Goal: Task Accomplishment & Management: Complete application form

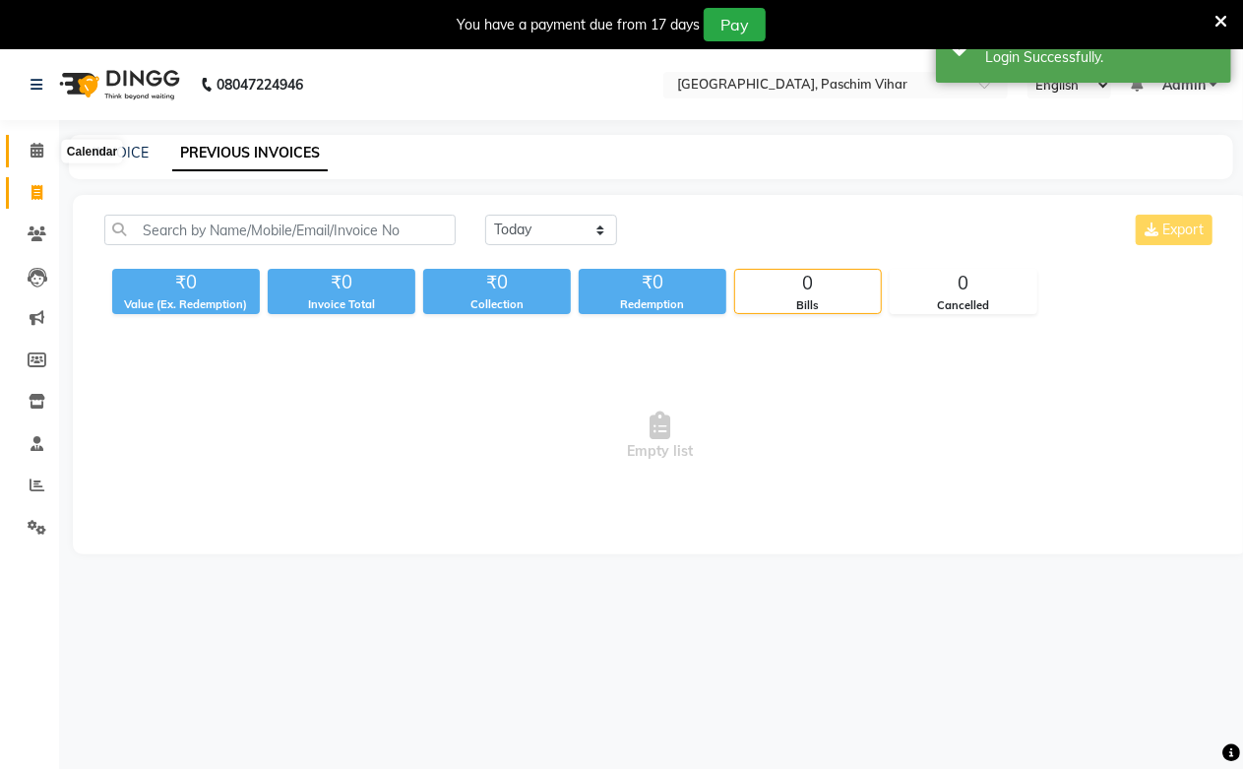
click at [32, 143] on icon at bounding box center [37, 150] width 13 height 15
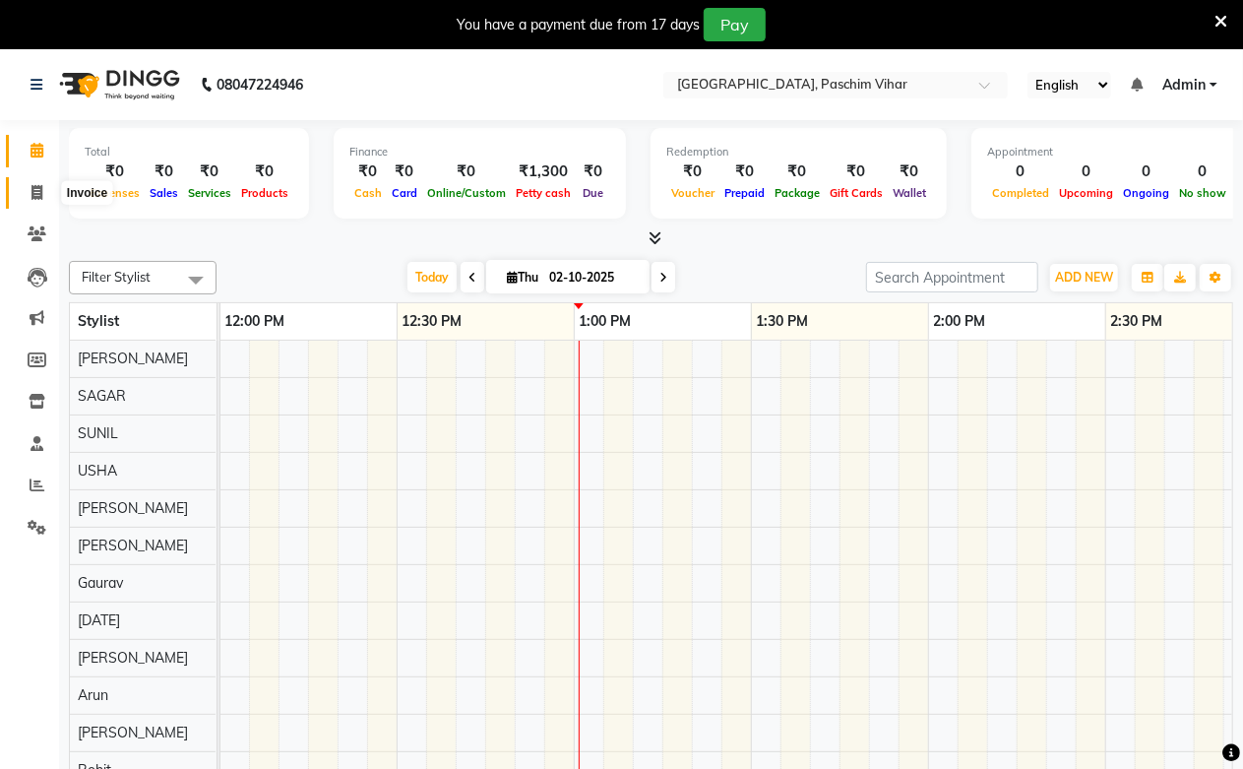
click at [32, 198] on icon at bounding box center [37, 192] width 11 height 15
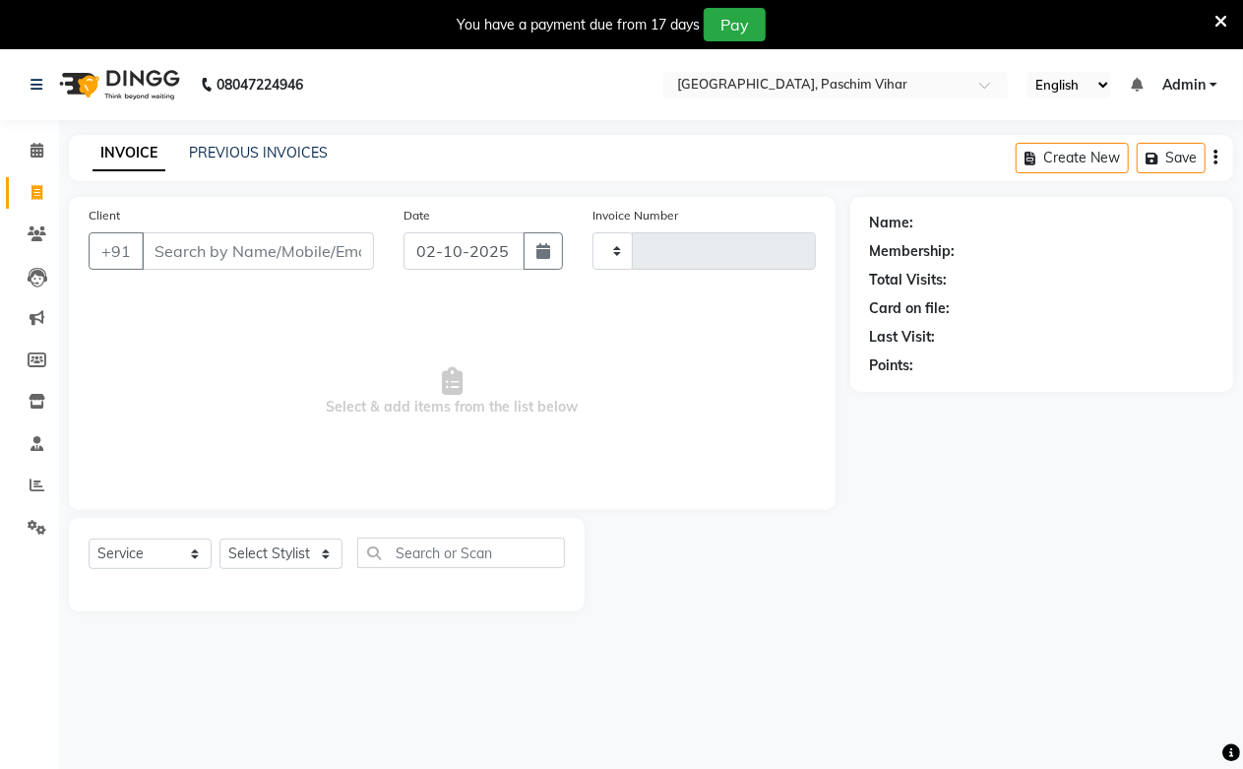
click at [43, 199] on span at bounding box center [37, 193] width 34 height 23
select select "service"
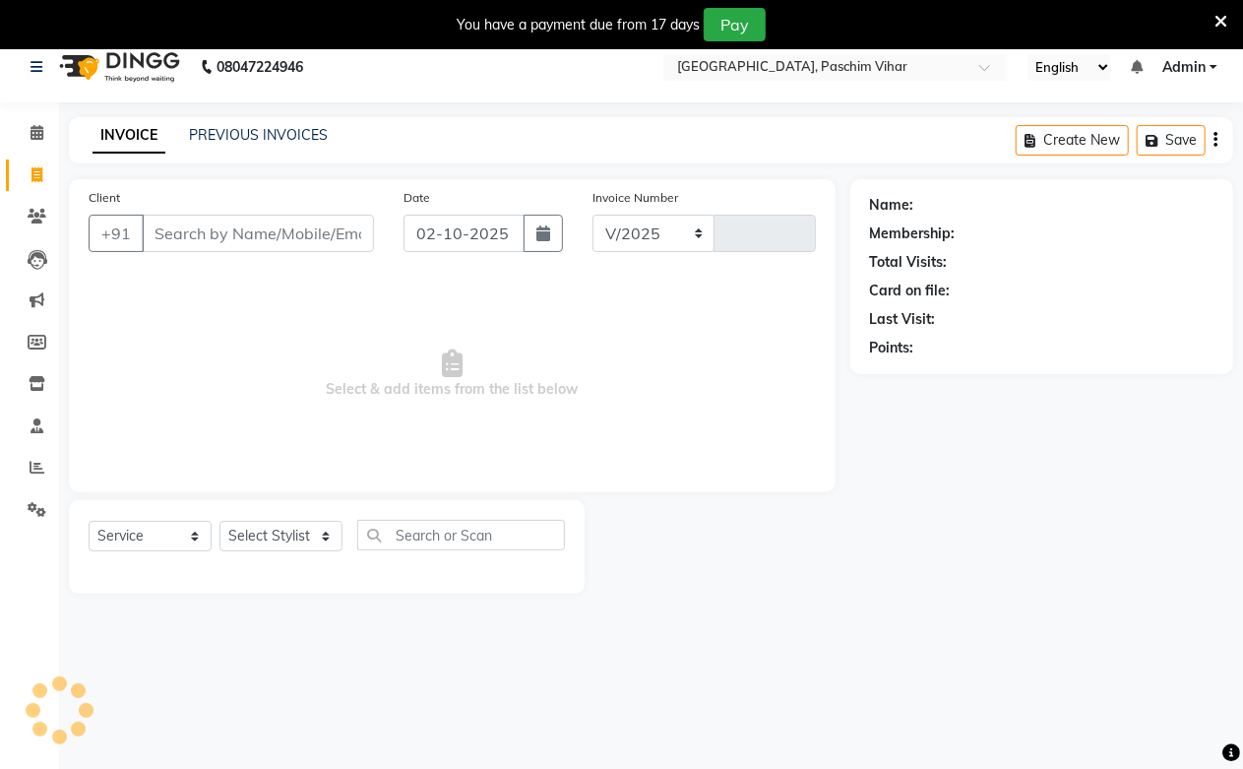
select select "223"
type input "3983"
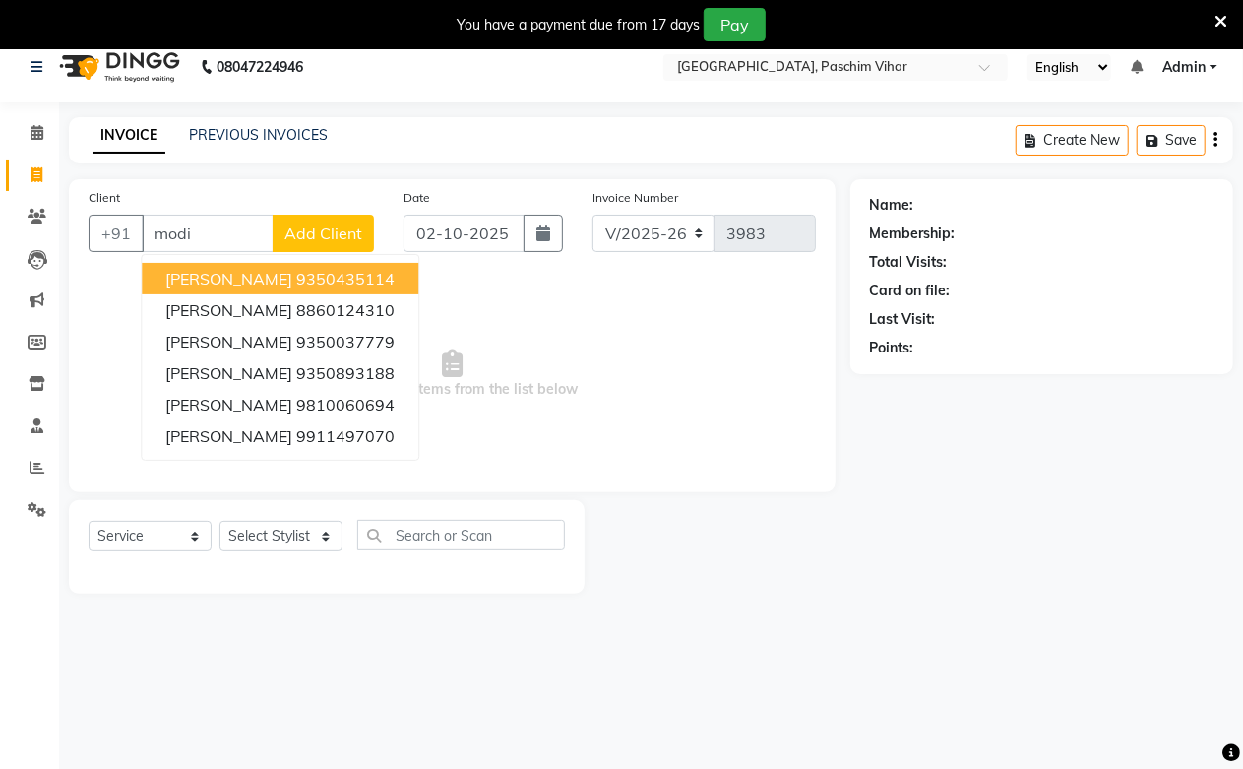
click at [296, 269] on ngb-highlight "9350435114" at bounding box center [345, 279] width 98 height 20
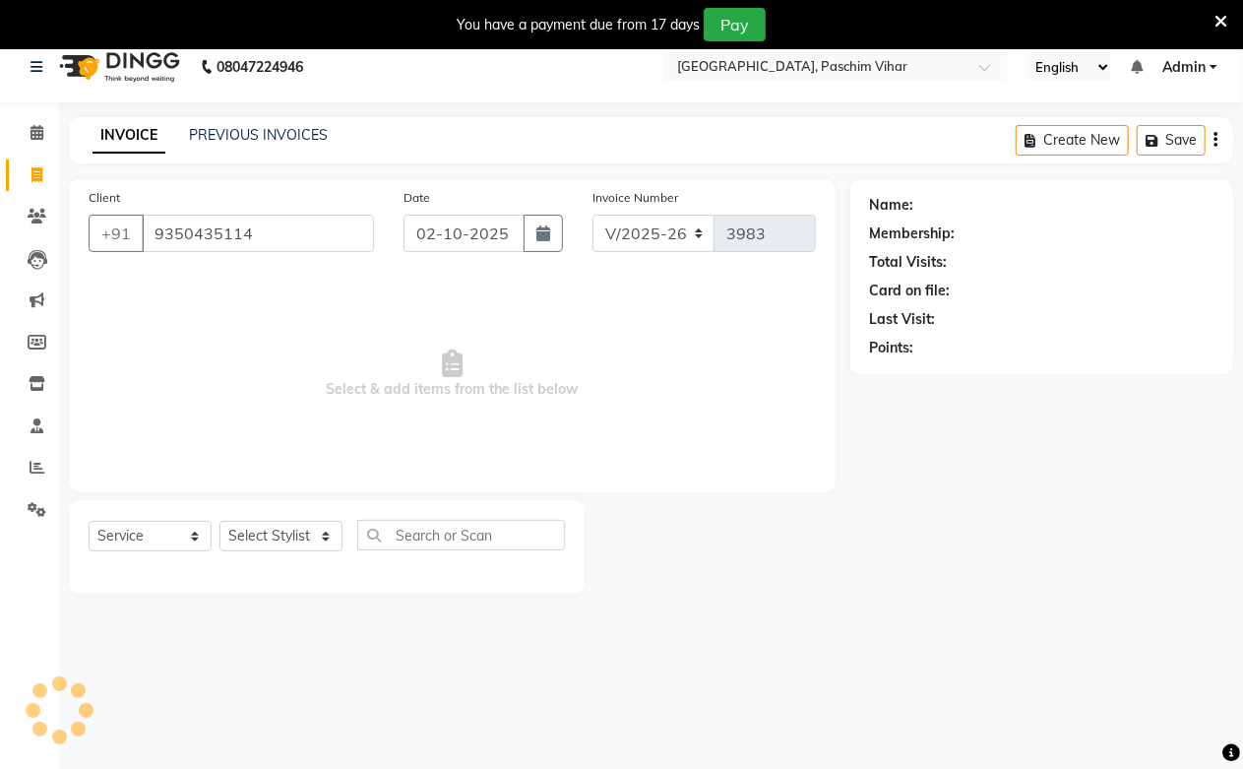
type input "9350435114"
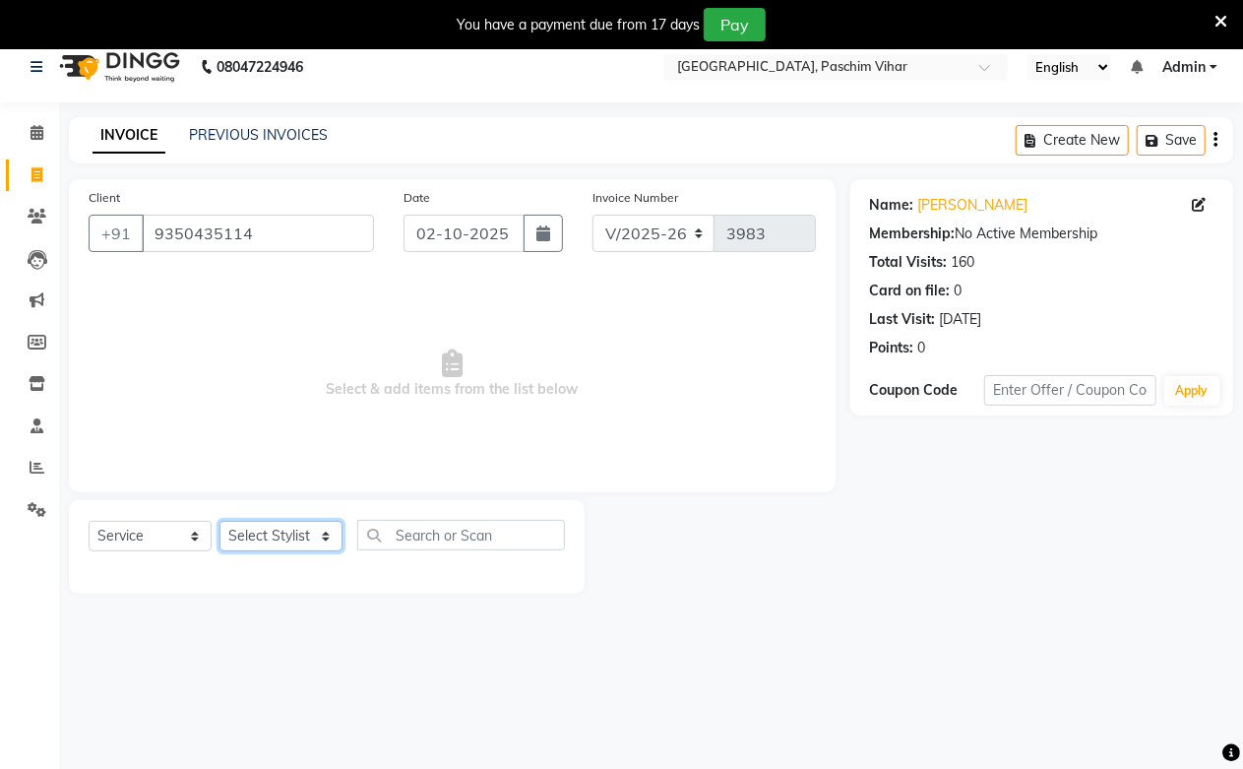
click at [335, 551] on select "Select Stylist Akash Amrita Anu Arun Gaurav [PERSON_NAME] KUNAL MANISH [PERSON_…" at bounding box center [281, 536] width 123 height 31
click at [291, 547] on select "Select Stylist Akash Amrita Anu Arun Gaurav [PERSON_NAME] KUNAL MANISH [PERSON_…" at bounding box center [281, 536] width 123 height 31
select select "6559"
click at [220, 521] on select "Select Stylist Akash Amrita Anu Arun Gaurav [PERSON_NAME] KUNAL MANISH [PERSON_…" at bounding box center [281, 536] width 123 height 31
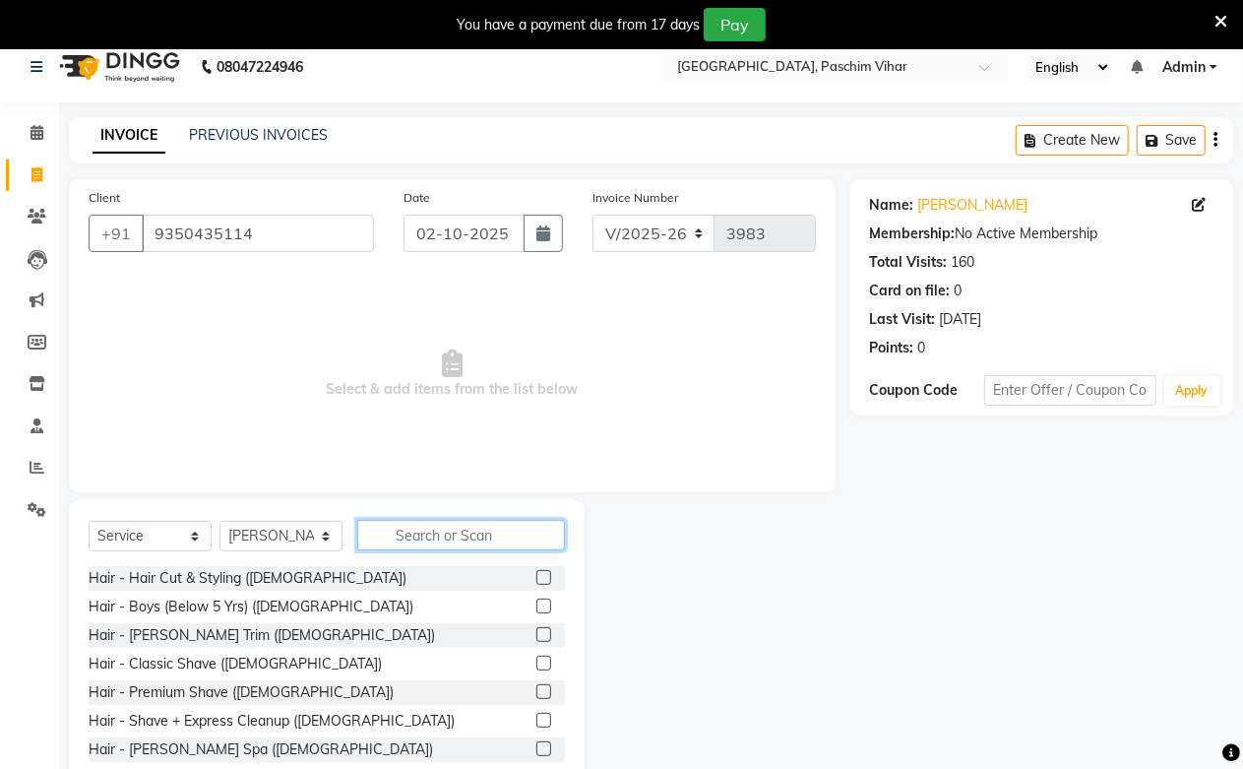
click at [419, 544] on input "text" at bounding box center [461, 535] width 208 height 31
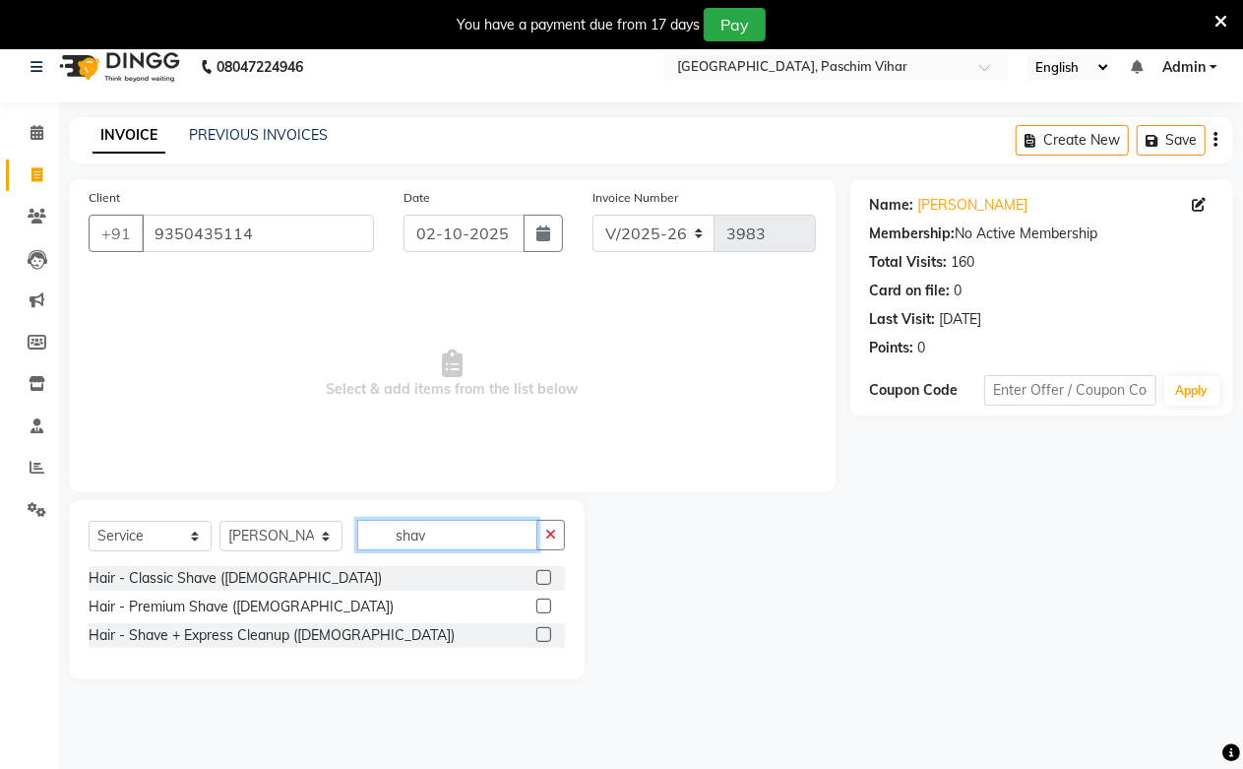
type input "shav"
click at [543, 579] on label at bounding box center [544, 577] width 15 height 15
click at [543, 579] on input "checkbox" at bounding box center [543, 578] width 13 height 13
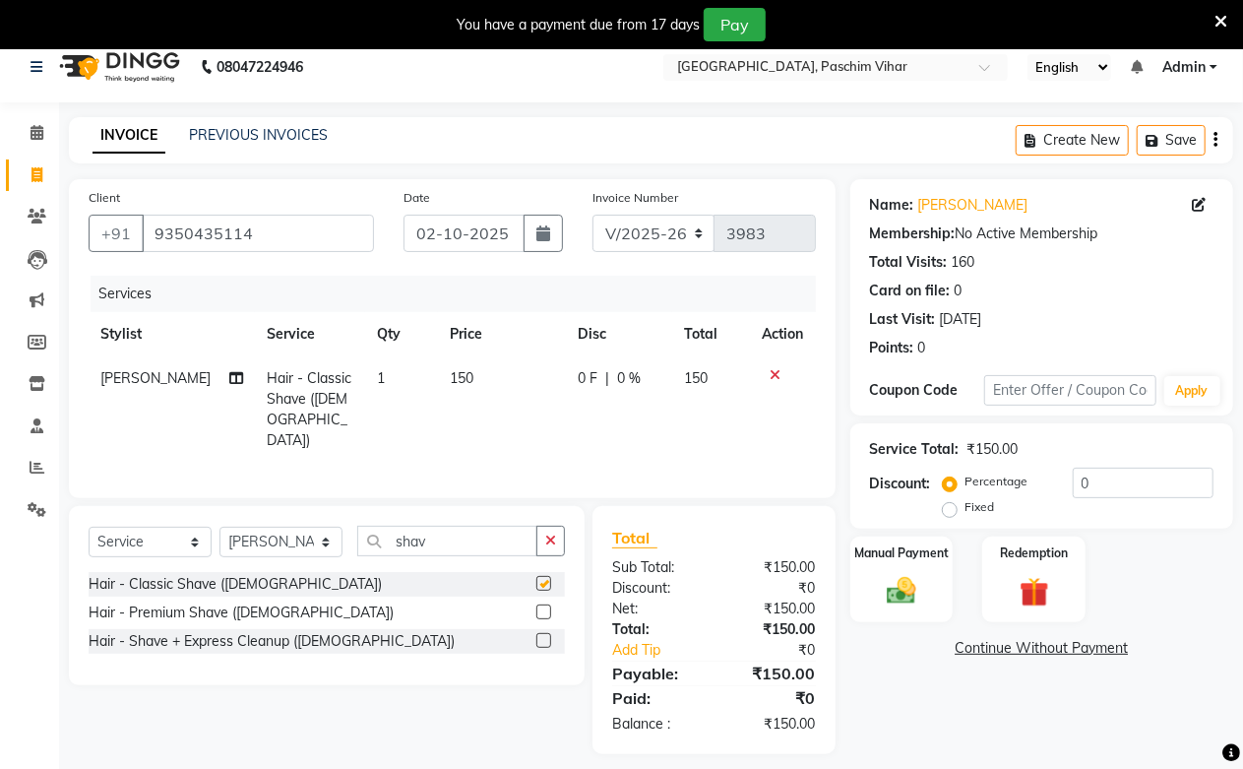
checkbox input "false"
click at [312, 543] on select "Select Stylist Akash Amrita Anu Arun Gaurav [PERSON_NAME] KUNAL MANISH [PERSON_…" at bounding box center [281, 542] width 123 height 31
select select "13723"
click at [220, 527] on select "Select Stylist Akash Amrita Anu Arun Gaurav [PERSON_NAME] KUNAL MANISH [PERSON_…" at bounding box center [281, 542] width 123 height 31
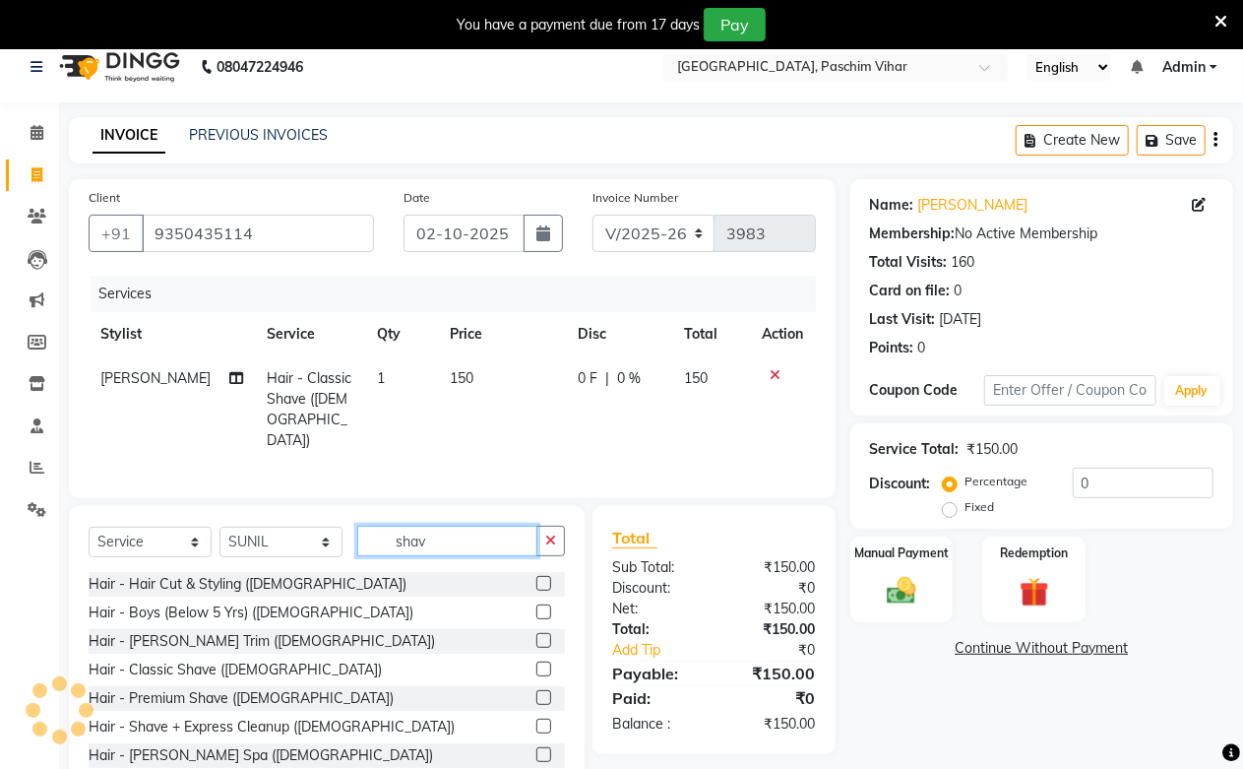
click at [417, 534] on input "shav" at bounding box center [447, 541] width 180 height 31
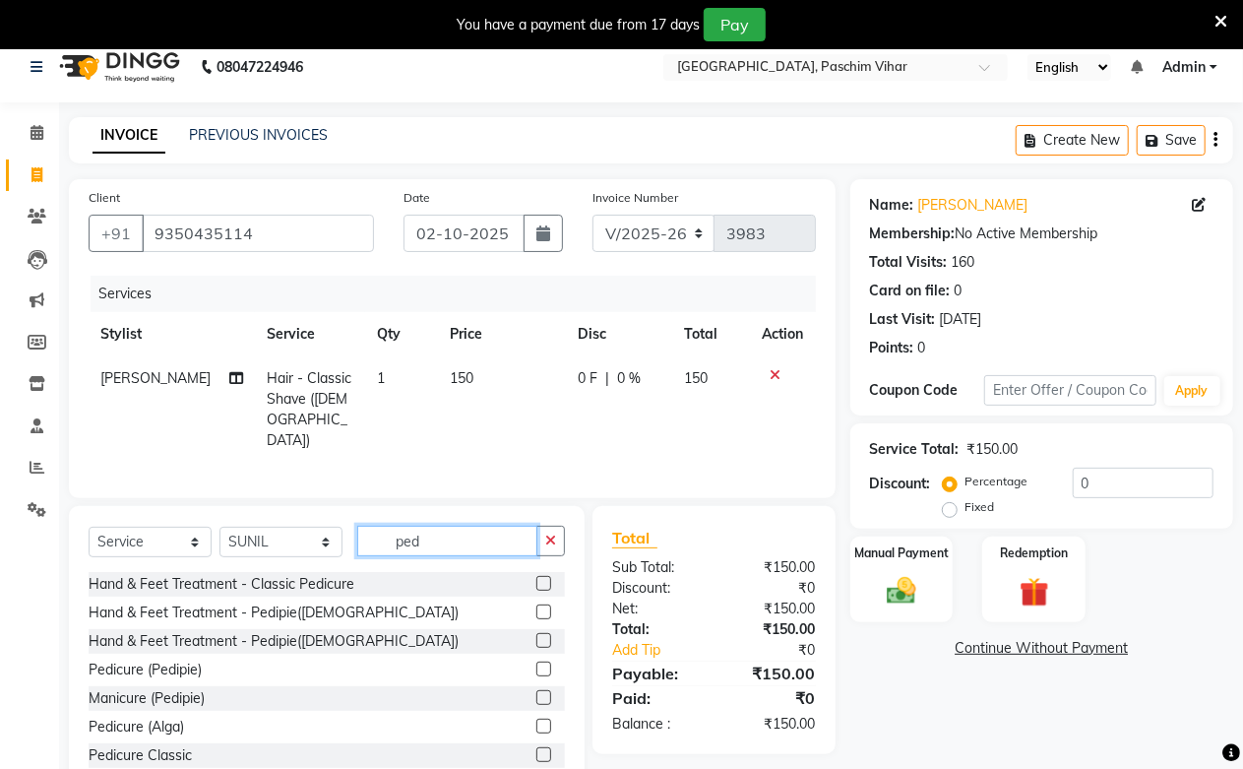
type input "ped"
click at [537, 582] on label at bounding box center [544, 583] width 15 height 15
click at [537, 582] on input "checkbox" at bounding box center [543, 584] width 13 height 13
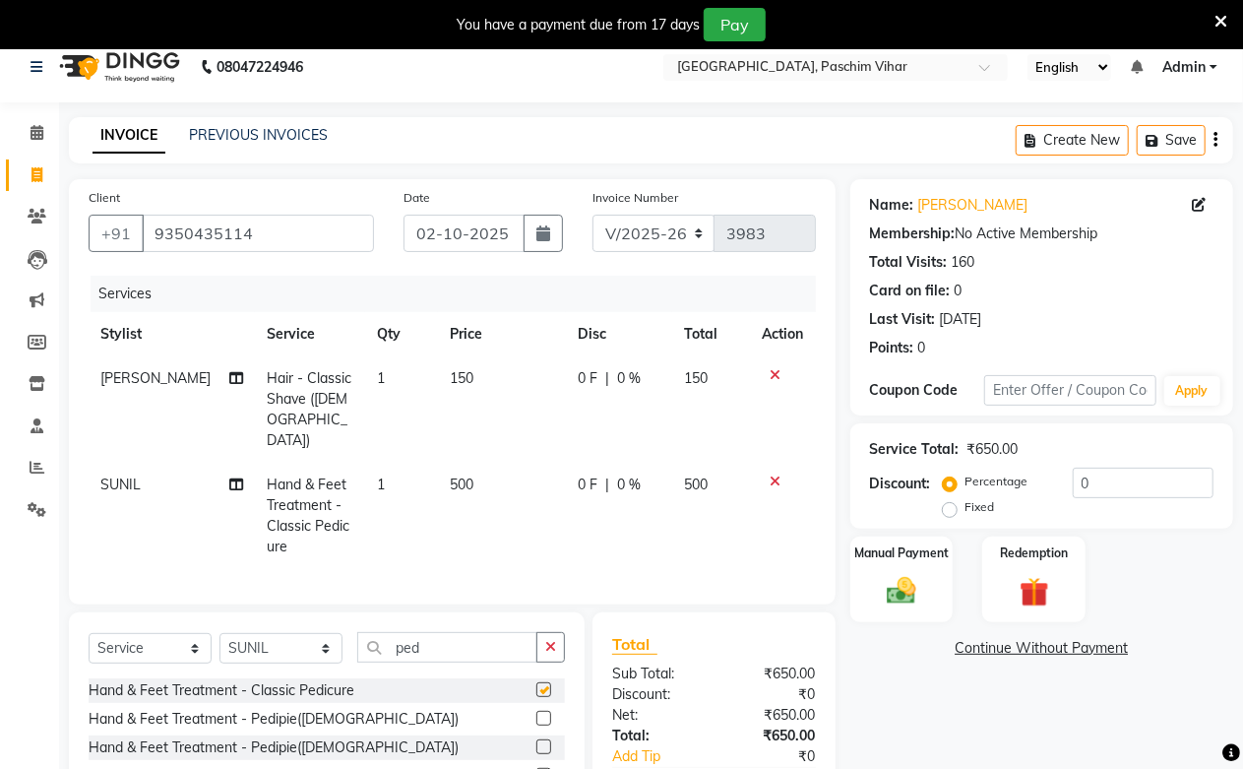
checkbox input "false"
drag, startPoint x: 897, startPoint y: 608, endPoint x: 1025, endPoint y: 624, distance: 128.9
click at [897, 607] on div "Manual Payment" at bounding box center [902, 580] width 103 height 86
click at [1016, 642] on span "CASH" at bounding box center [1014, 649] width 42 height 23
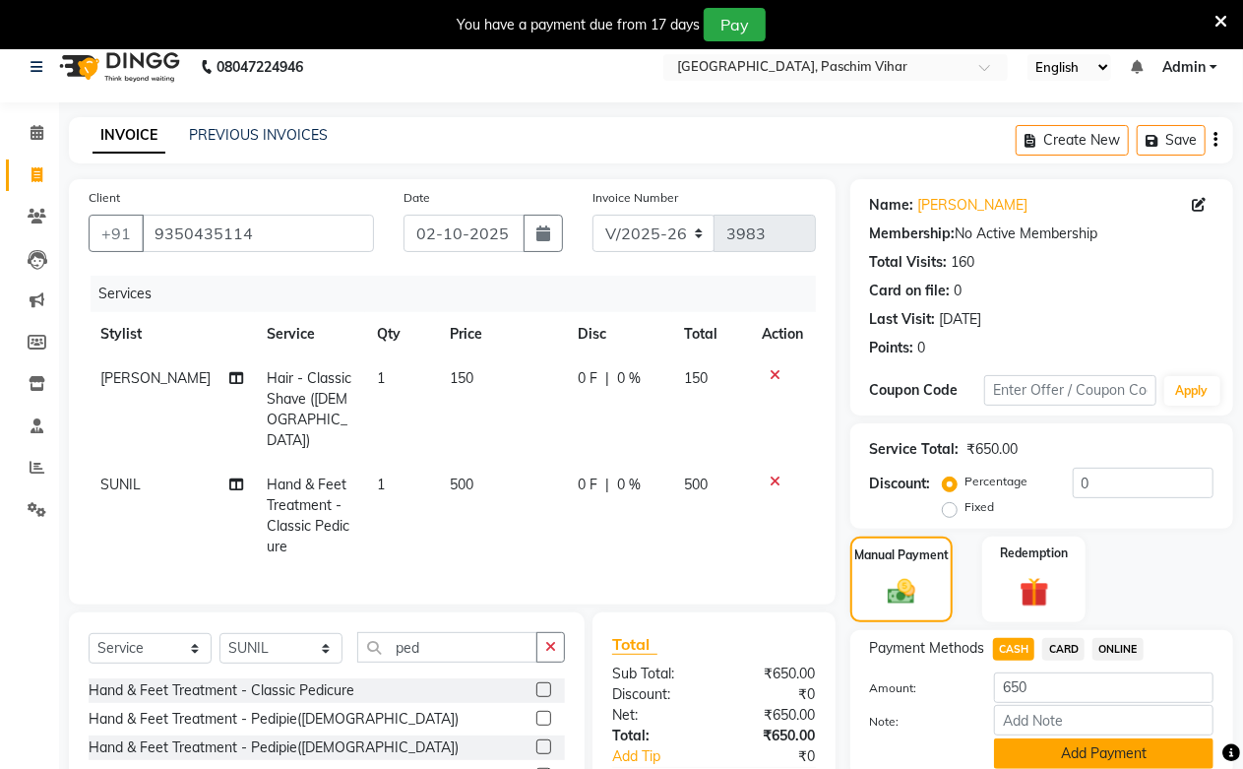
click at [1050, 762] on button "Add Payment" at bounding box center [1104, 753] width 220 height 31
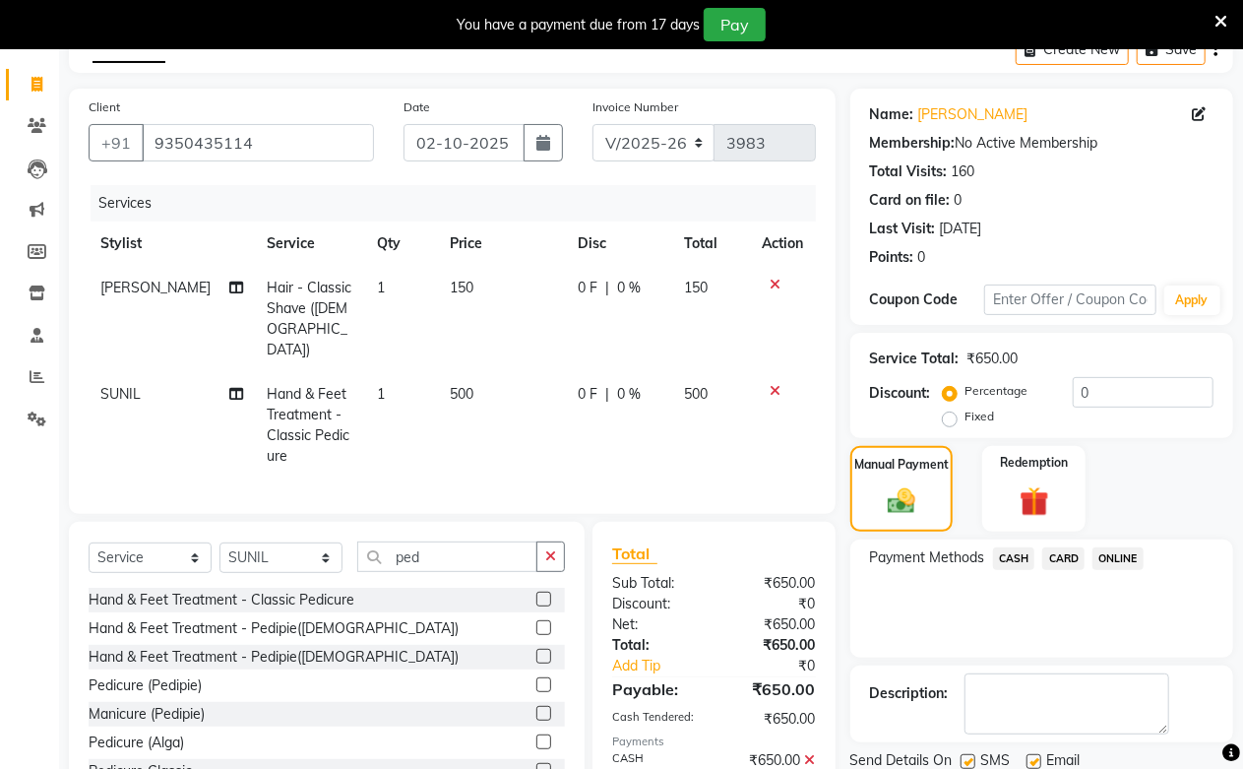
scroll to position [183, 0]
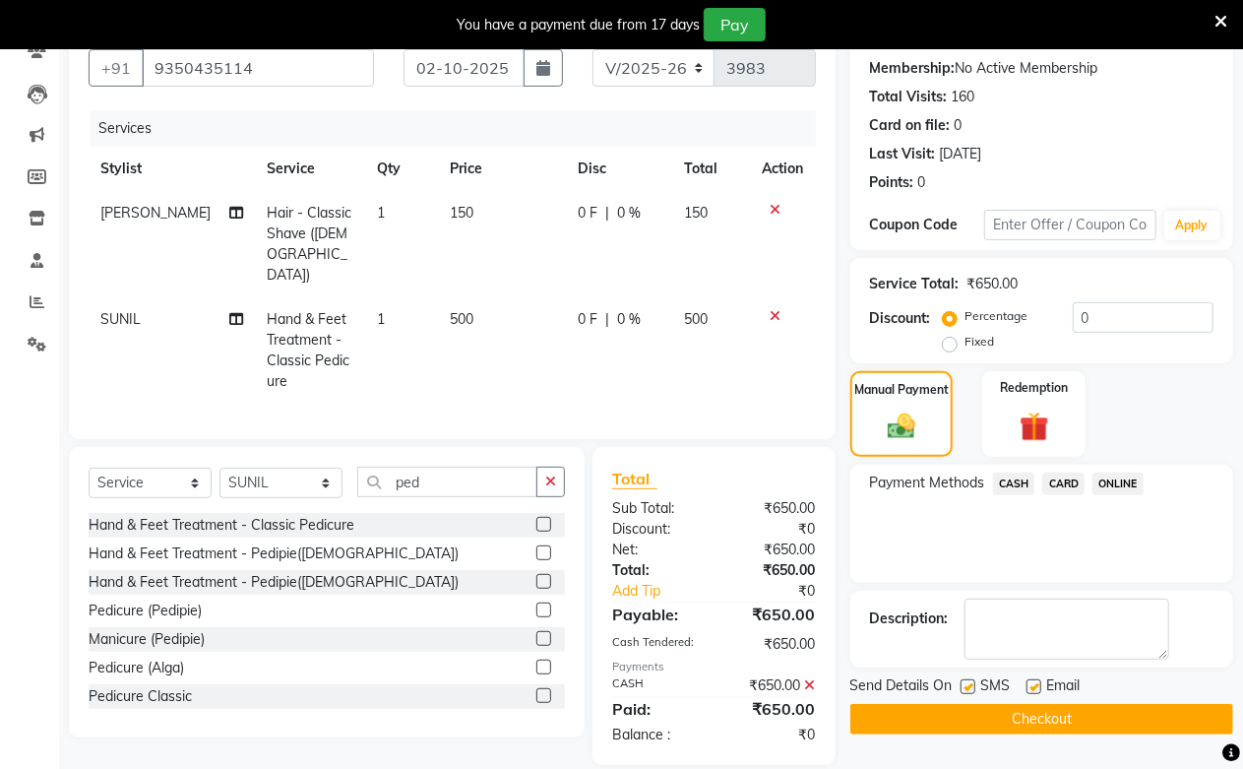
click at [1089, 724] on button "Checkout" at bounding box center [1042, 719] width 383 height 31
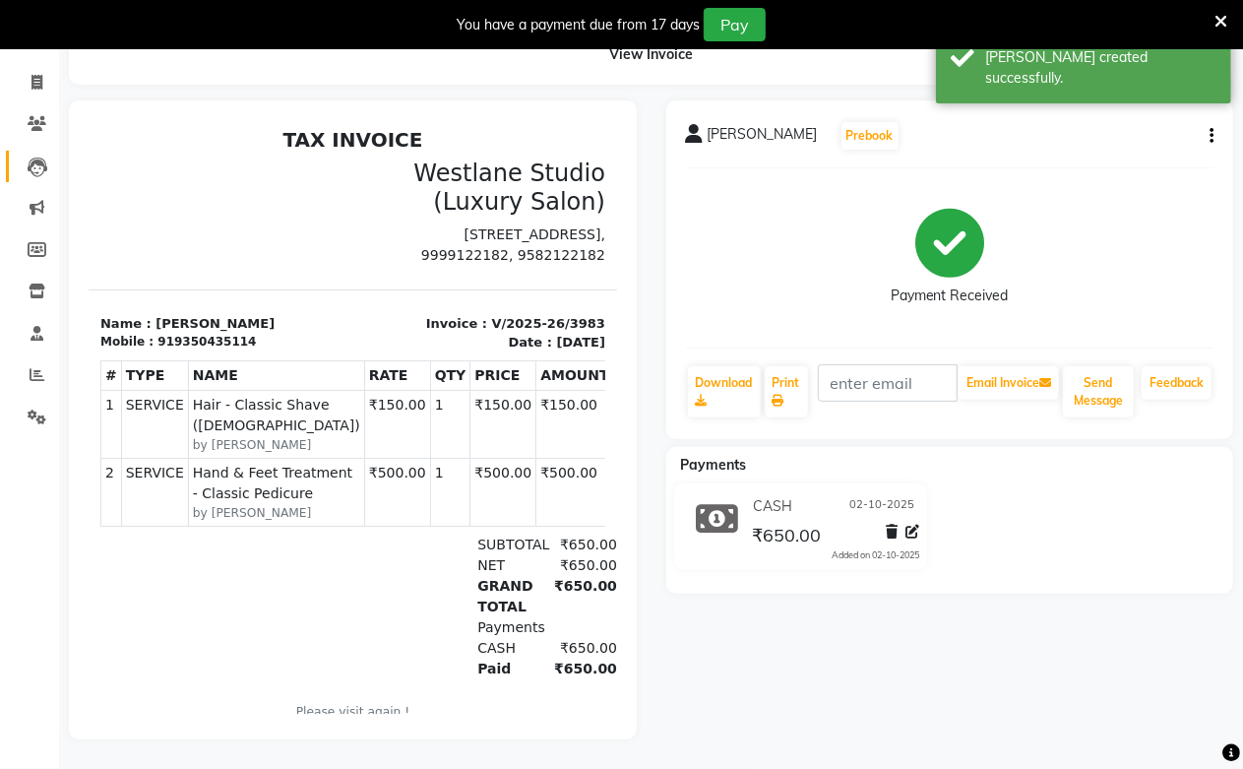
click at [32, 151] on link "Leads" at bounding box center [29, 167] width 47 height 32
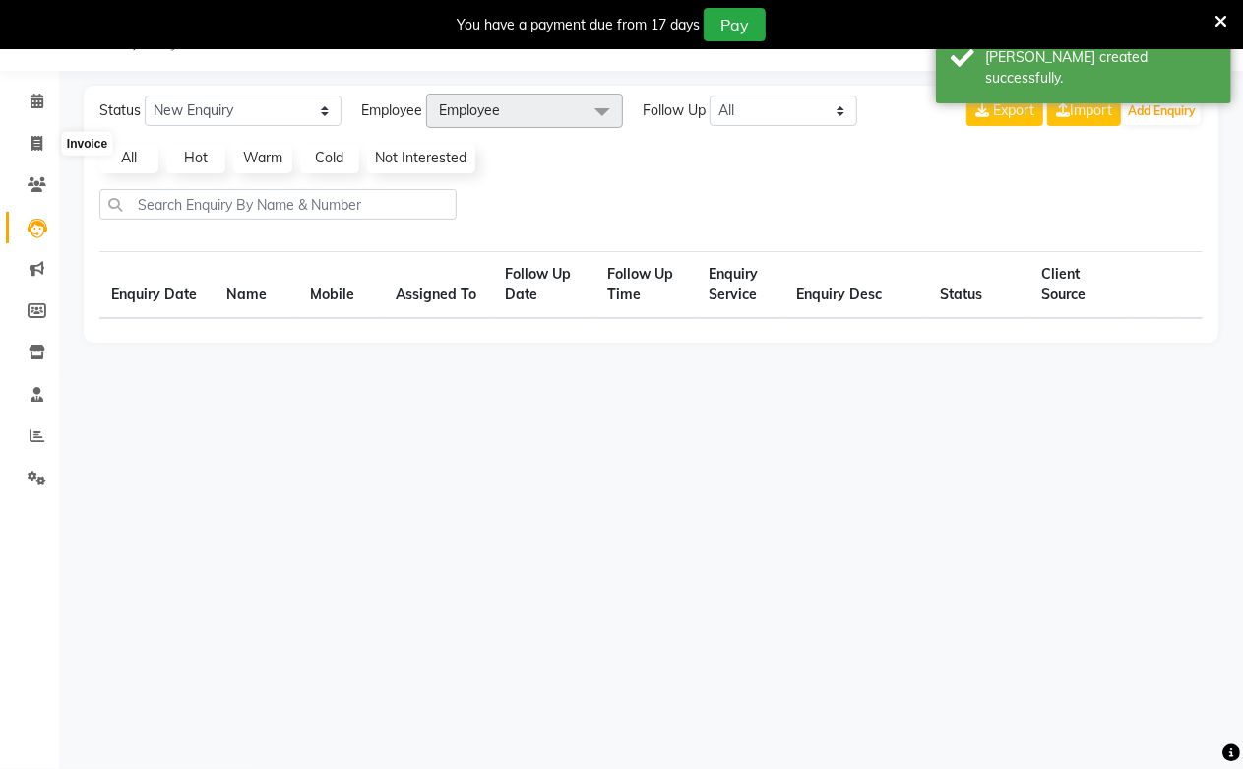
scroll to position [49, 0]
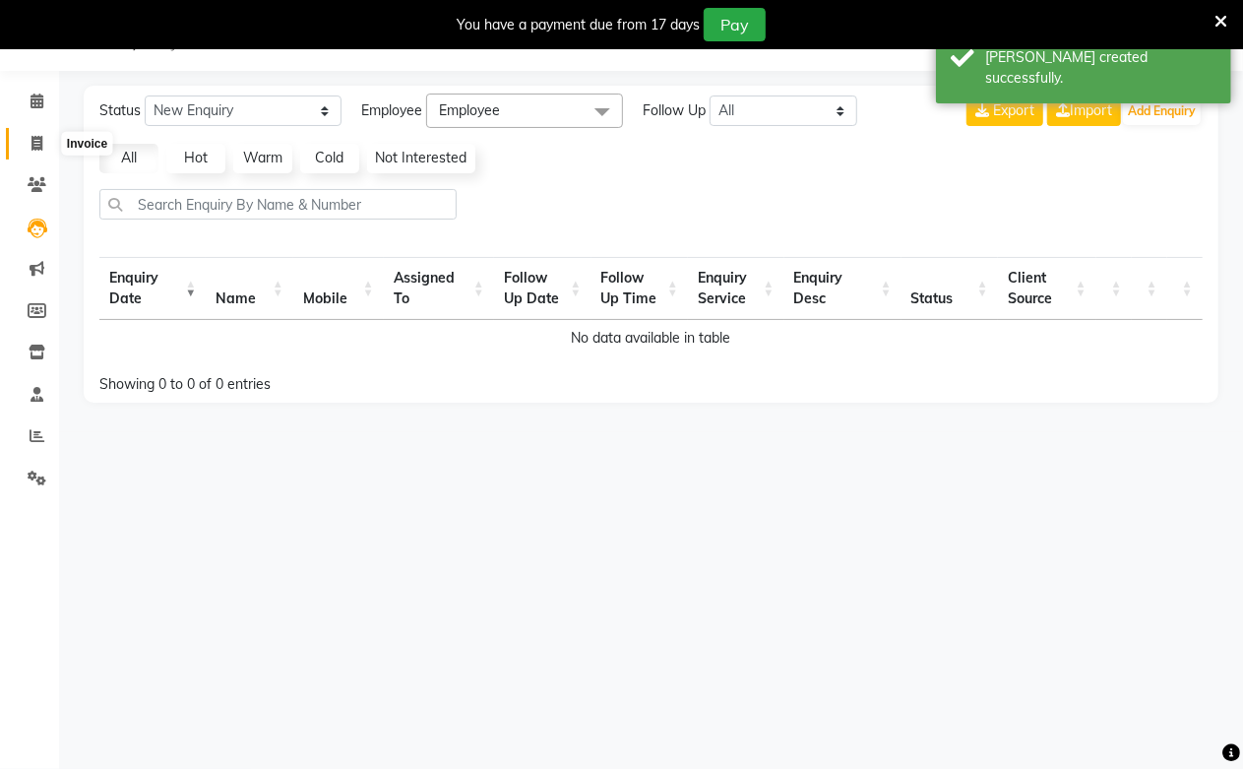
click at [40, 151] on icon at bounding box center [37, 143] width 11 height 15
select select "service"
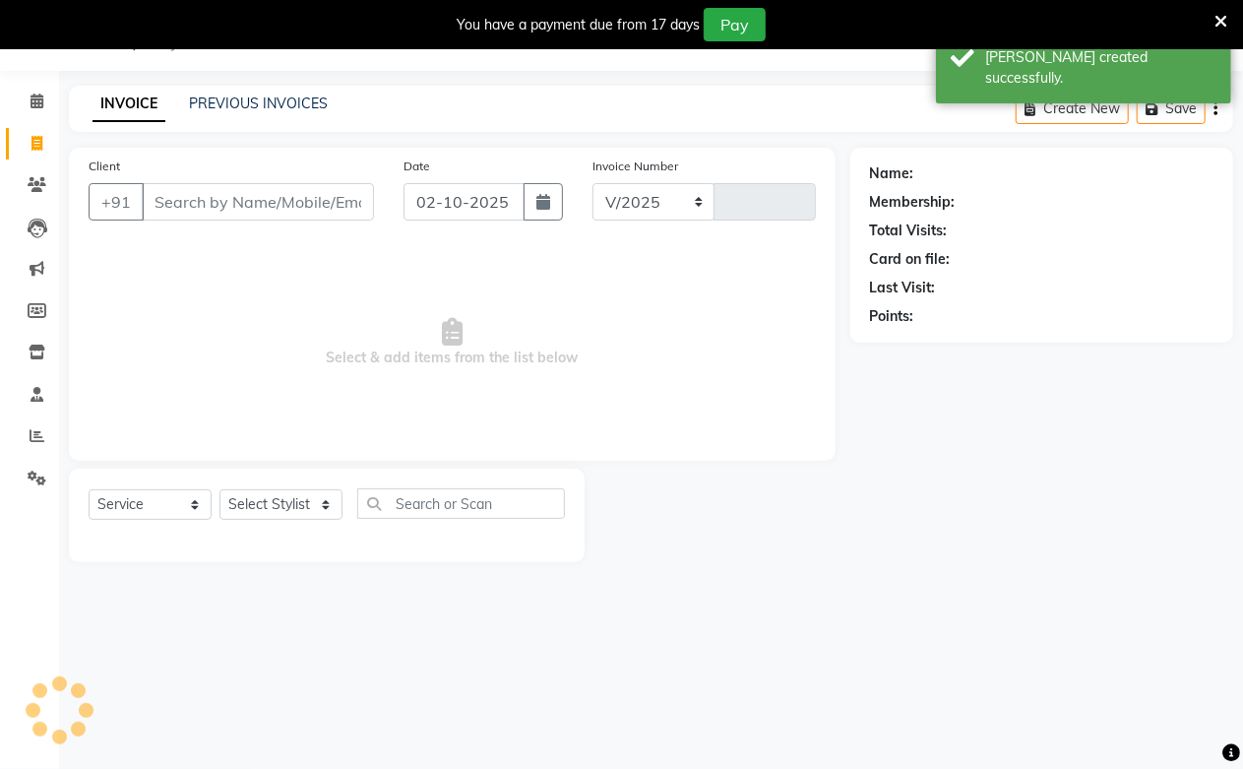
select select "223"
type input "3984"
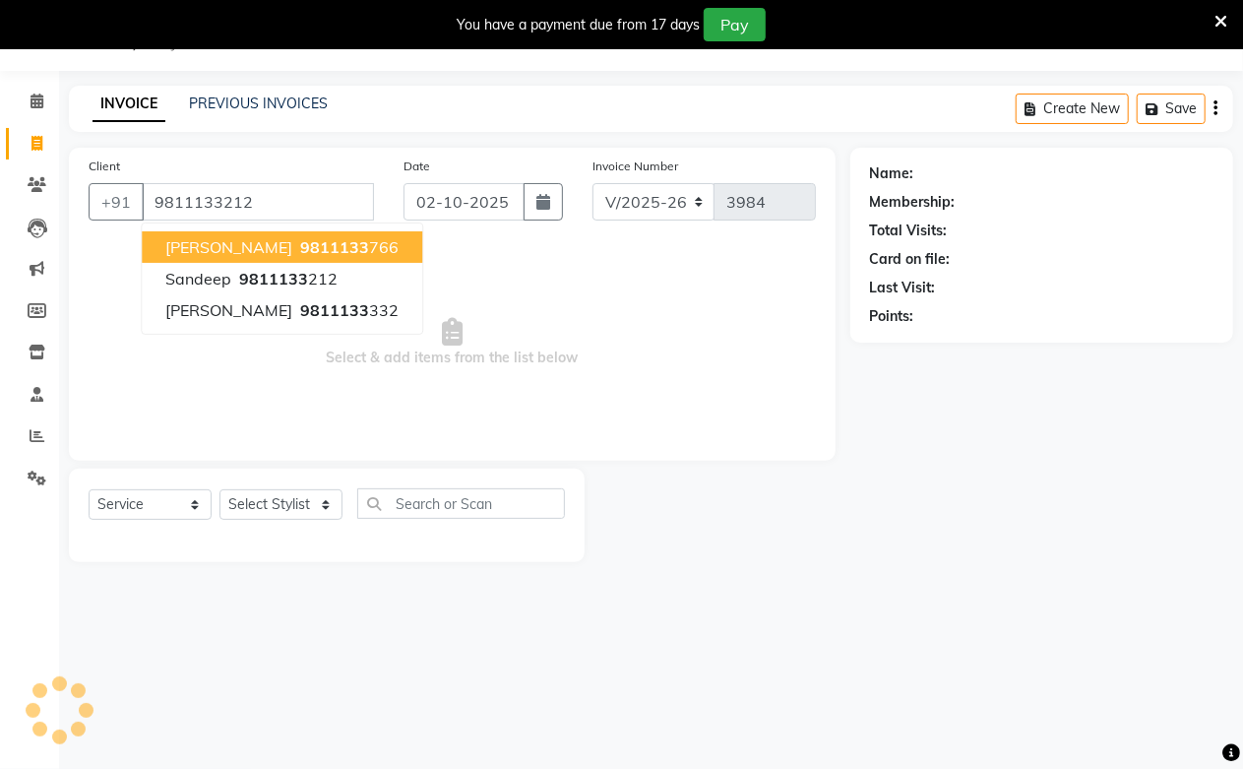
type input "9811133212"
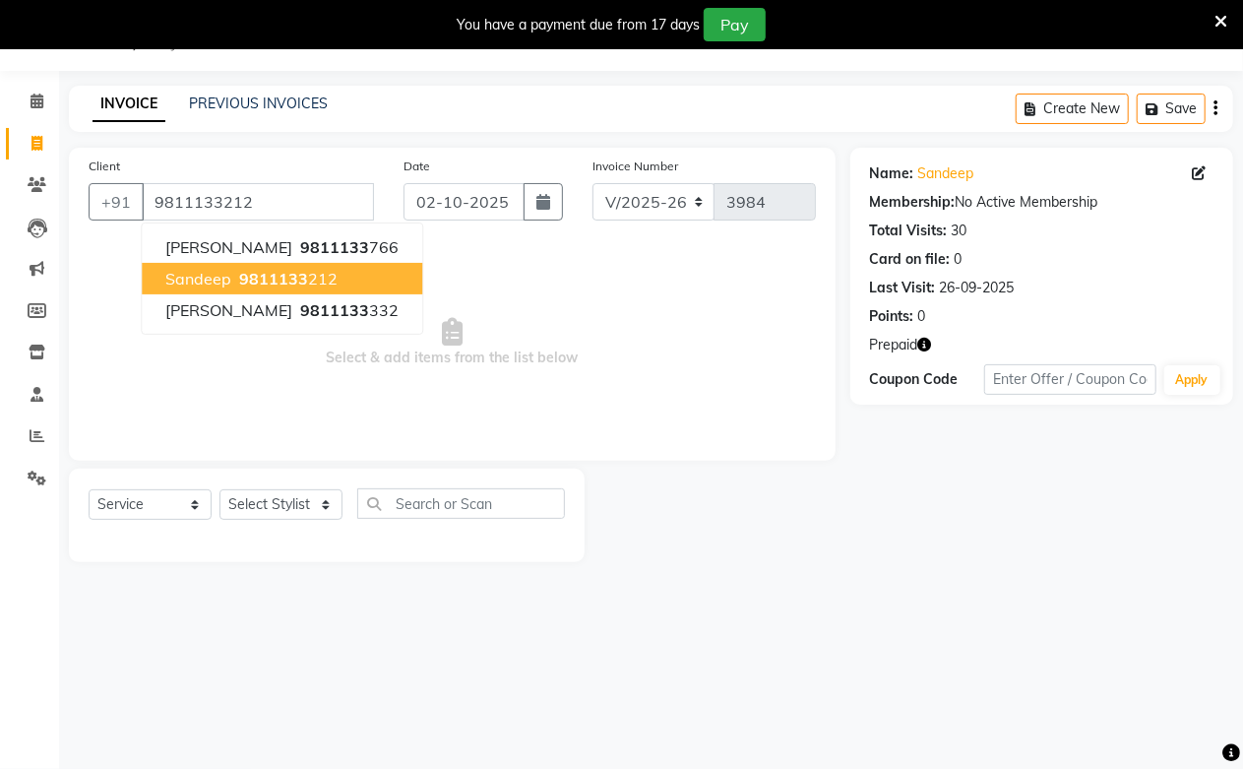
click at [252, 285] on span "9811133" at bounding box center [273, 279] width 69 height 20
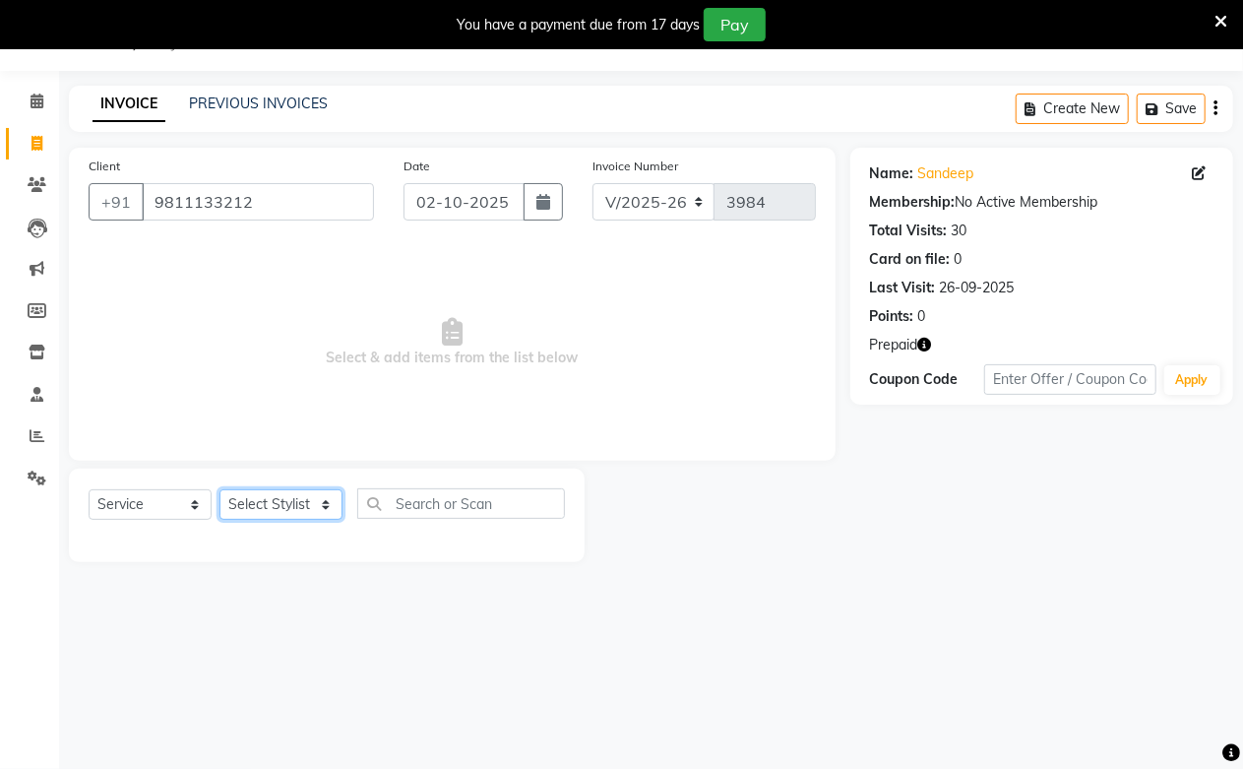
click at [270, 496] on select "Select Stylist Akash Amrita Anu Arun Gaurav [PERSON_NAME] KUNAL MANISH [PERSON_…" at bounding box center [281, 504] width 123 height 31
select select "6559"
click at [220, 490] on select "Select Stylist Akash Amrita Anu Arun Gaurav [PERSON_NAME] KUNAL MANISH [PERSON_…" at bounding box center [281, 504] width 123 height 31
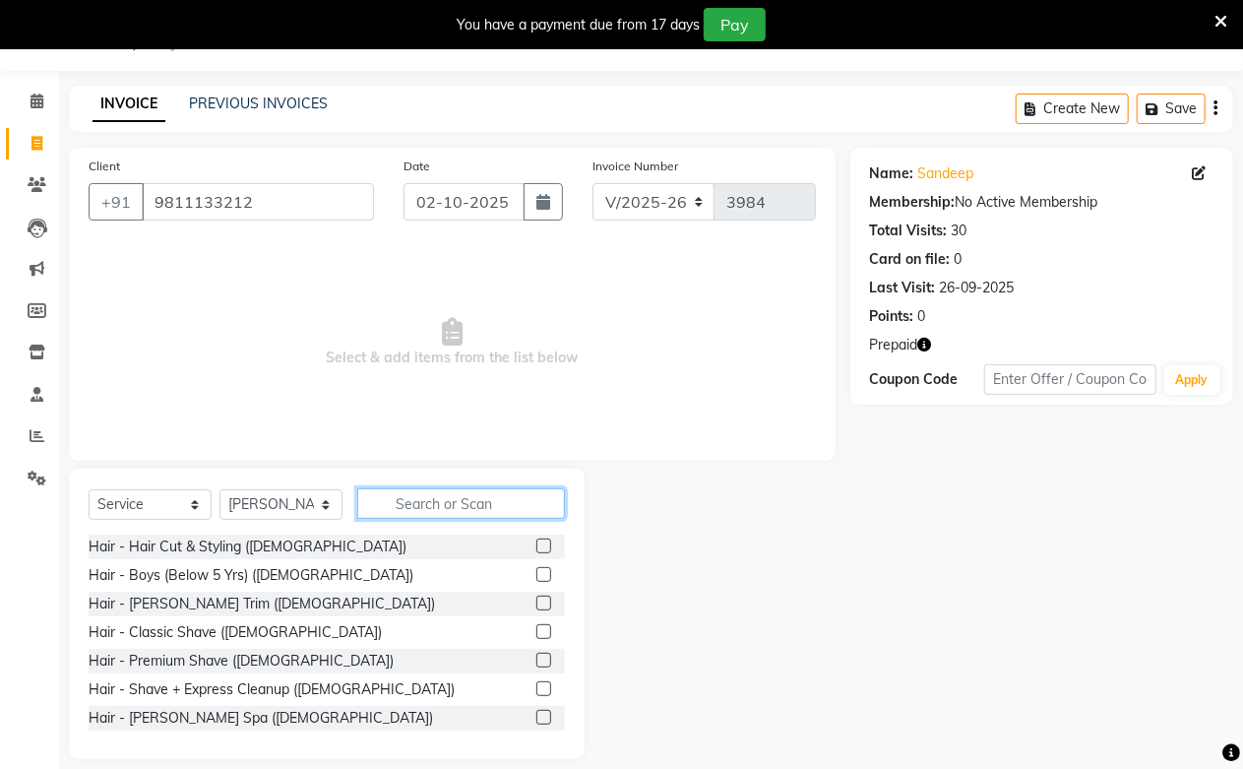
click at [480, 507] on input "text" at bounding box center [461, 503] width 208 height 31
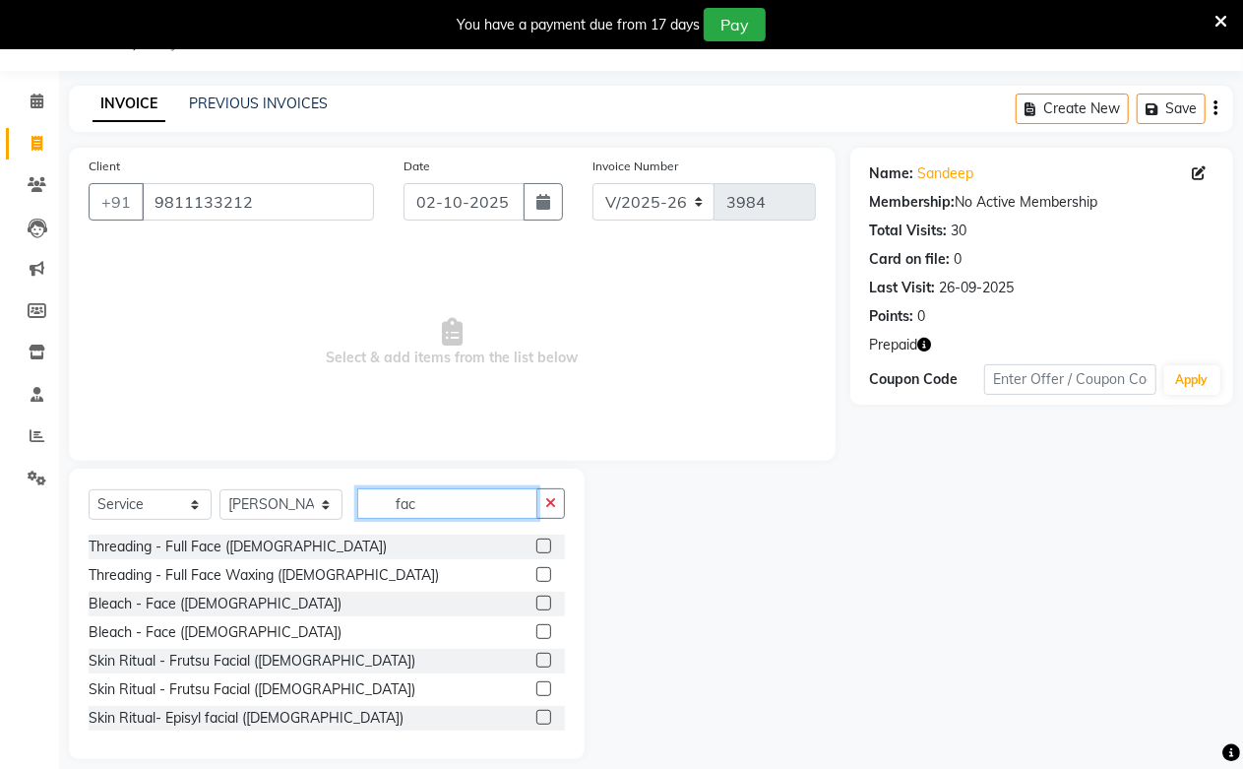
type input "fac"
click at [537, 712] on label at bounding box center [544, 717] width 15 height 15
click at [537, 712] on input "checkbox" at bounding box center [543, 718] width 13 height 13
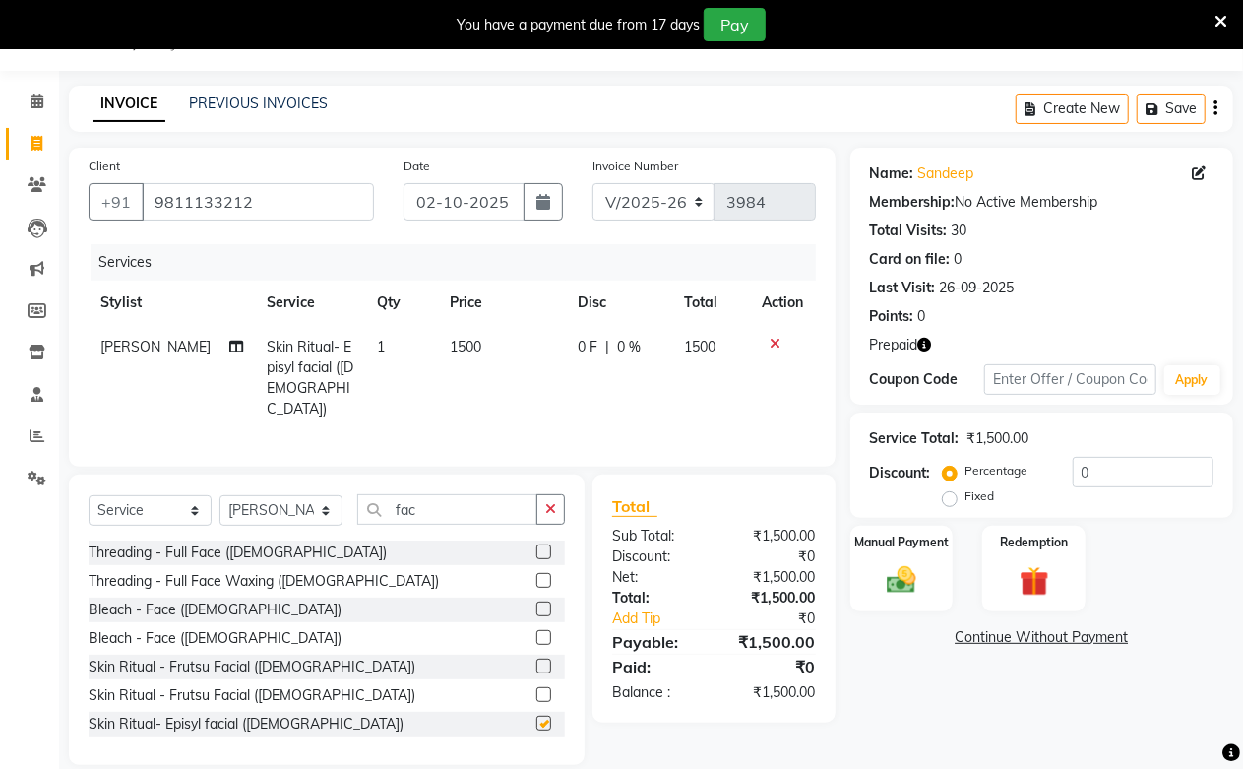
checkbox input "false"
click at [457, 333] on td "1500" at bounding box center [502, 378] width 128 height 106
select select "6559"
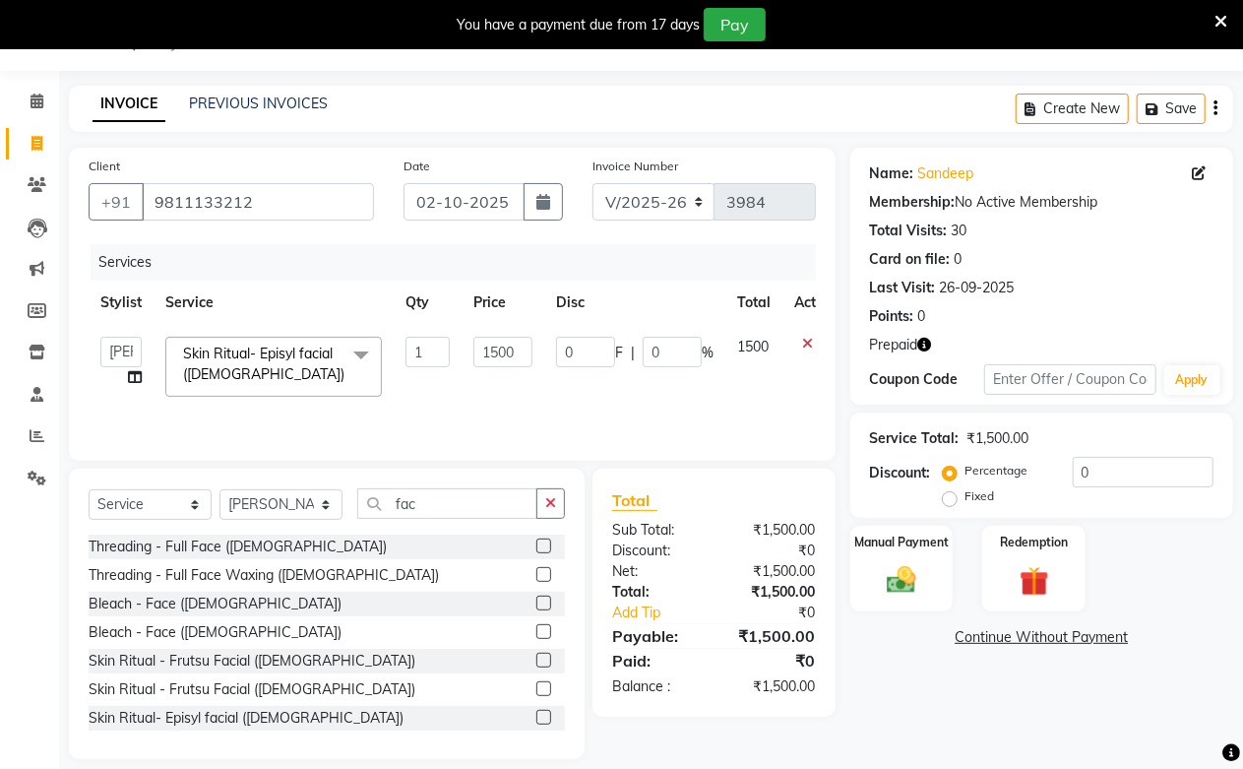
click at [457, 332] on td "1" at bounding box center [428, 367] width 68 height 84
click at [475, 343] on input "1500" at bounding box center [503, 352] width 59 height 31
type input "2500"
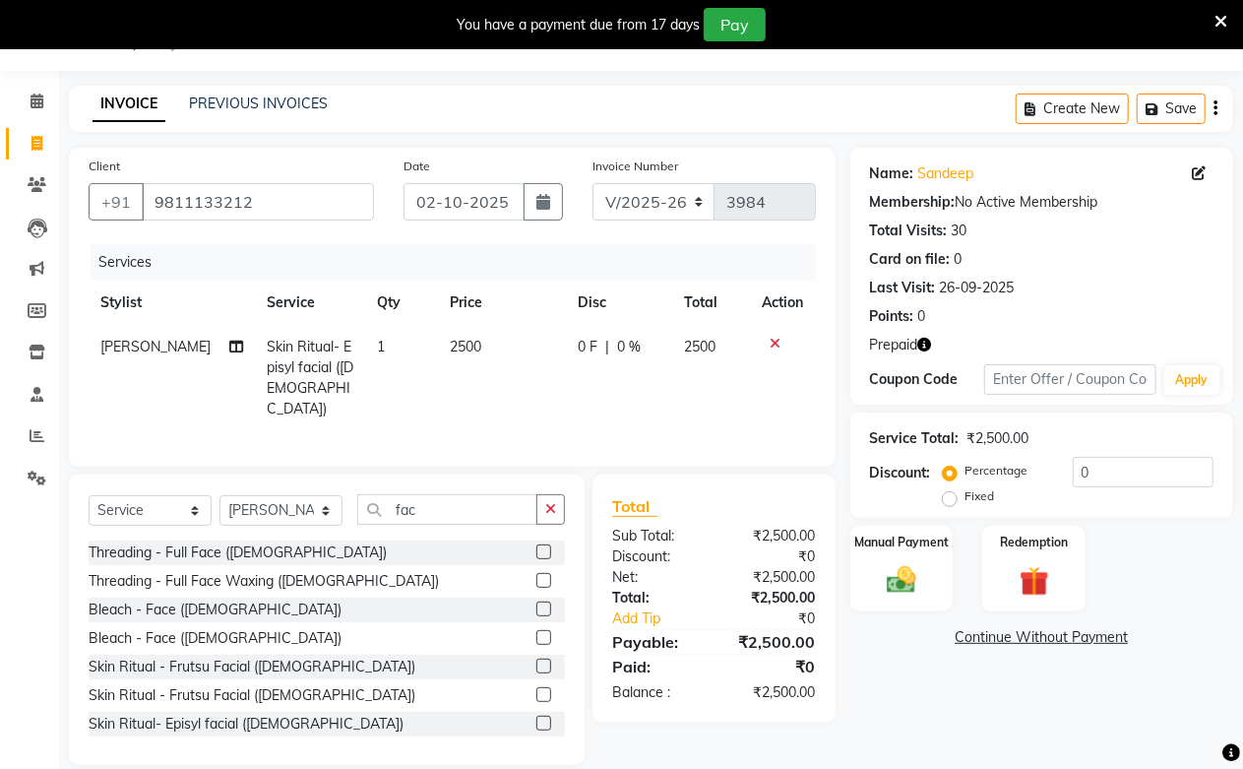
click at [441, 390] on tr "[PERSON_NAME] Skin Ritual- Episyl facial ([DEMOGRAPHIC_DATA]) 1 2500 0 F | 0 % …" at bounding box center [453, 378] width 728 height 106
click at [264, 516] on select "Select Stylist Akash Amrita Anu Arun Gaurav [PERSON_NAME] KUNAL MANISH [PERSON_…" at bounding box center [281, 510] width 123 height 31
select select "92380"
click at [220, 495] on select "Select Stylist Akash Amrita Anu Arun Gaurav [PERSON_NAME] KUNAL MANISH [PERSON_…" at bounding box center [281, 510] width 123 height 31
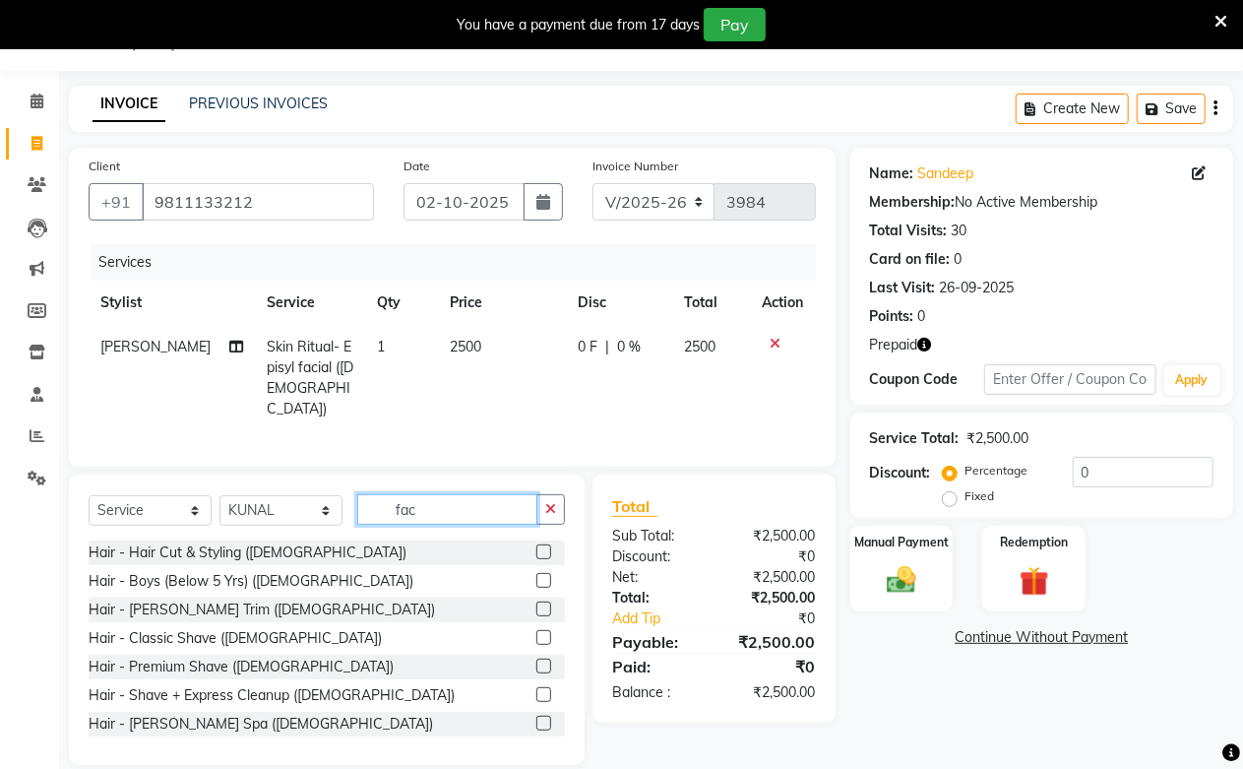
click at [427, 503] on input "fac" at bounding box center [447, 509] width 180 height 31
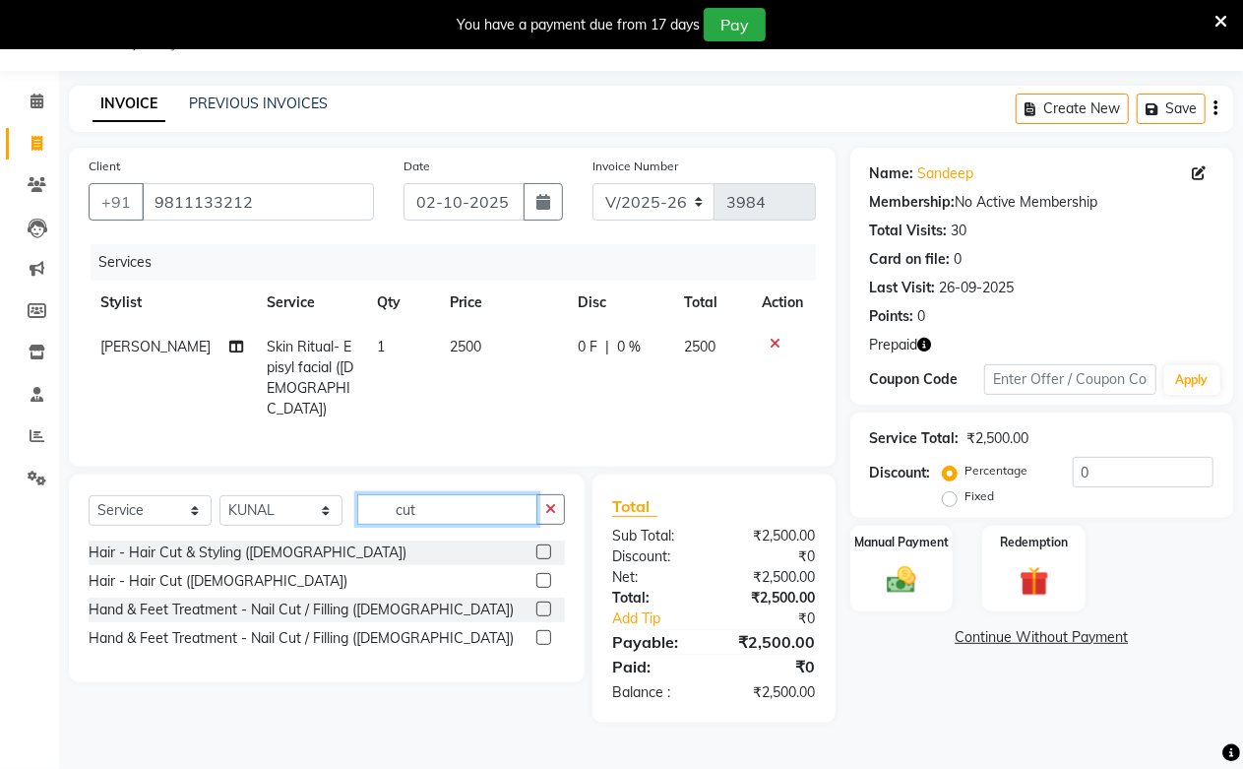
type input "cut"
click at [544, 551] on label at bounding box center [544, 551] width 15 height 15
click at [544, 551] on input "checkbox" at bounding box center [543, 552] width 13 height 13
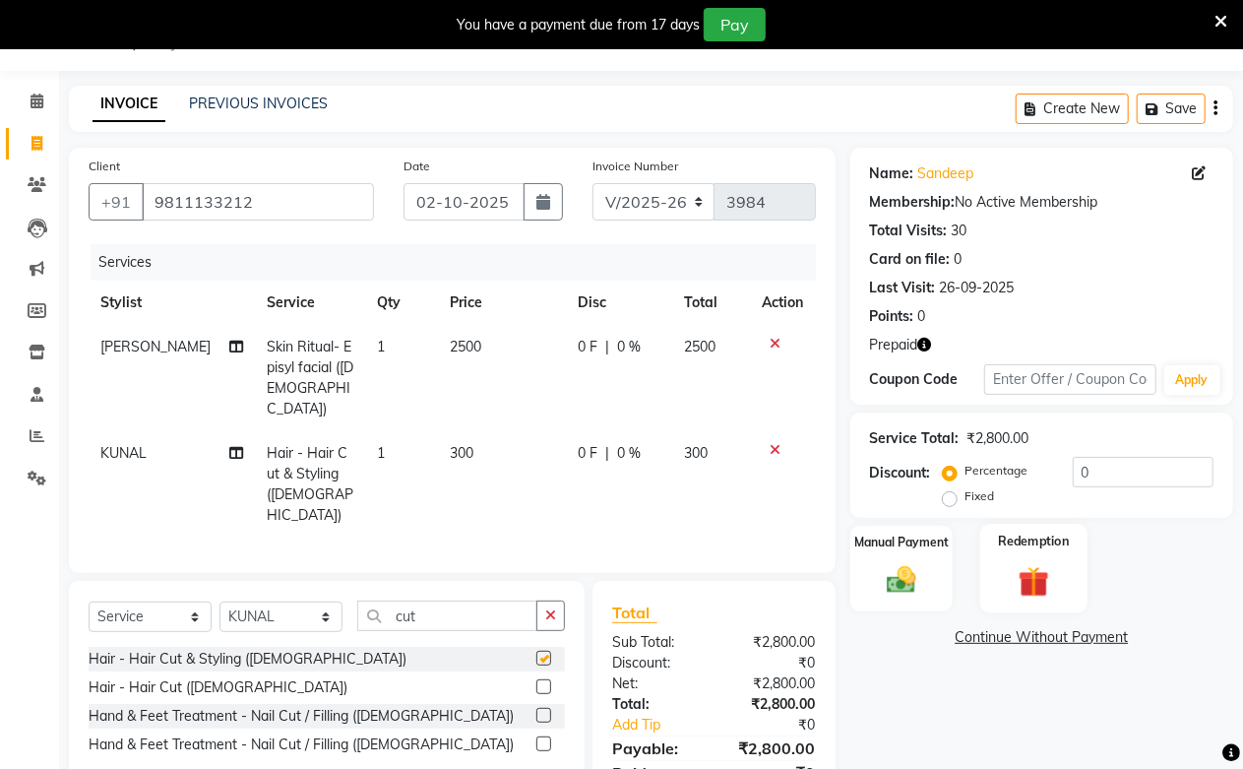
checkbox input "false"
click at [994, 561] on div "Redemption" at bounding box center [1034, 569] width 107 height 90
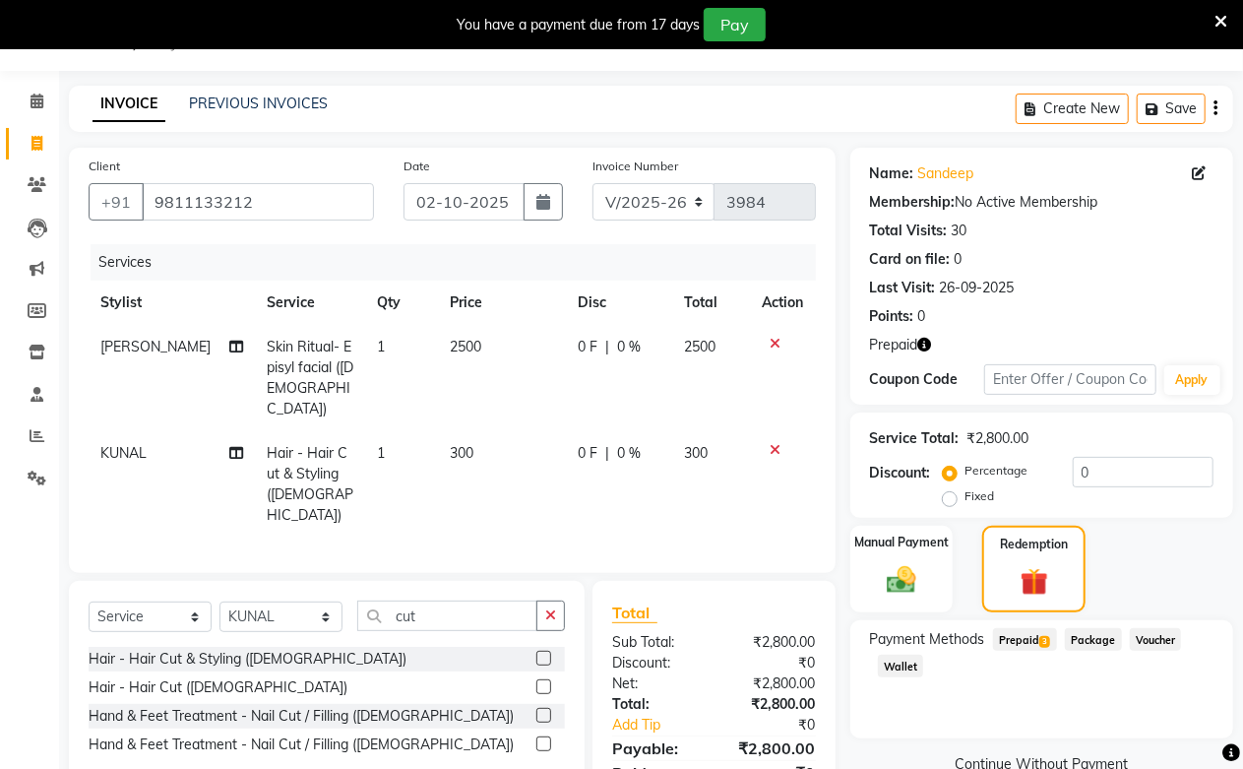
click at [1024, 638] on span "Prepaid 3" at bounding box center [1025, 639] width 64 height 23
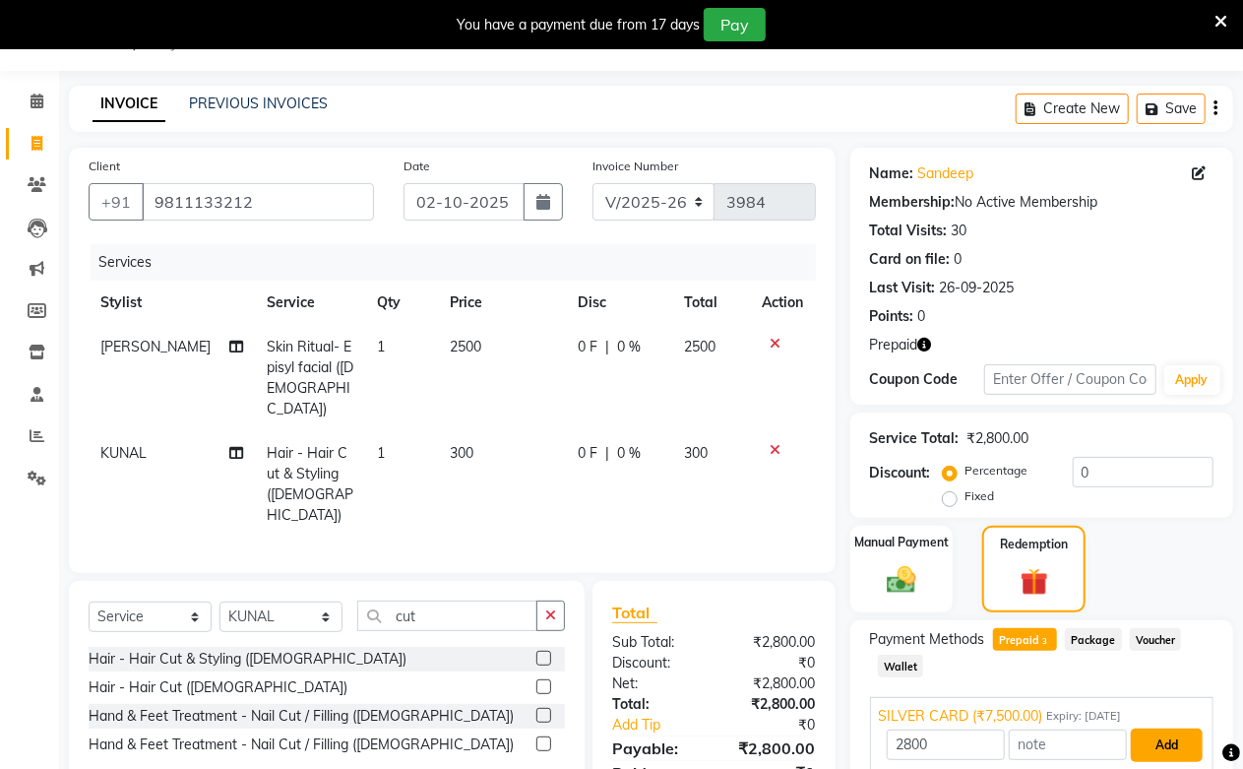
click at [1136, 740] on button "Add" at bounding box center [1167, 744] width 72 height 33
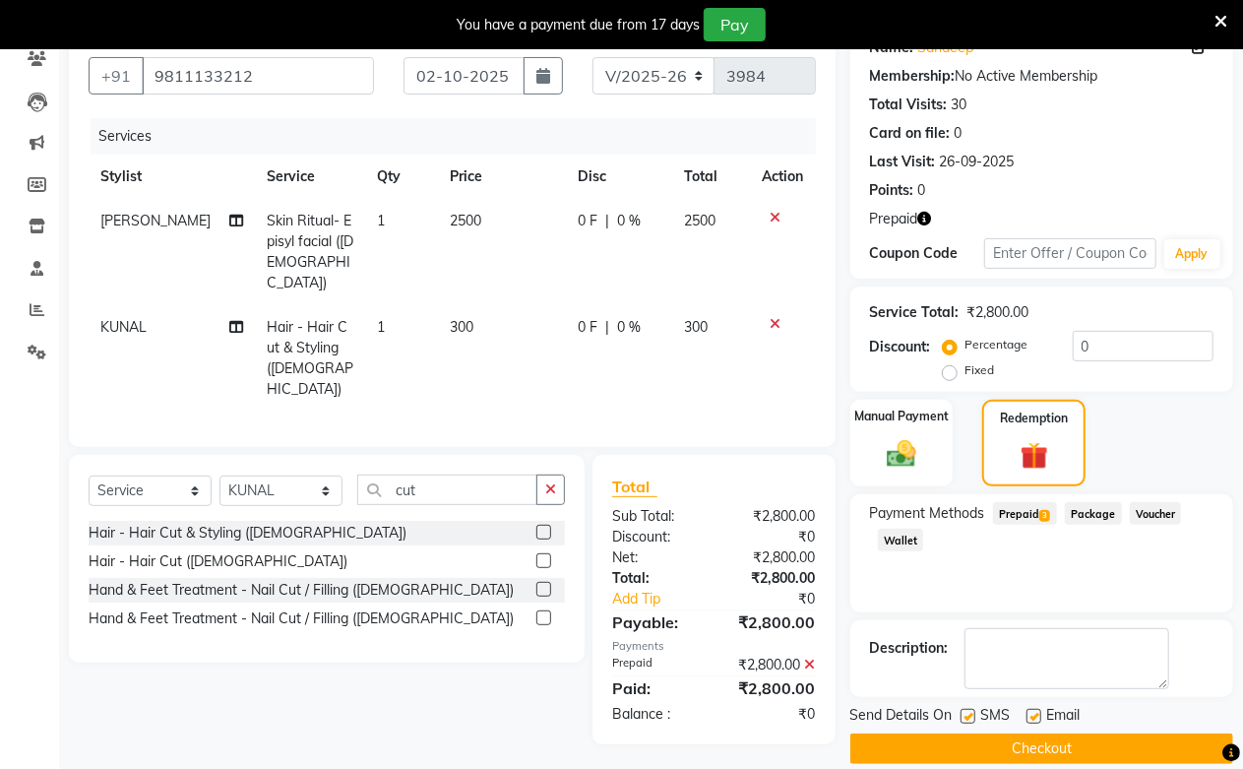
scroll to position [200, 0]
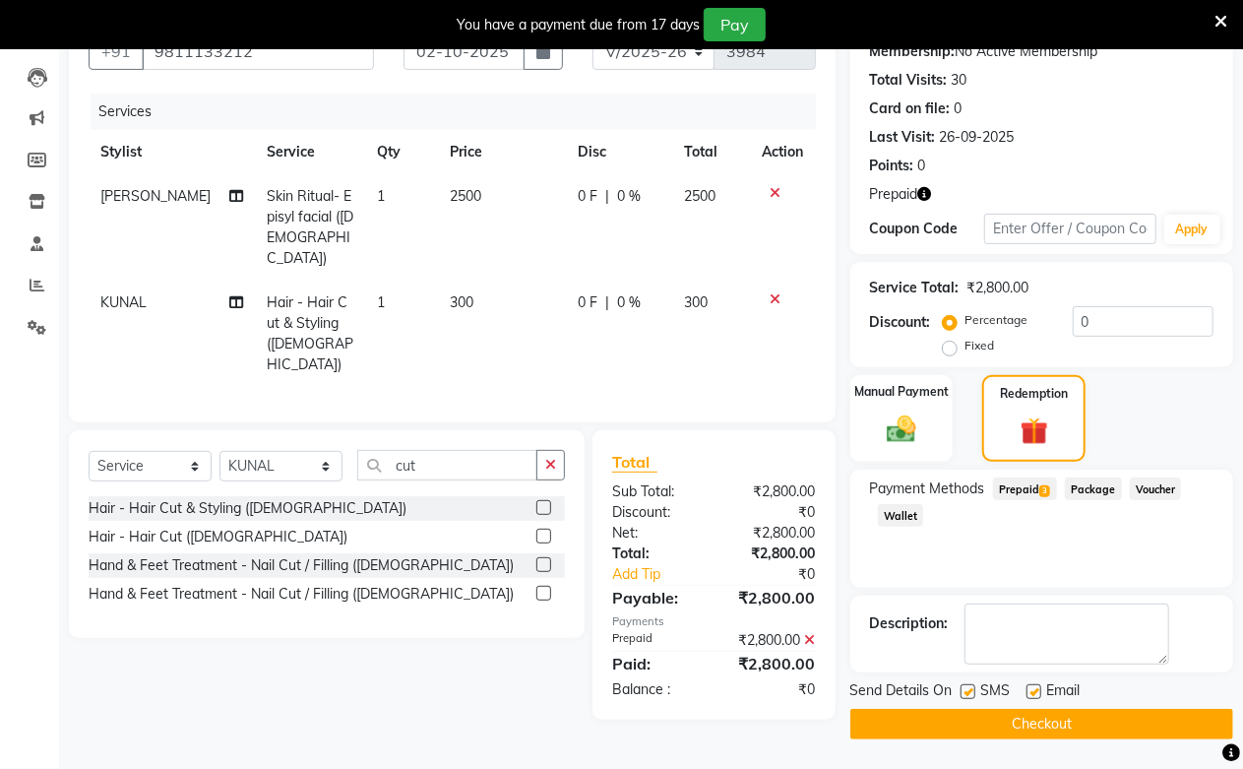
click at [1134, 732] on button "Checkout" at bounding box center [1042, 724] width 383 height 31
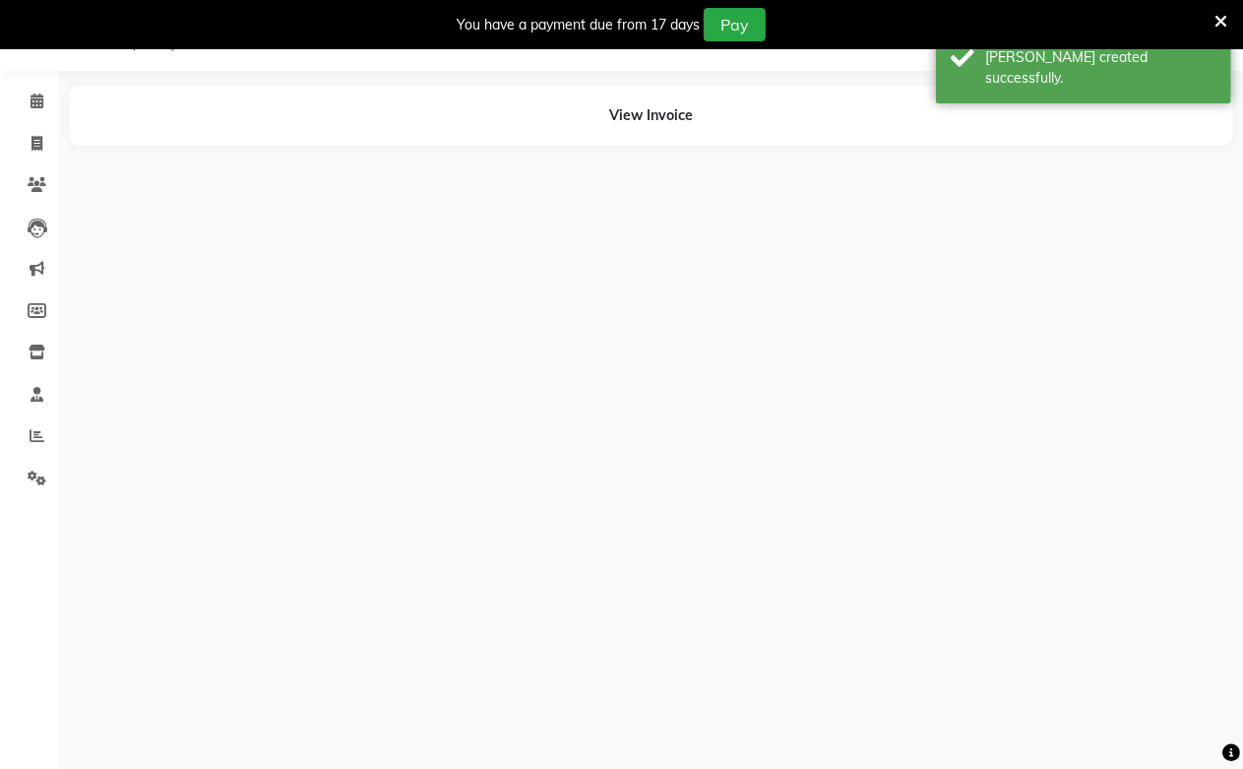
scroll to position [49, 0]
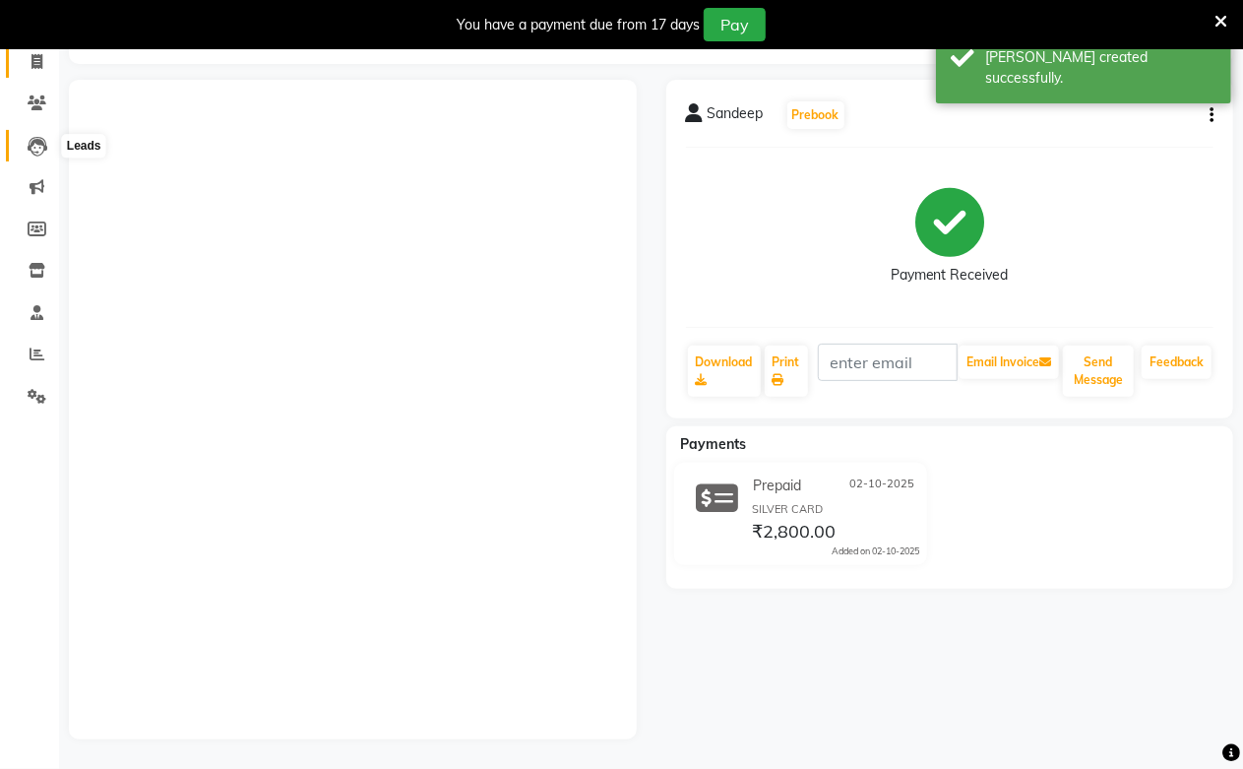
click at [30, 138] on icon at bounding box center [38, 147] width 20 height 20
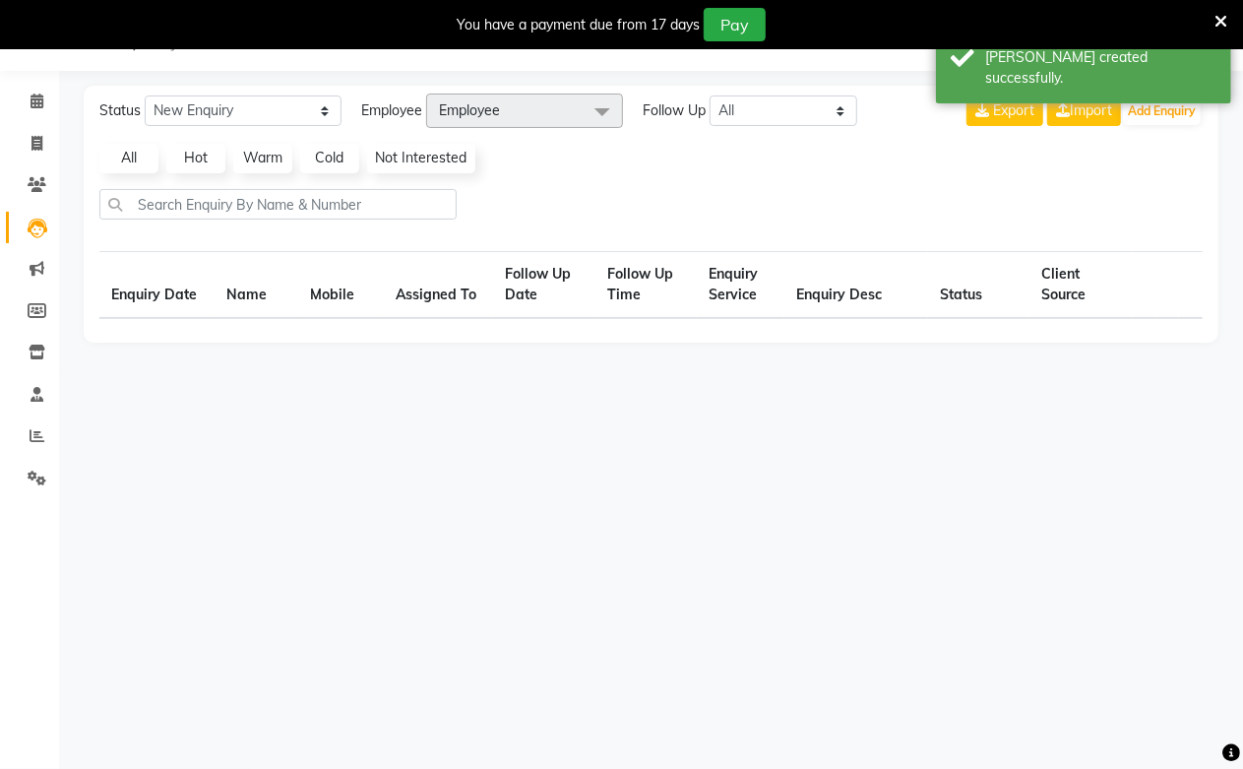
scroll to position [49, 0]
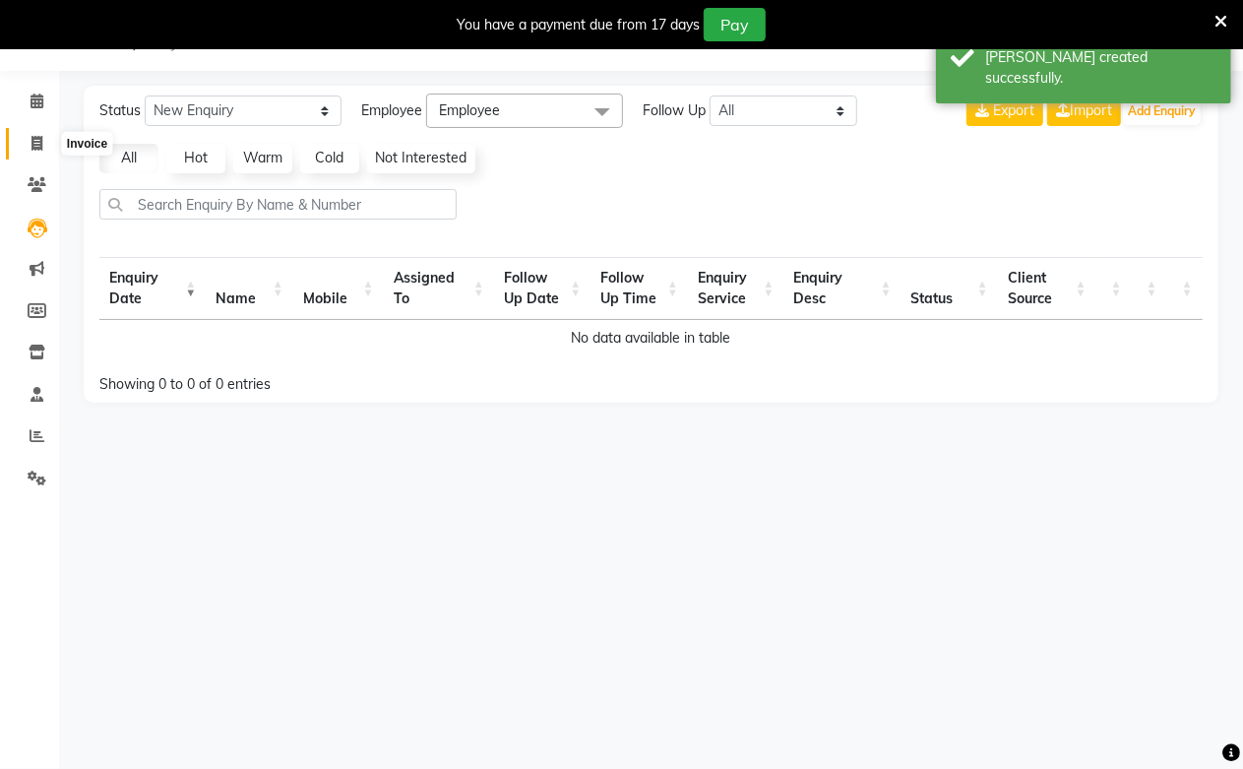
click at [47, 150] on span at bounding box center [37, 144] width 34 height 23
select select "service"
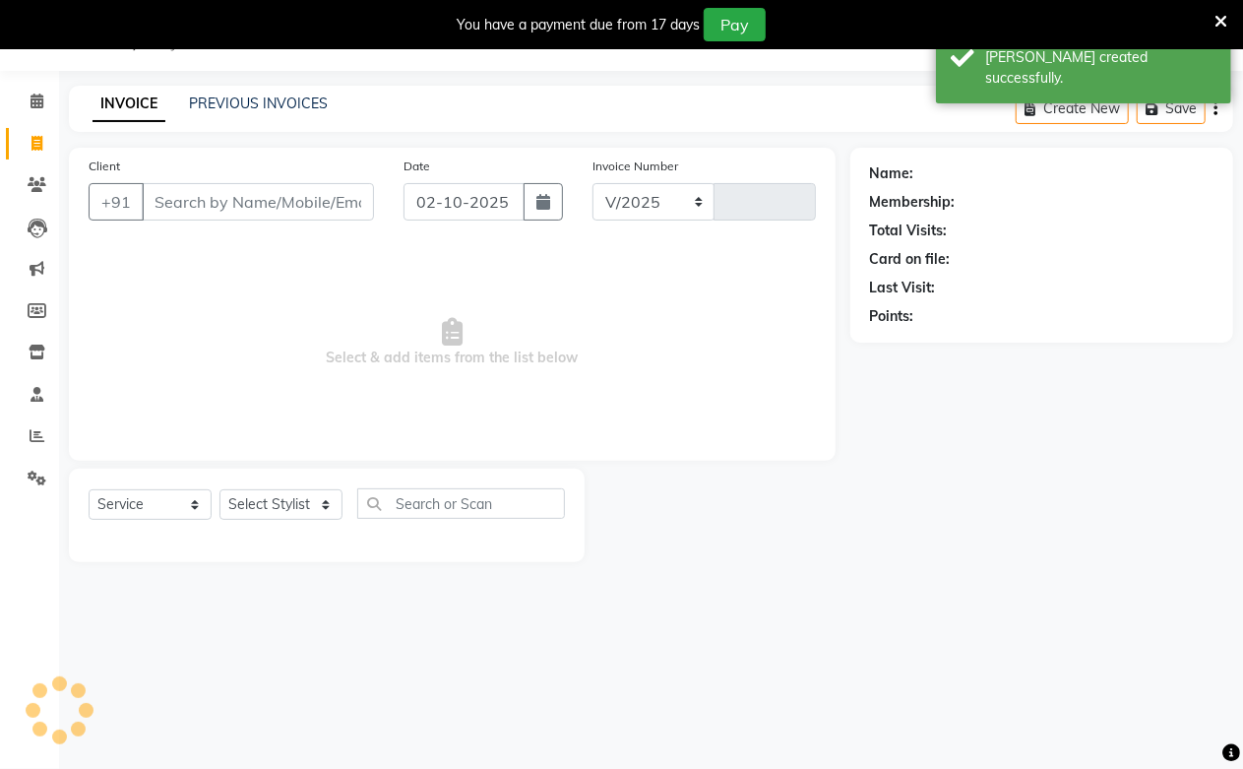
select select "223"
type input "3985"
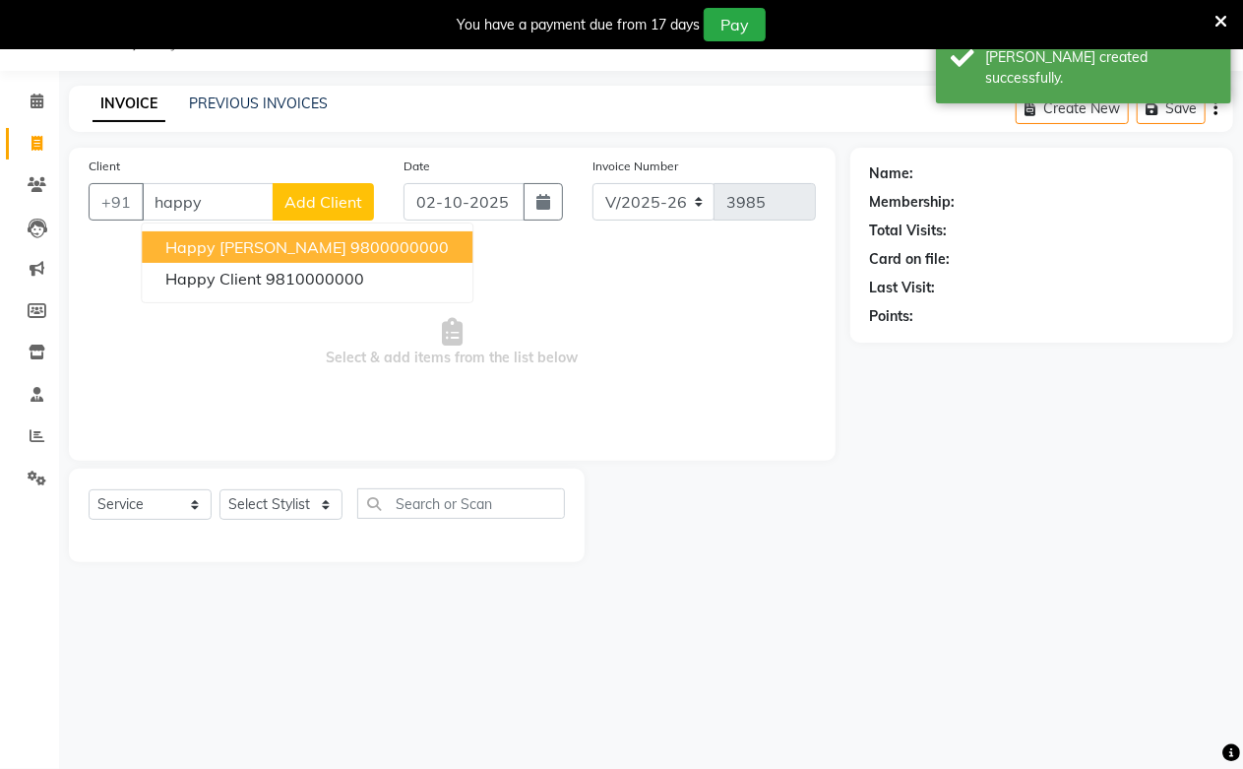
click at [350, 249] on ngb-highlight "9800000000" at bounding box center [399, 247] width 98 height 20
type input "9800000000"
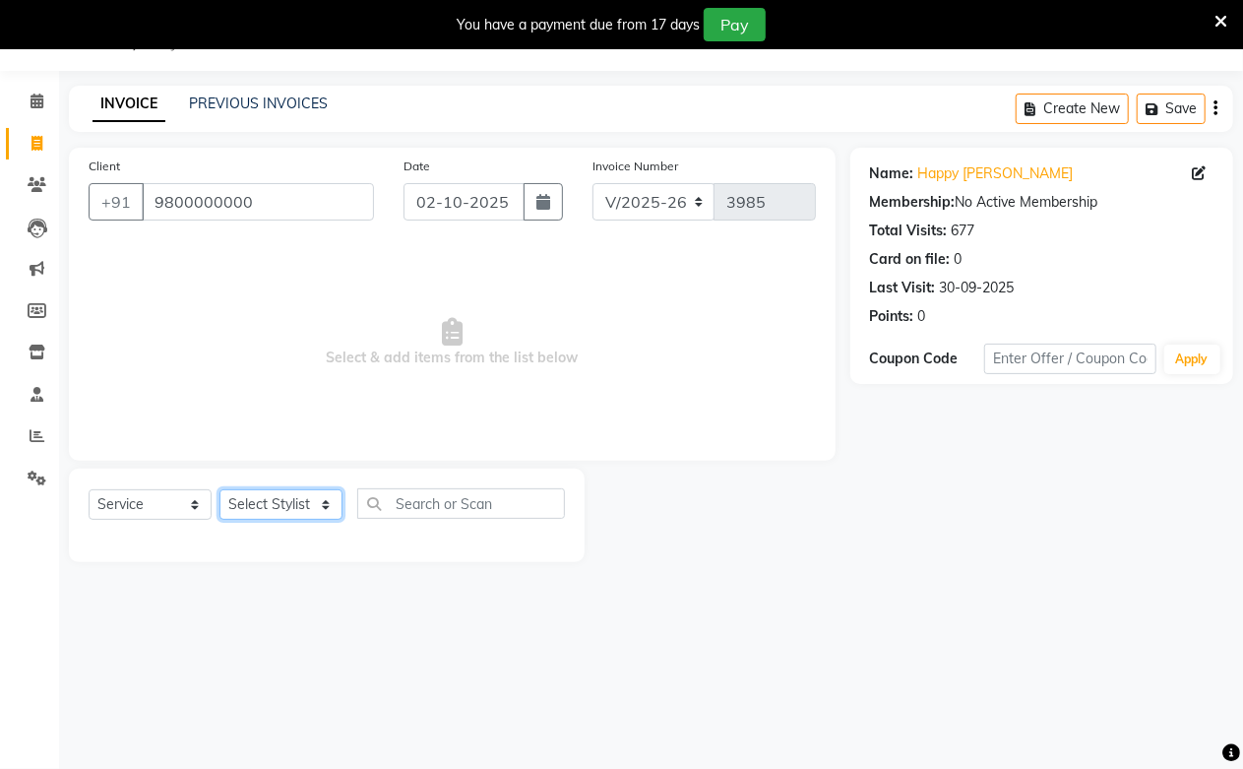
click at [273, 508] on select "Select Stylist Akash Amrita Anu Arun Gaurav [PERSON_NAME] KUNAL MANISH [PERSON_…" at bounding box center [281, 504] width 123 height 31
select select "59104"
click at [220, 490] on select "Select Stylist Akash Amrita Anu Arun Gaurav [PERSON_NAME] KUNAL MANISH [PERSON_…" at bounding box center [281, 504] width 123 height 31
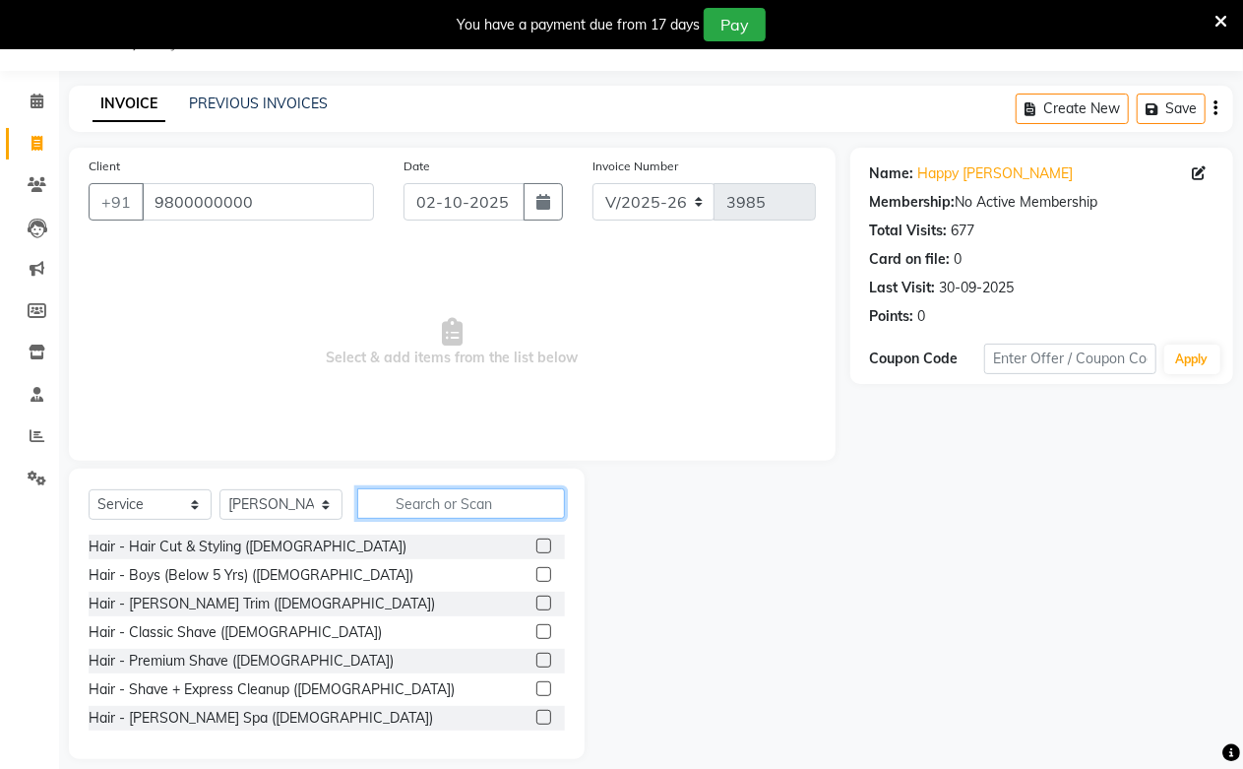
click at [408, 507] on input "text" at bounding box center [461, 503] width 208 height 31
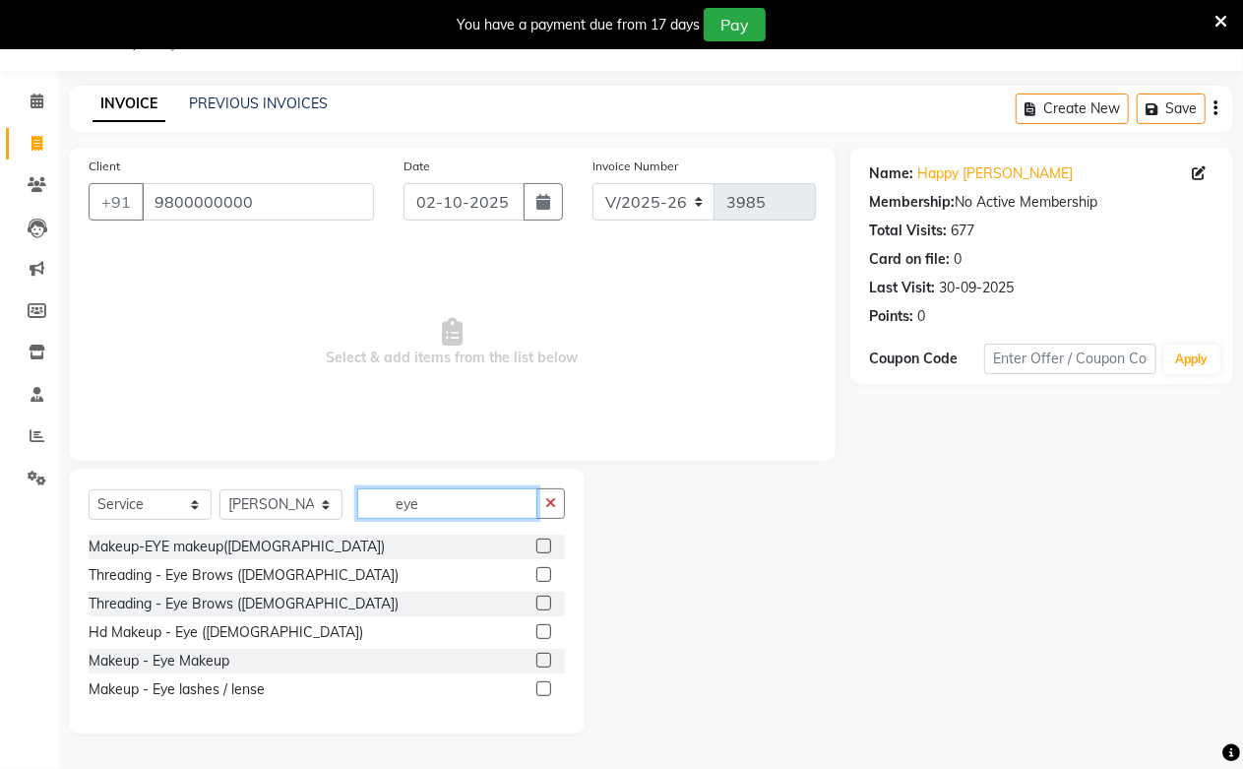
type input "eye"
click at [542, 577] on label at bounding box center [544, 574] width 15 height 15
click at [542, 577] on input "checkbox" at bounding box center [543, 575] width 13 height 13
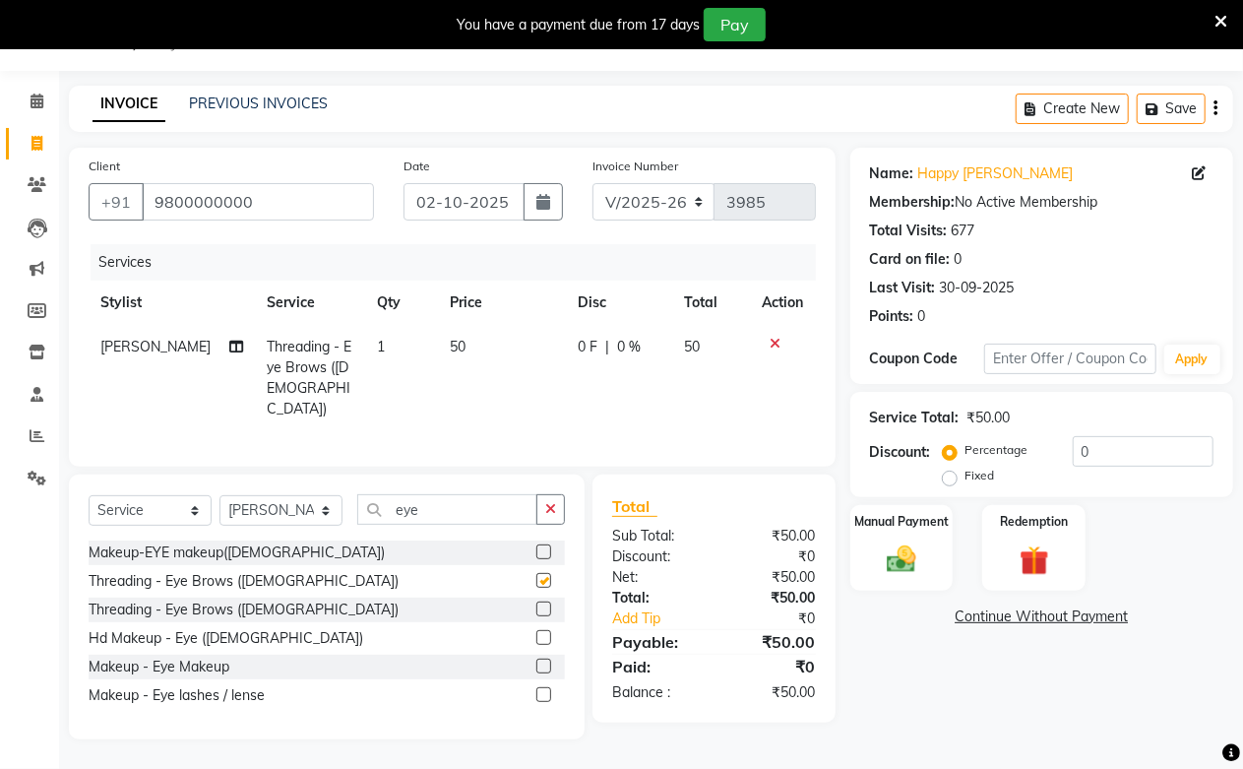
checkbox input "false"
click at [425, 520] on div "eye" at bounding box center [461, 509] width 207 height 31
click at [425, 519] on input "eye" at bounding box center [447, 509] width 180 height 31
click at [426, 516] on input "eye" at bounding box center [447, 509] width 180 height 31
type input "e"
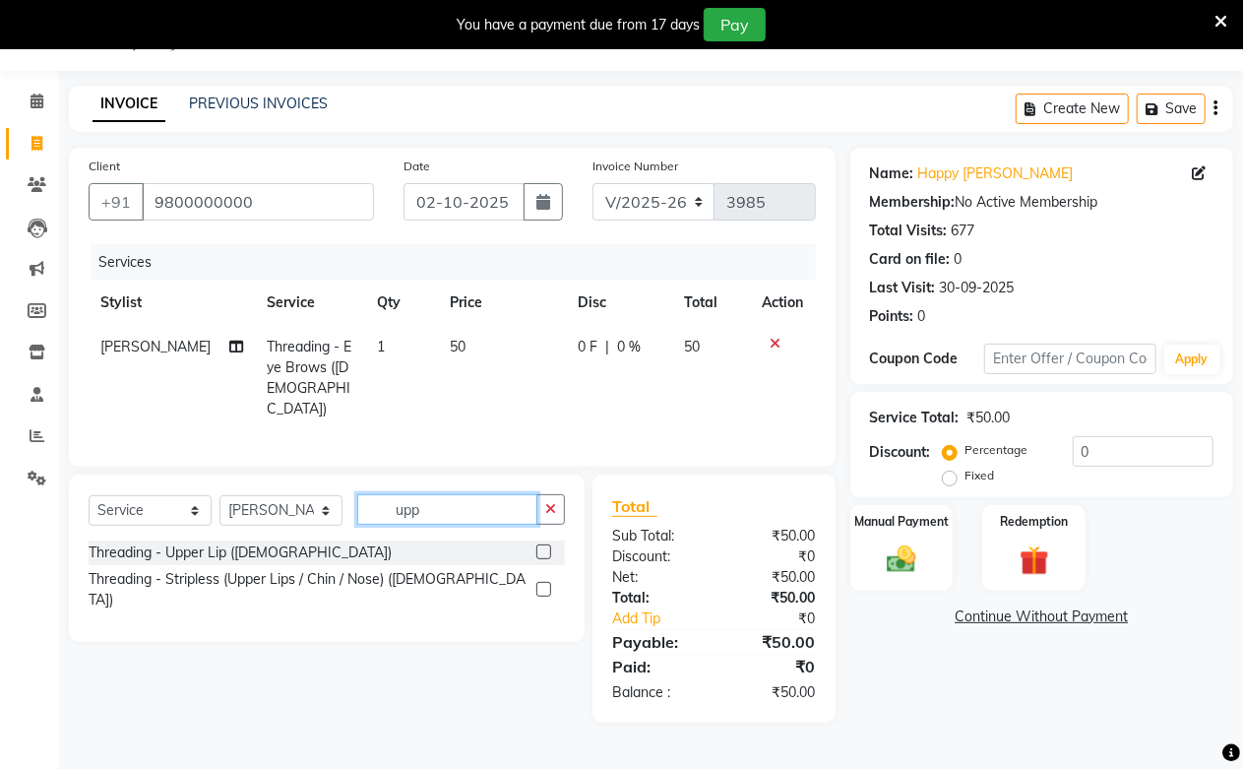
type input "upp"
click at [548, 582] on label at bounding box center [544, 589] width 15 height 15
click at [548, 584] on input "checkbox" at bounding box center [543, 590] width 13 height 13
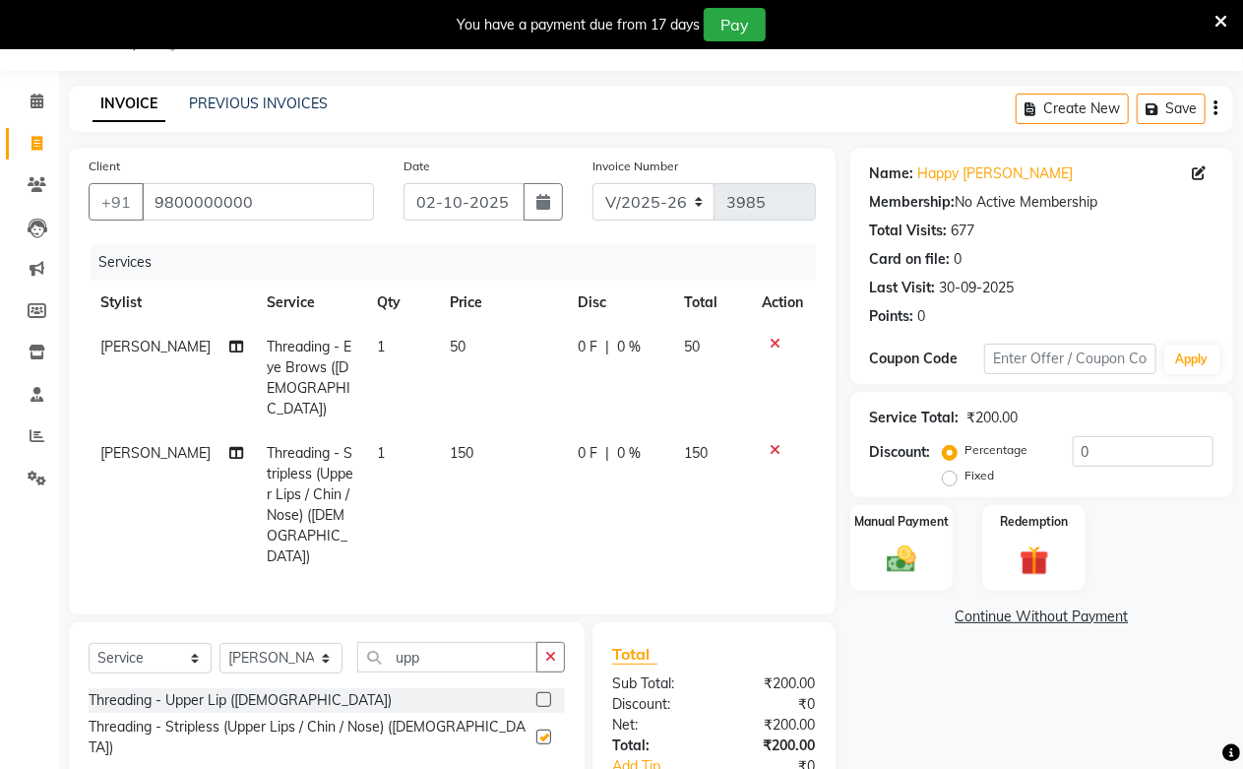
checkbox input "false"
click at [388, 438] on td "1" at bounding box center [402, 505] width 74 height 148
select select "59104"
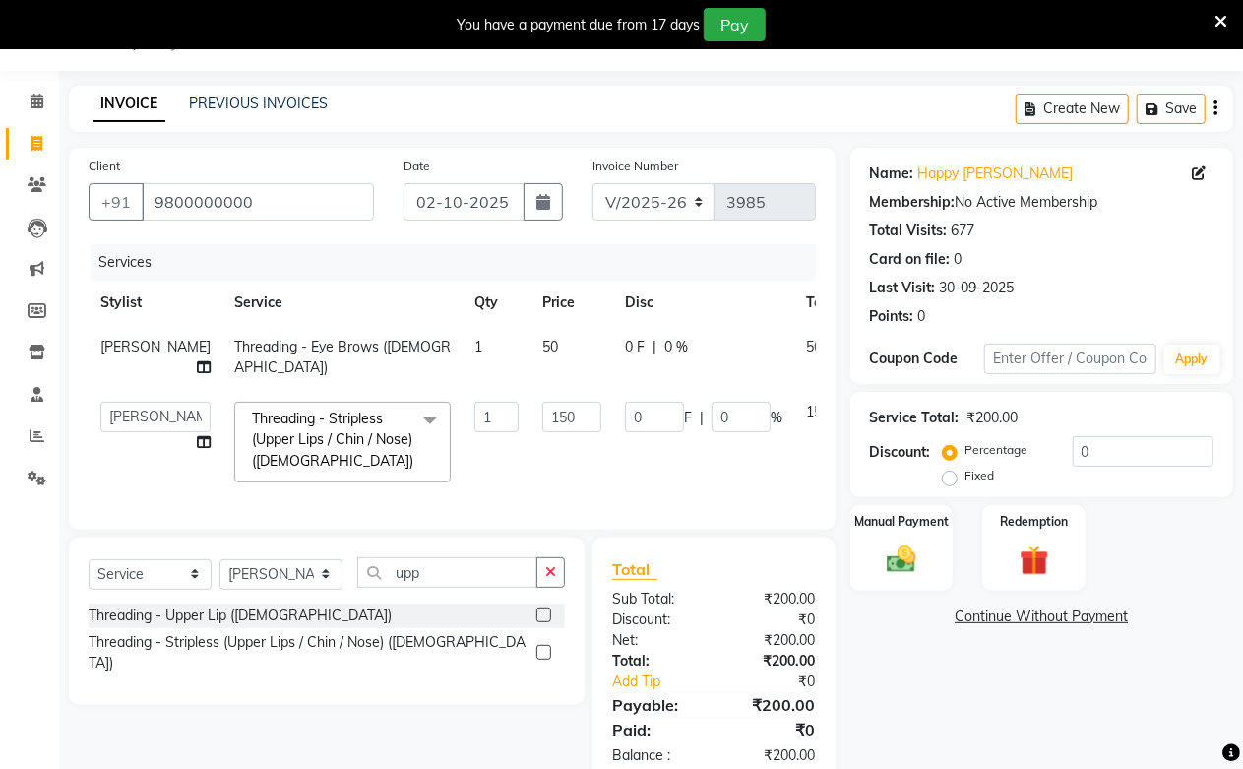
click at [388, 438] on td "Threading - Stripless (Upper Lips / Chin / Nose) ([DEMOGRAPHIC_DATA]) x Hair - …" at bounding box center [342, 442] width 240 height 104
click at [475, 427] on input "1" at bounding box center [497, 417] width 44 height 31
type input "2"
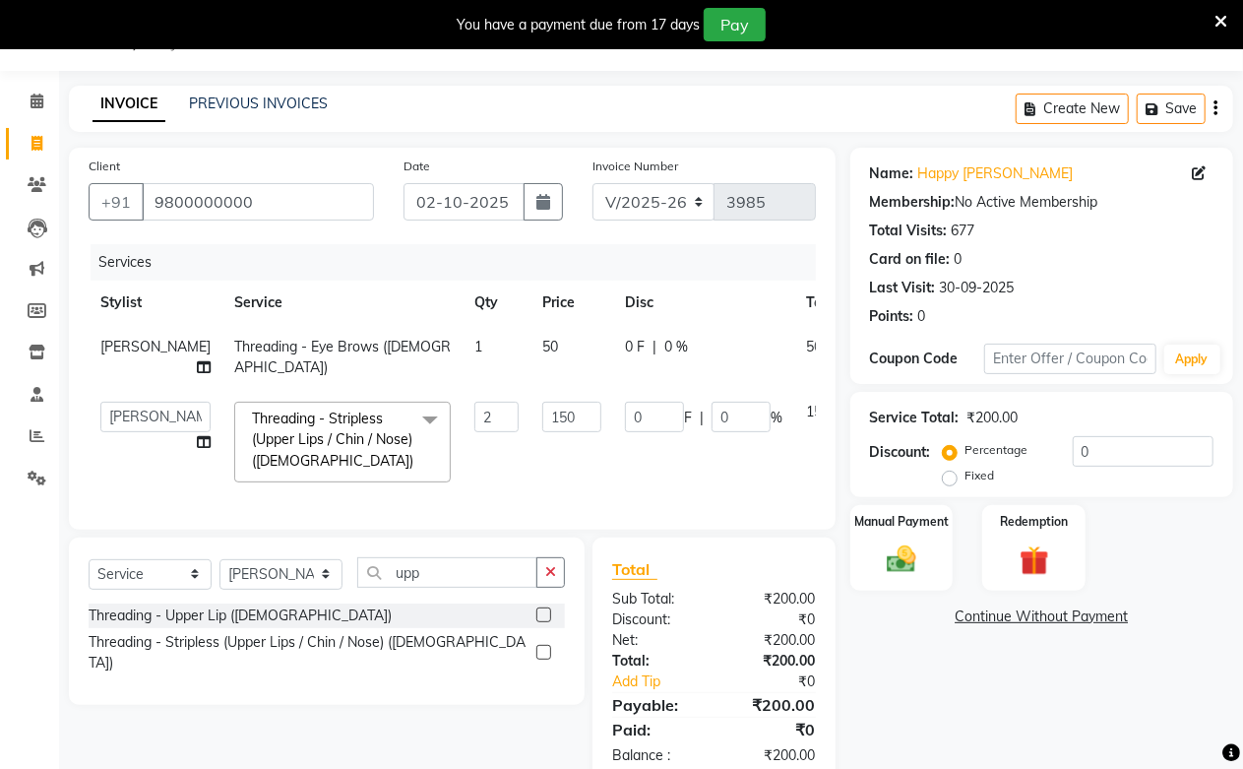
click at [463, 467] on td "2" at bounding box center [497, 442] width 68 height 104
select select "59104"
click at [884, 543] on img at bounding box center [902, 558] width 50 height 35
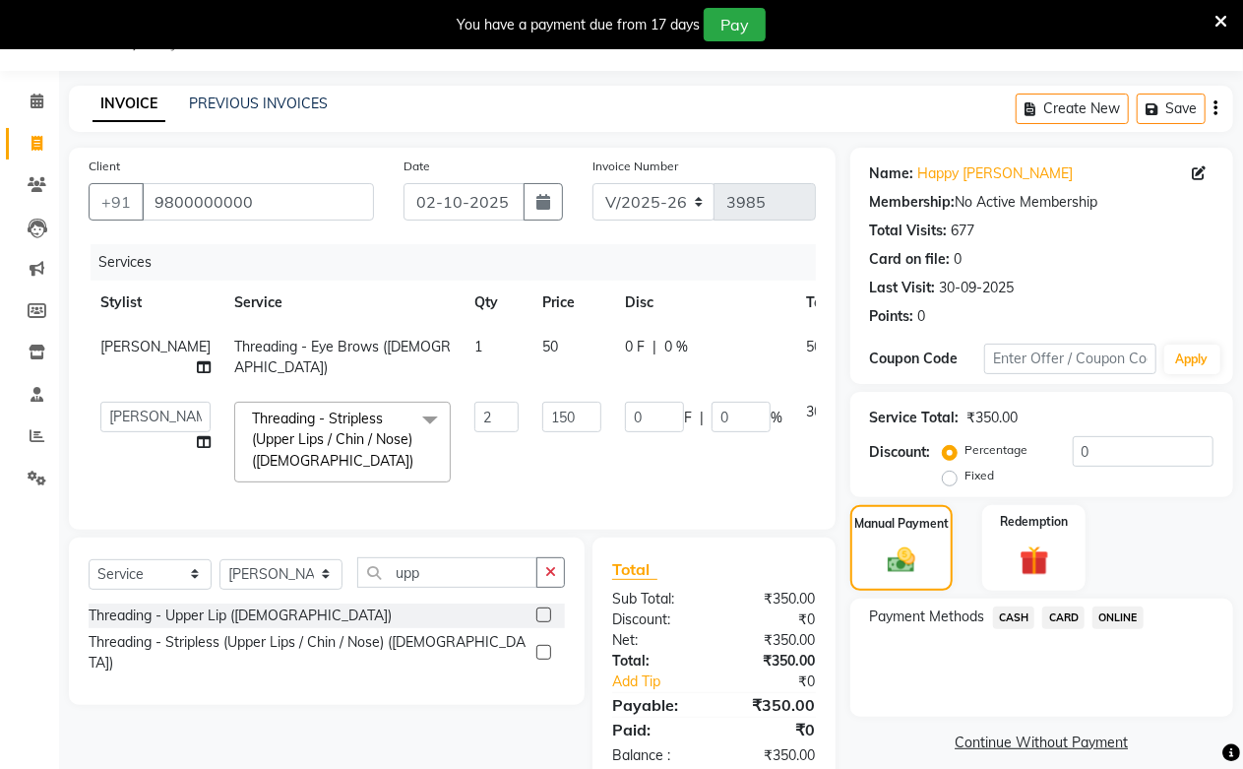
click at [1120, 617] on span "ONLINE" at bounding box center [1118, 617] width 51 height 23
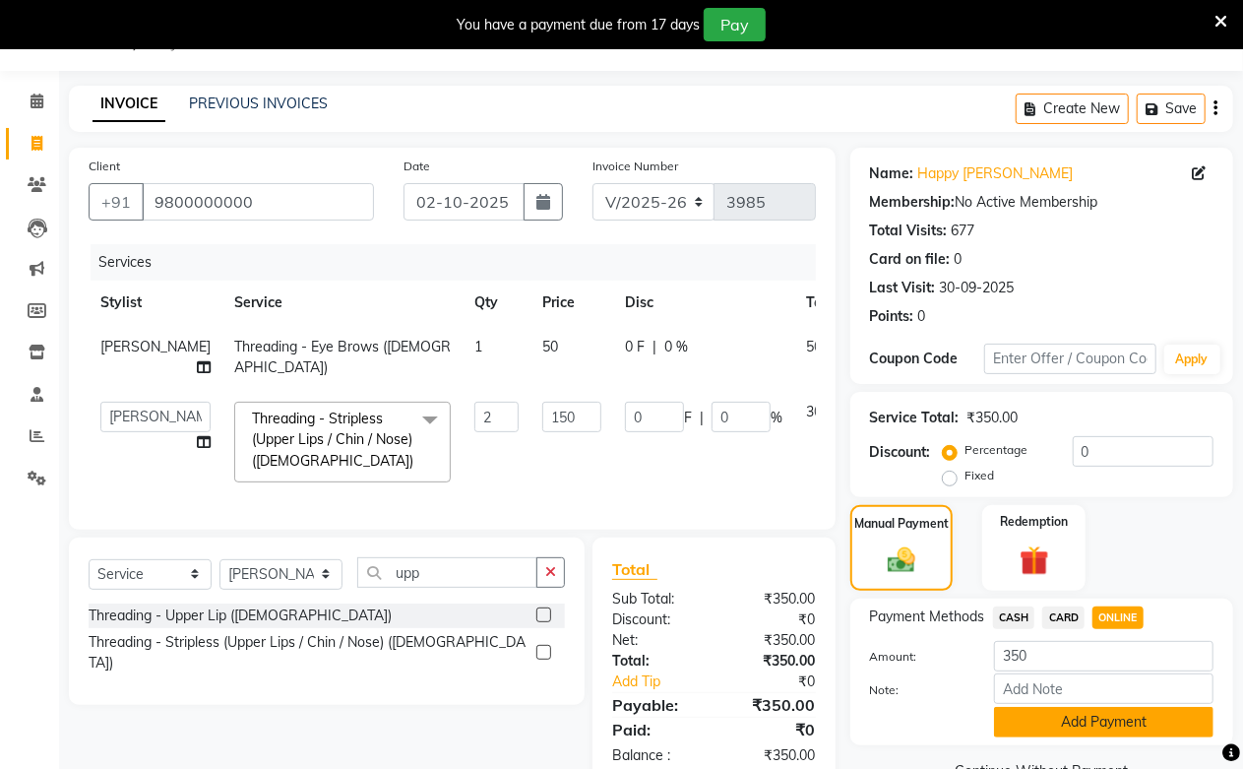
click at [1066, 717] on button "Add Payment" at bounding box center [1104, 722] width 220 height 31
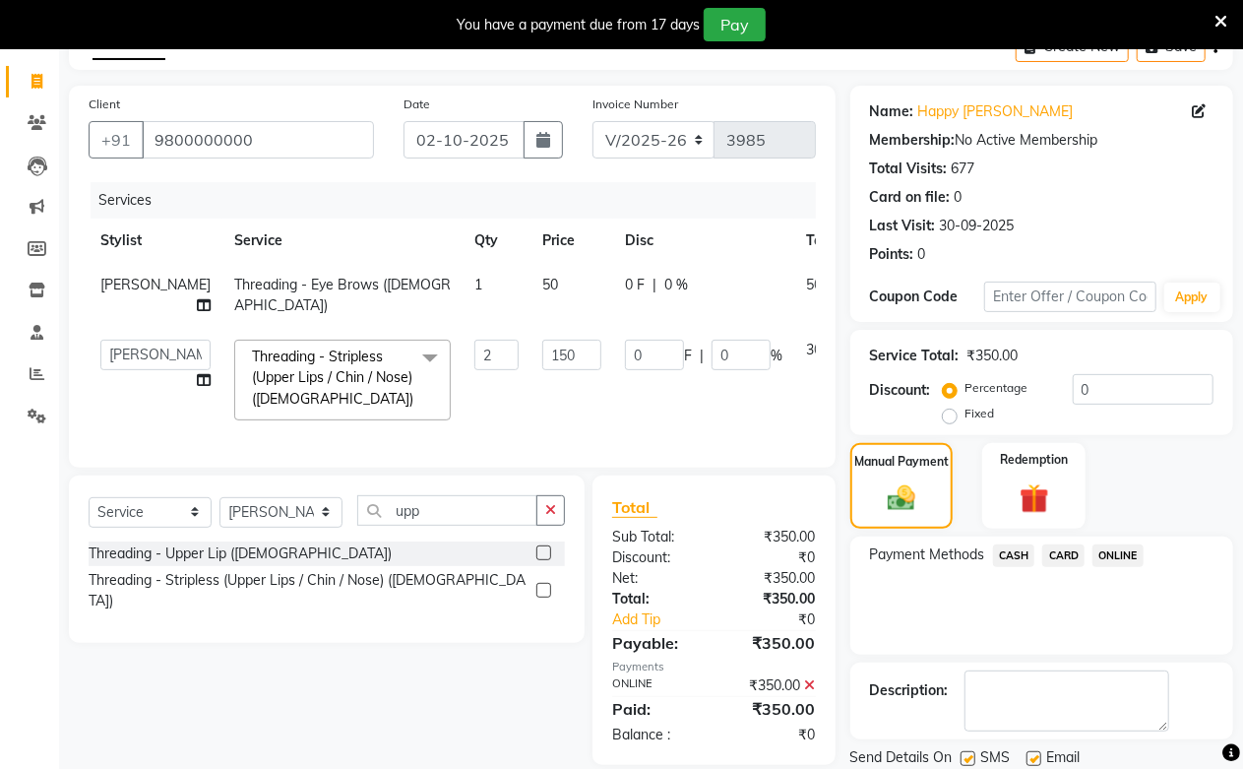
scroll to position [178, 0]
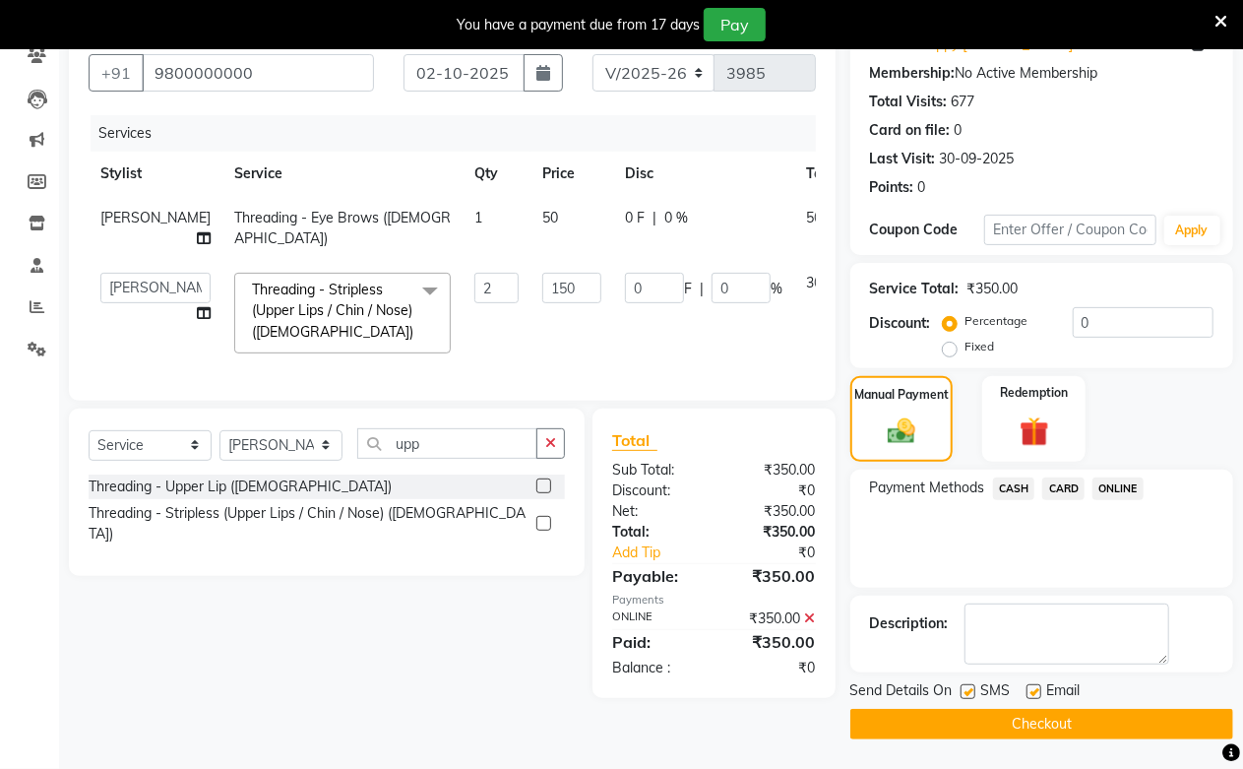
click at [1070, 722] on button "Checkout" at bounding box center [1042, 724] width 383 height 31
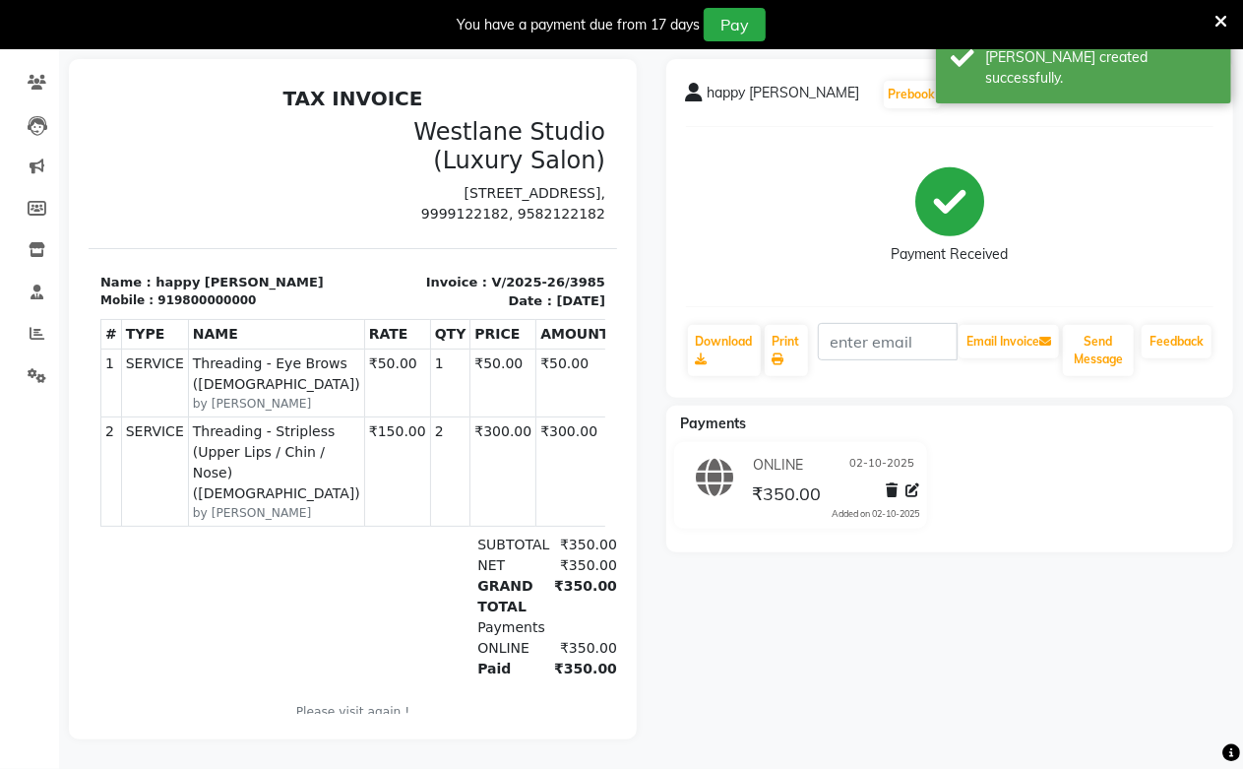
scroll to position [57, 0]
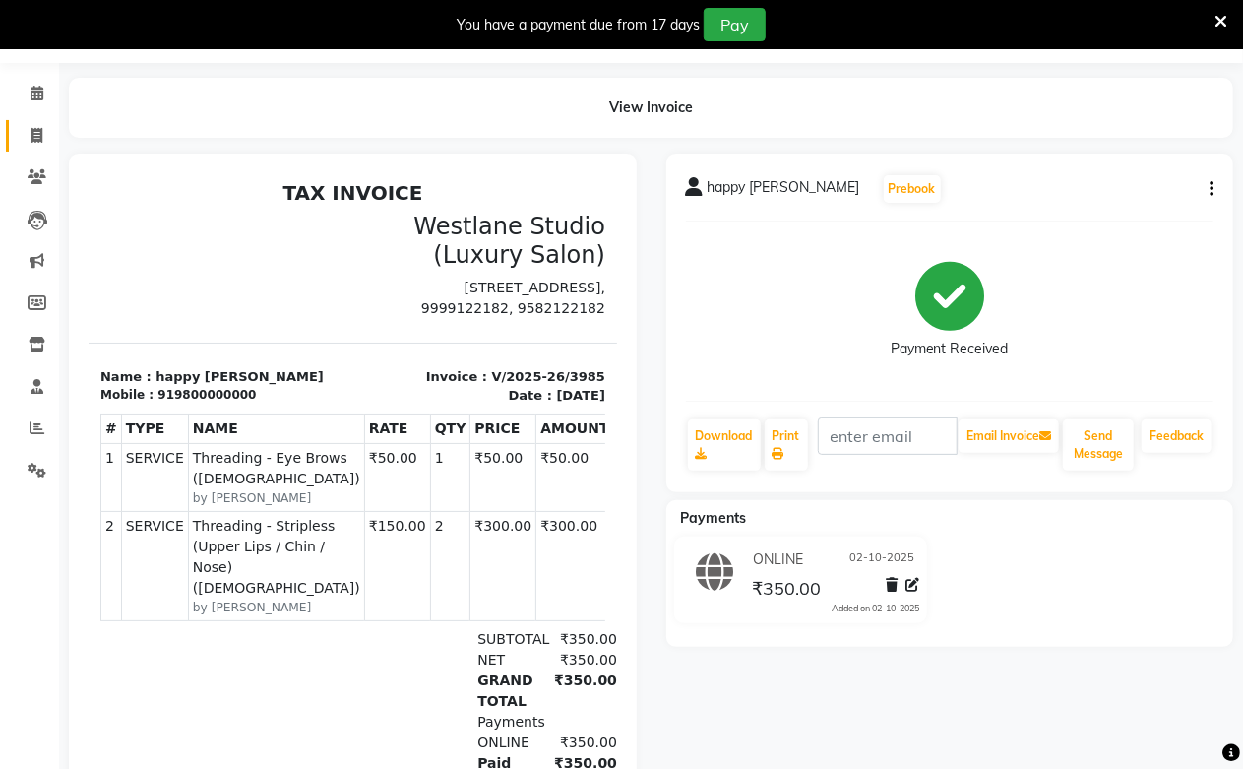
drag, startPoint x: 859, startPoint y: 724, endPoint x: 34, endPoint y: 142, distance: 1009.5
click at [34, 142] on icon at bounding box center [37, 135] width 11 height 15
select select "service"
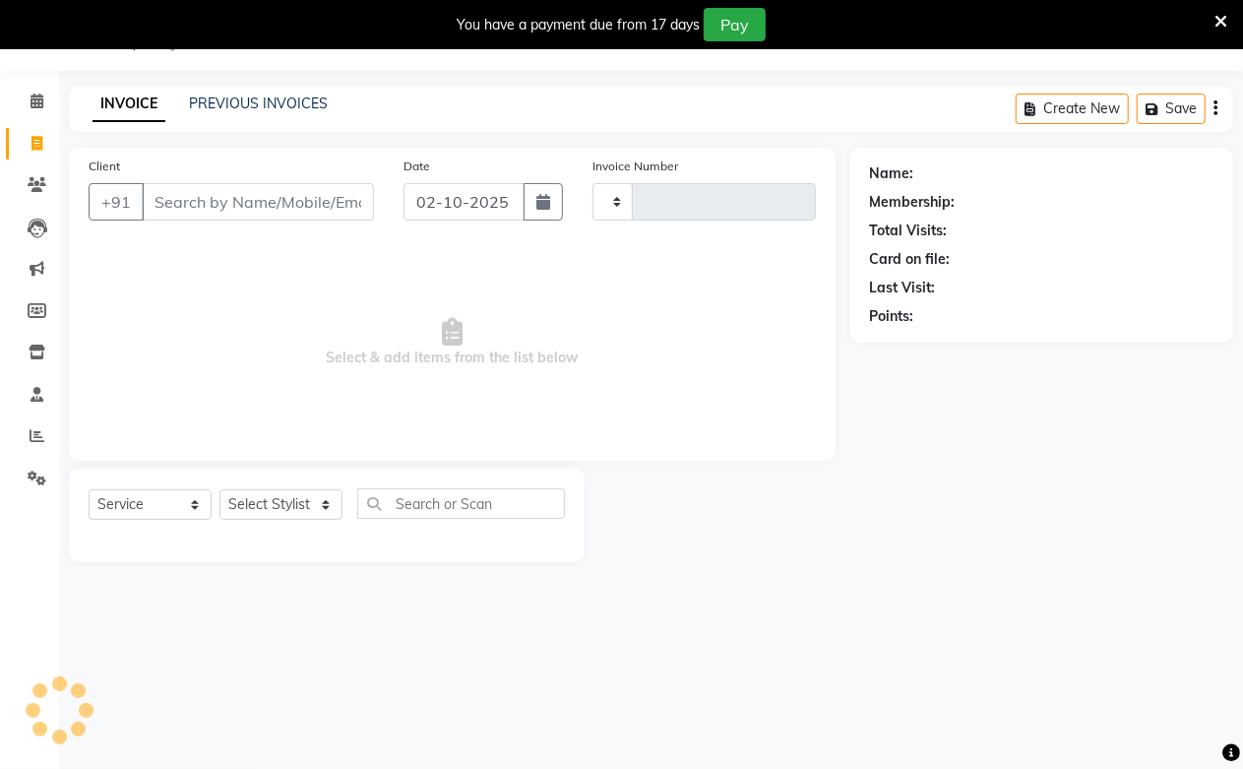
scroll to position [49, 0]
select select "223"
type input "3986"
click at [298, 98] on link "PREVIOUS INVOICES" at bounding box center [258, 104] width 139 height 18
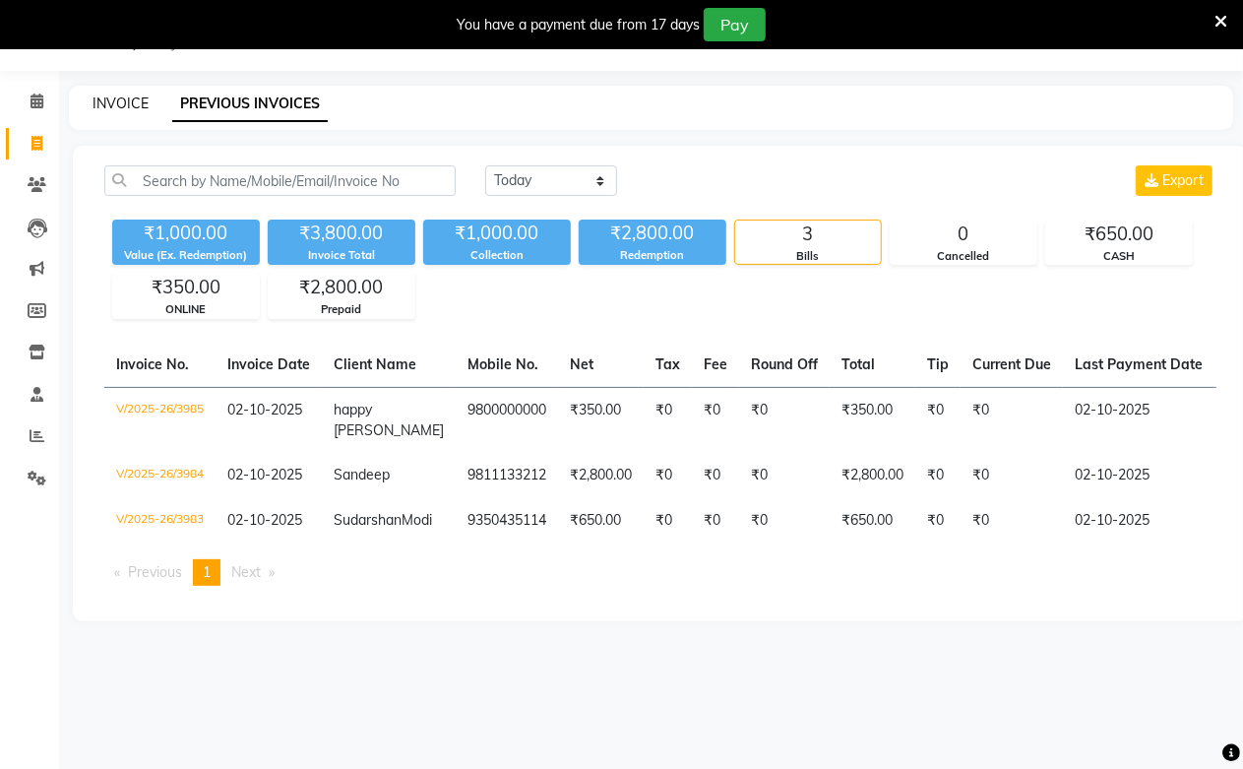
click at [121, 110] on link "INVOICE" at bounding box center [121, 104] width 56 height 18
select select "service"
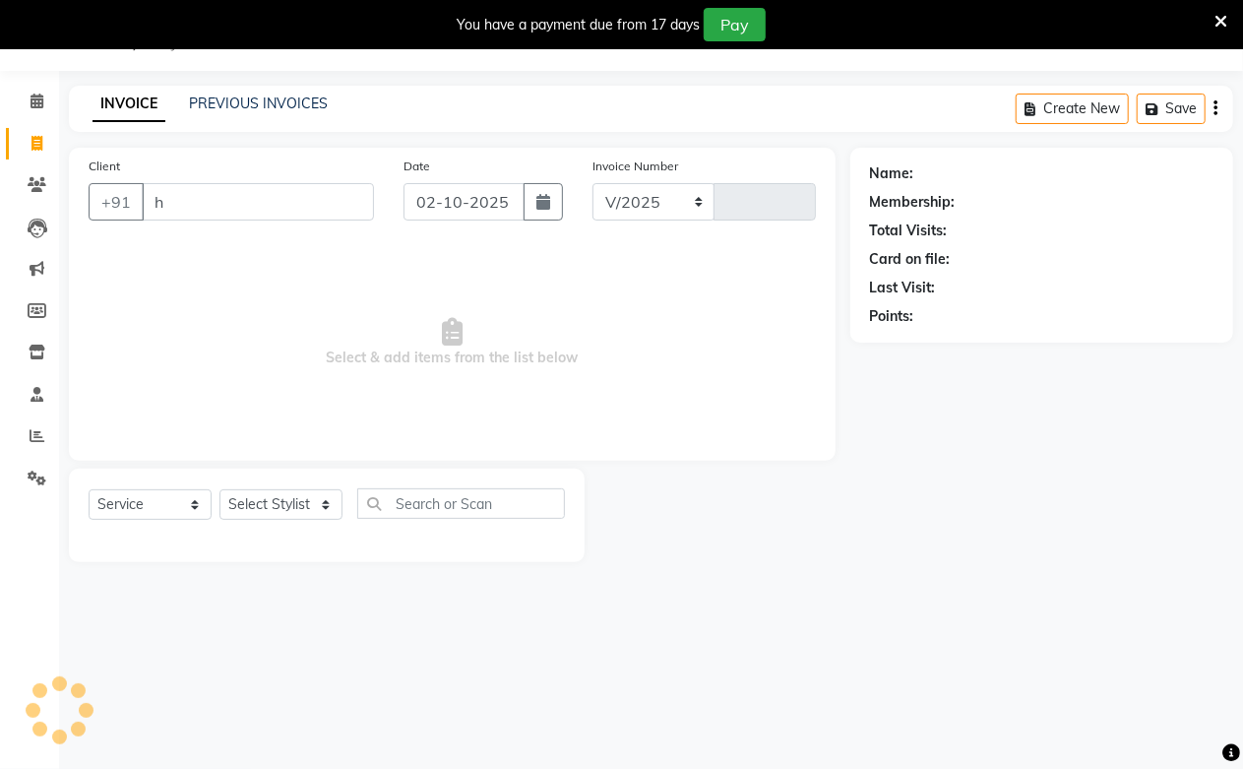
type input "ha"
select select "223"
type input "3986"
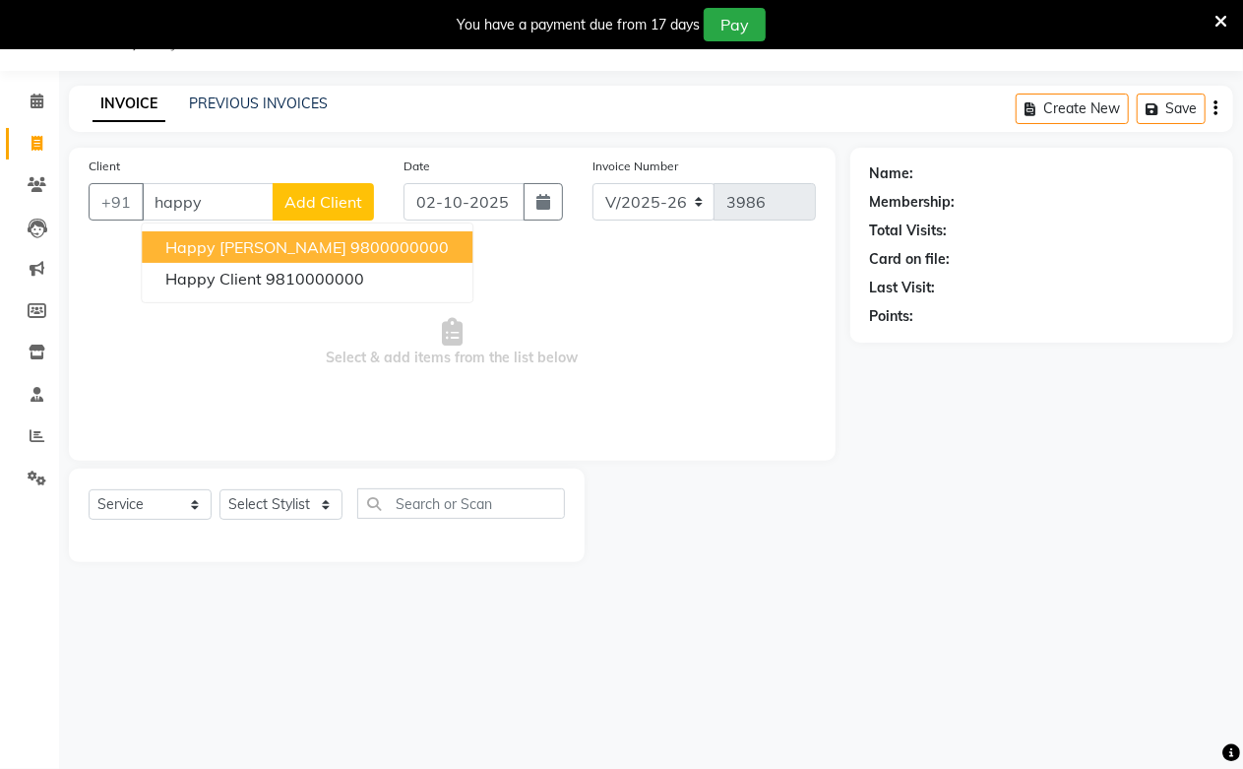
click at [168, 239] on span "happy [PERSON_NAME]" at bounding box center [255, 247] width 181 height 20
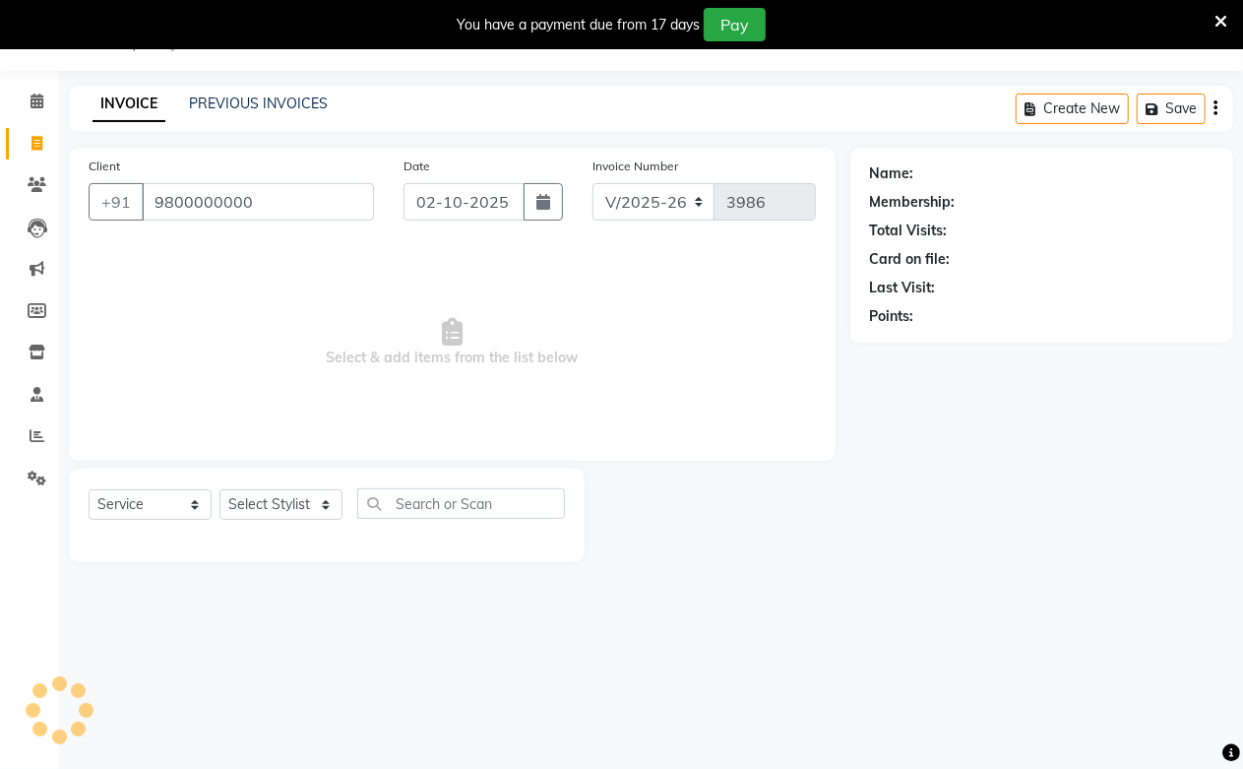
type input "9800000000"
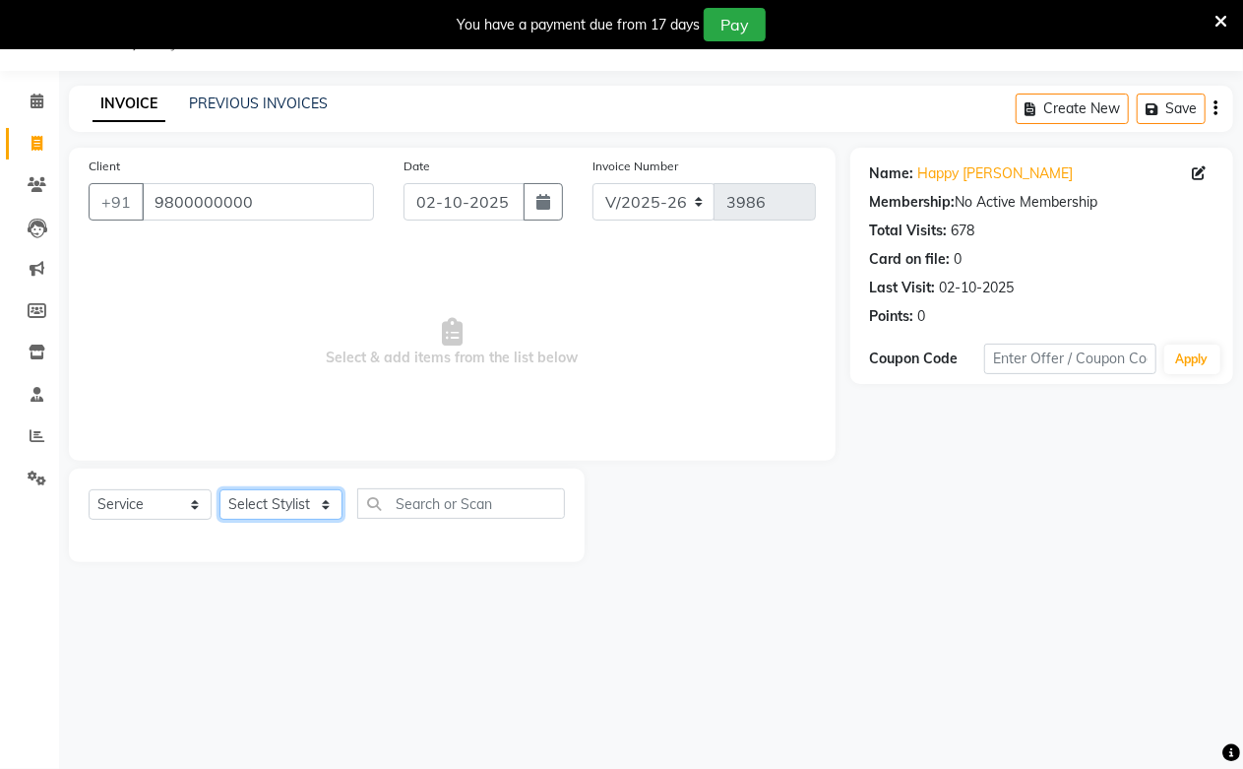
click at [285, 504] on select "Select Stylist Akash Amrita Anu Arun Gaurav [PERSON_NAME] KUNAL MANISH [PERSON_…" at bounding box center [281, 504] width 123 height 31
select select "6559"
click at [220, 490] on select "Select Stylist Akash Amrita Anu Arun Gaurav [PERSON_NAME] KUNAL MANISH [PERSON_…" at bounding box center [281, 504] width 123 height 31
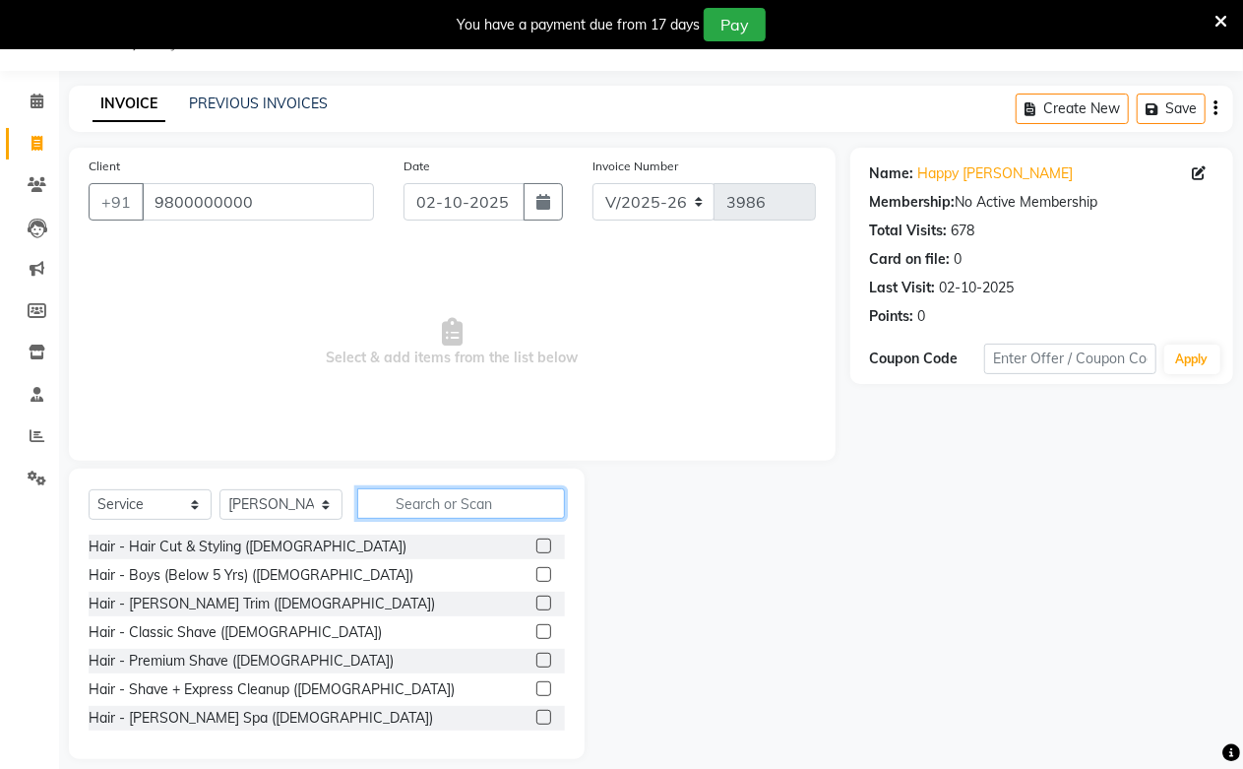
click at [428, 490] on input "text" at bounding box center [461, 503] width 208 height 31
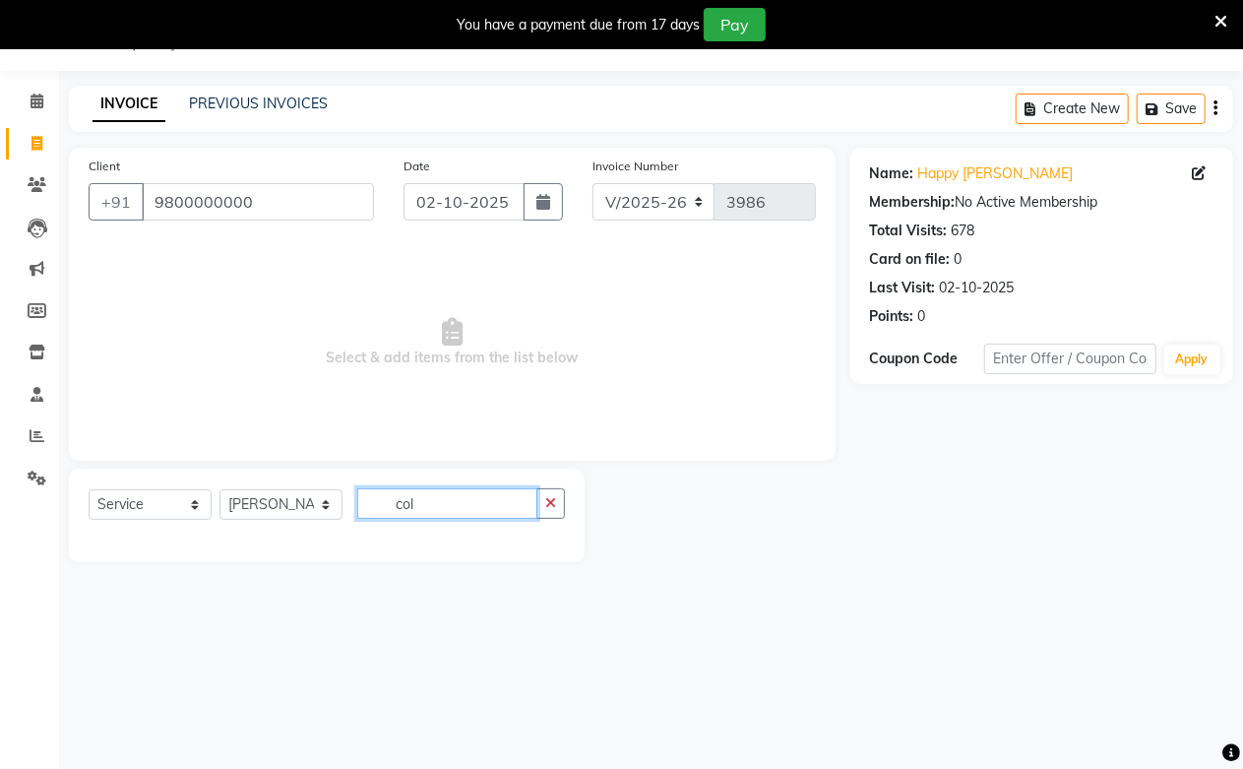
click at [475, 492] on input "col" at bounding box center [447, 503] width 180 height 31
click at [360, 513] on input "col" at bounding box center [447, 503] width 180 height 31
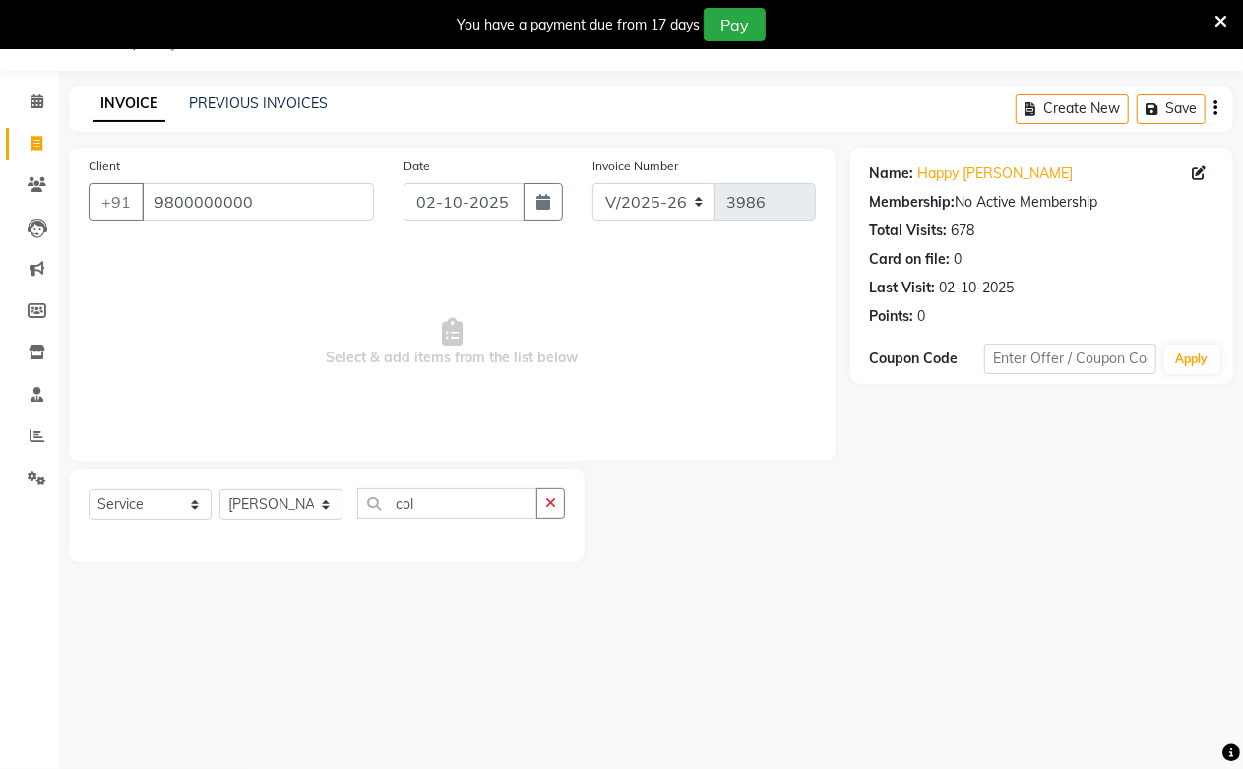
scroll to position [0, 0]
click at [350, 505] on div "Select Service Product Membership Package Voucher Prepaid Gift Card Select Styl…" at bounding box center [327, 511] width 476 height 46
click at [371, 510] on input "col" at bounding box center [447, 503] width 180 height 31
click at [424, 520] on div "Select Service Product Membership Package Voucher Prepaid Gift Card Select Styl…" at bounding box center [327, 511] width 476 height 46
click at [425, 508] on input "col" at bounding box center [447, 503] width 180 height 31
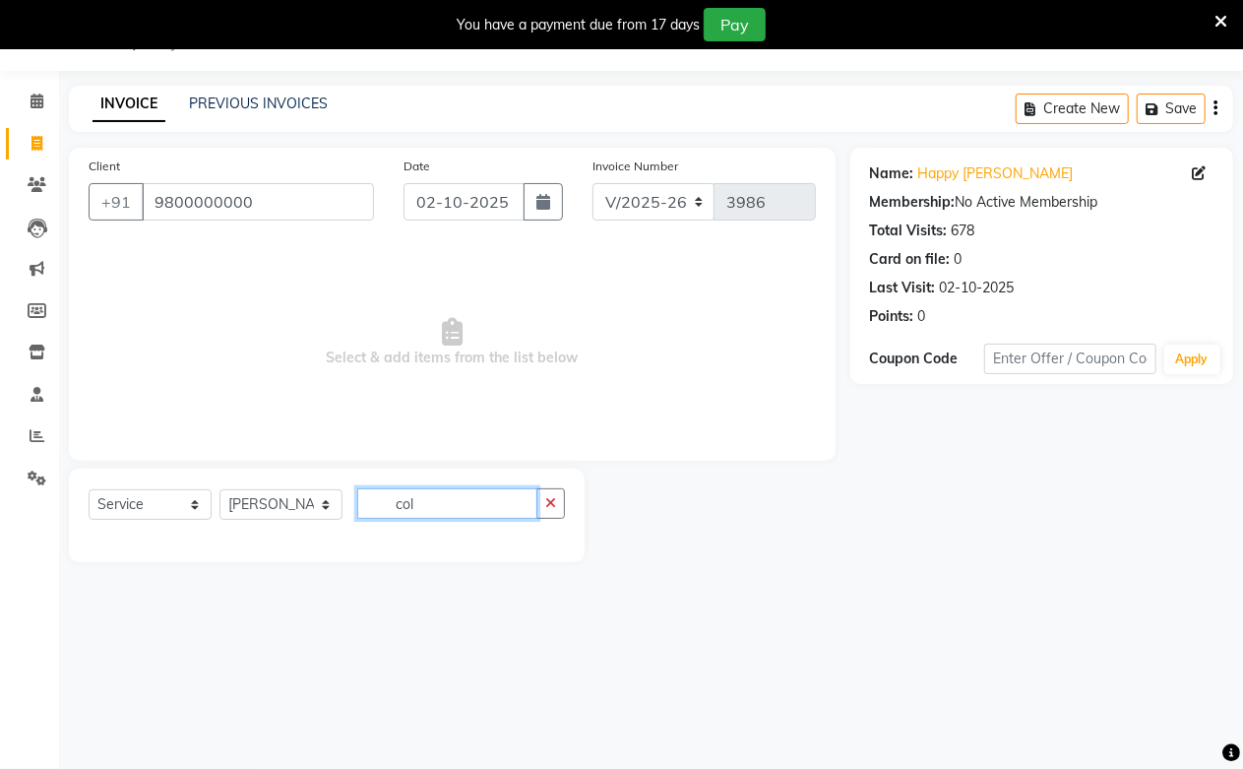
click at [425, 508] on input "col" at bounding box center [447, 503] width 180 height 31
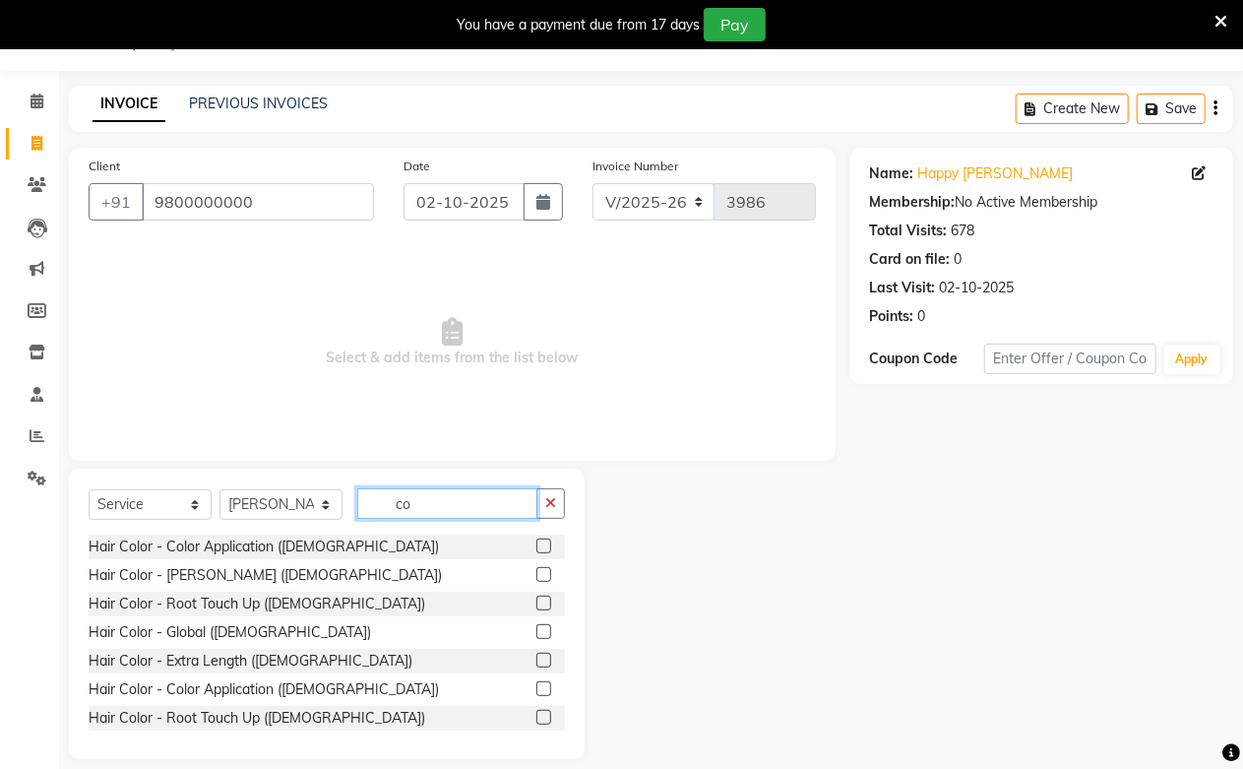
type input "c"
type input "colo"
click at [537, 547] on label at bounding box center [544, 545] width 15 height 15
click at [537, 547] on input "checkbox" at bounding box center [543, 546] width 13 height 13
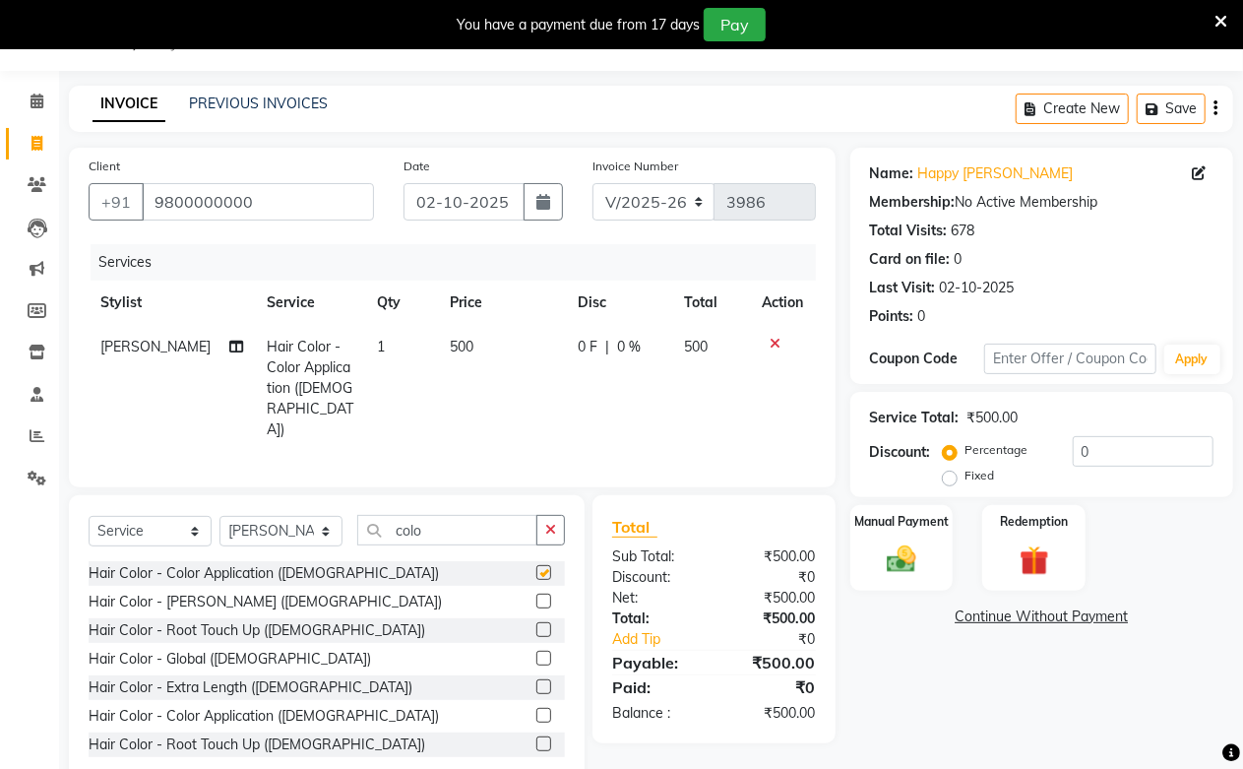
checkbox input "false"
click at [470, 351] on td "500" at bounding box center [502, 388] width 128 height 127
click at [469, 350] on td "500" at bounding box center [502, 388] width 128 height 127
select select "6559"
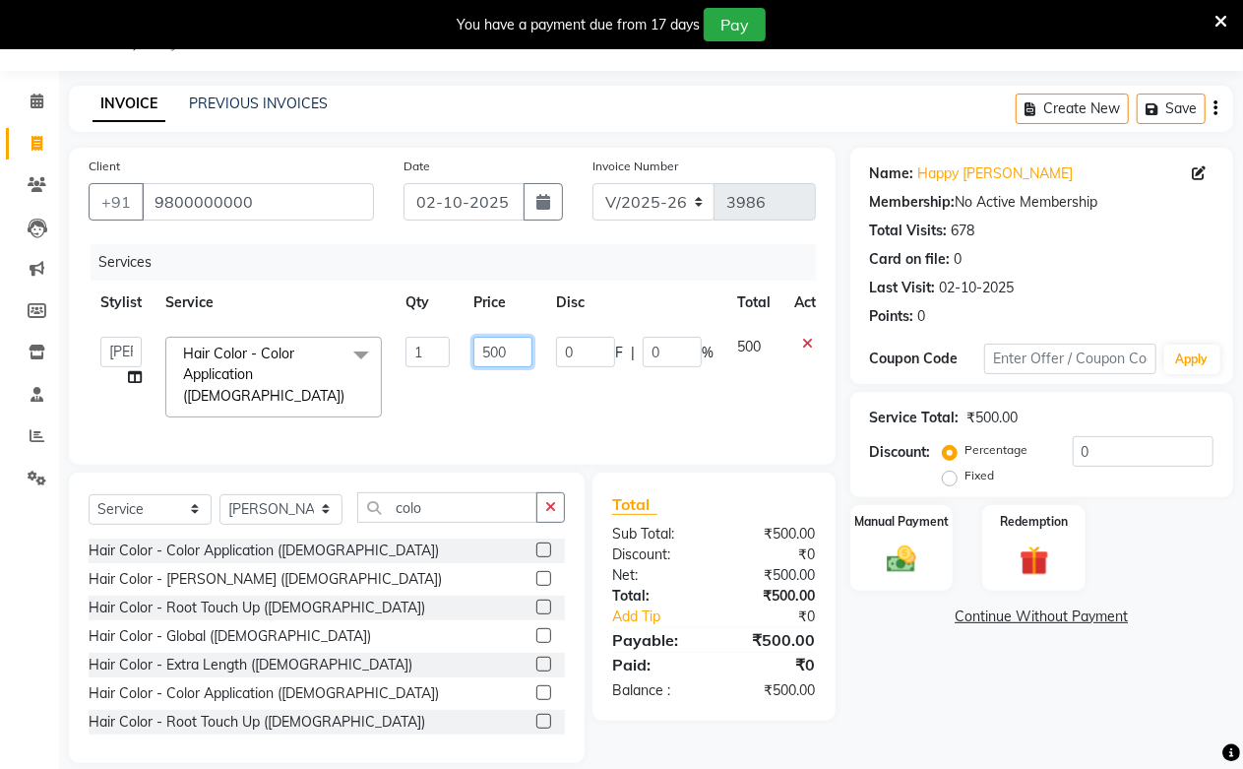
click at [482, 346] on input "500" at bounding box center [503, 352] width 59 height 31
type input "700"
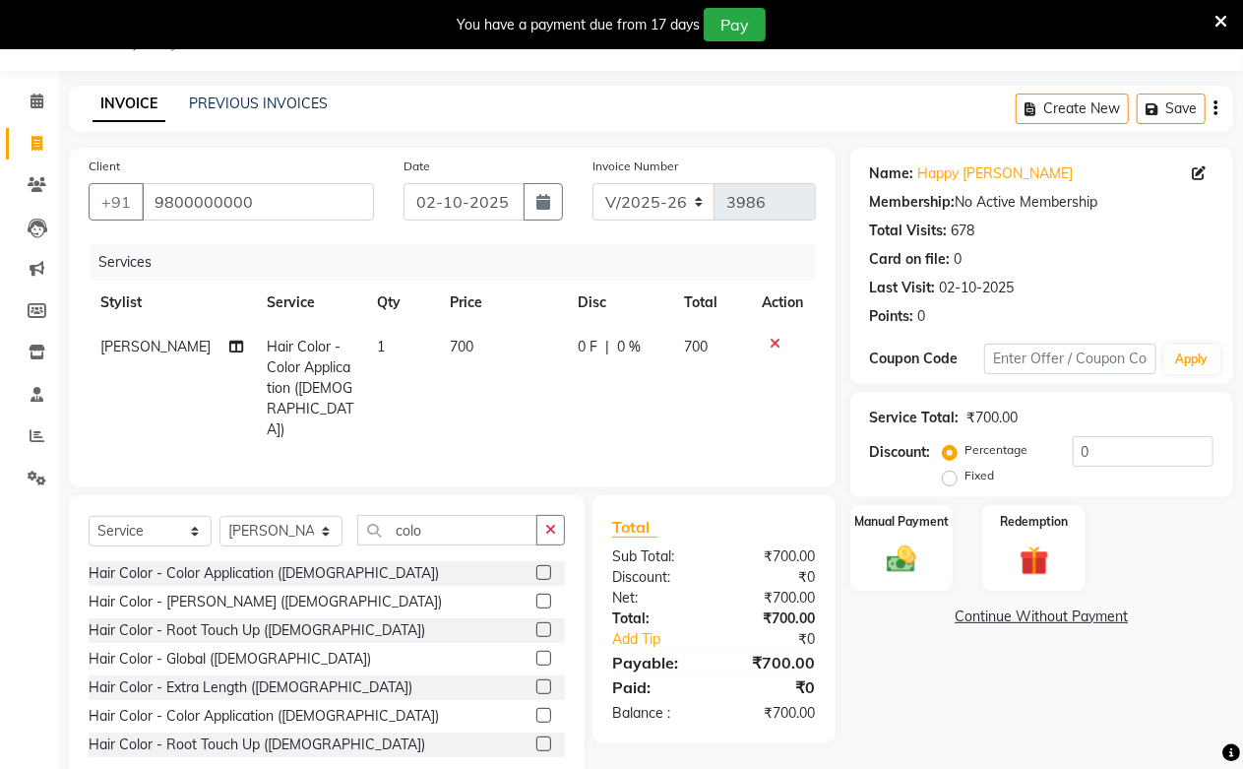
click at [362, 398] on tr "[PERSON_NAME] Hair Color - Color Application ([DEMOGRAPHIC_DATA]) 1 700 0 F | 0…" at bounding box center [453, 388] width 728 height 127
click at [601, 402] on td "0 F | 0 %" at bounding box center [619, 388] width 106 height 127
select select "6559"
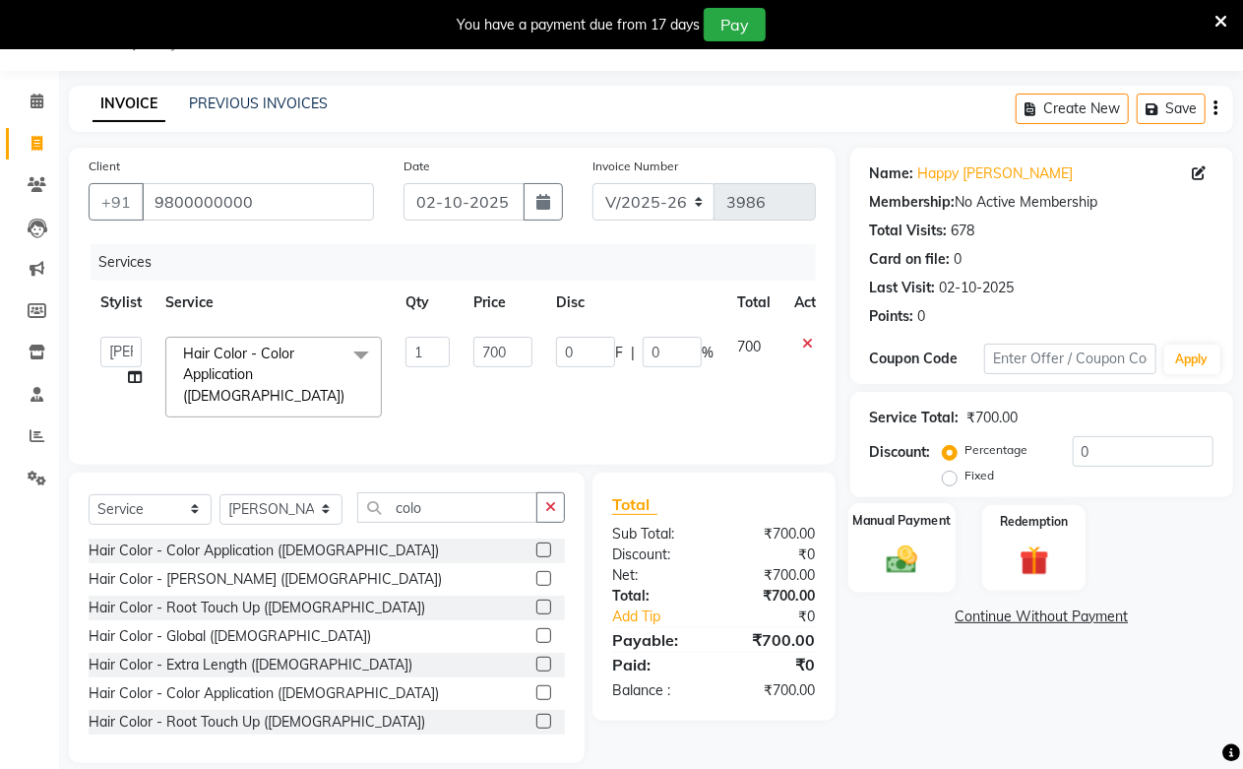
click at [923, 577] on img at bounding box center [902, 558] width 50 height 35
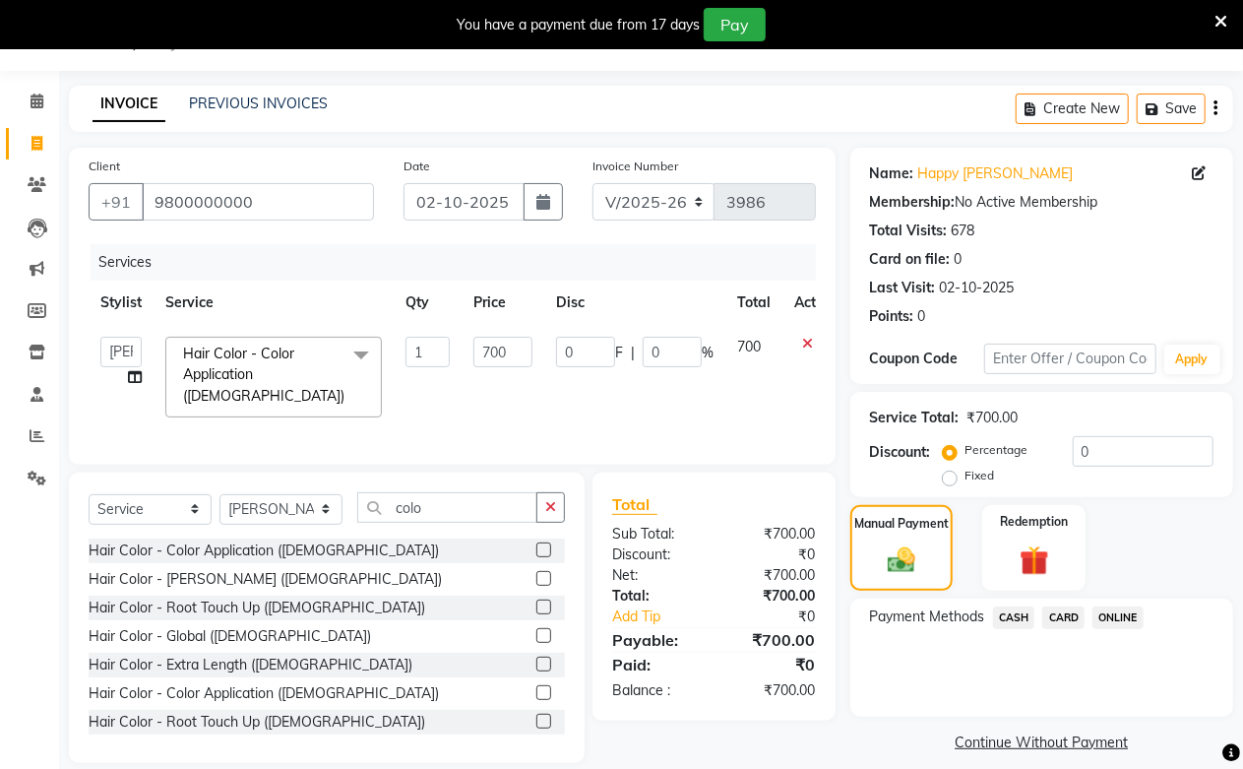
click at [1031, 624] on span "CASH" at bounding box center [1014, 617] width 42 height 23
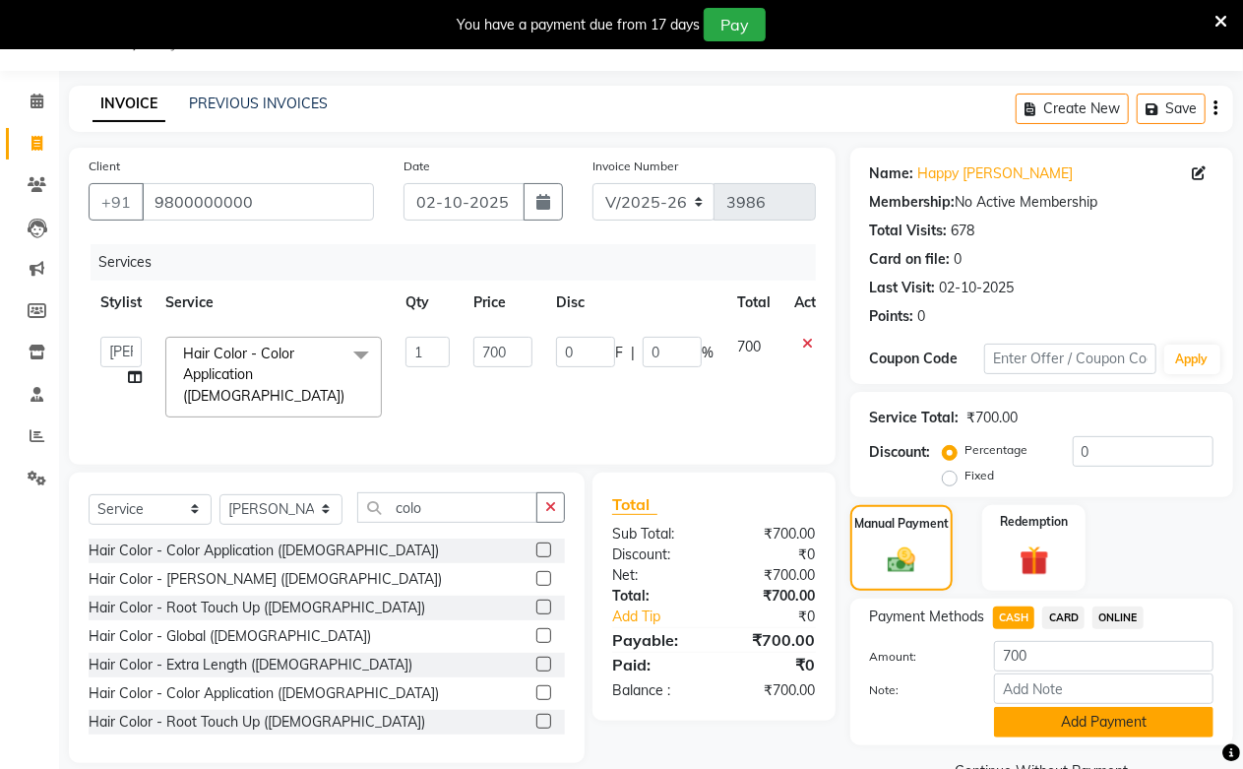
click at [1044, 717] on button "Add Payment" at bounding box center [1104, 722] width 220 height 31
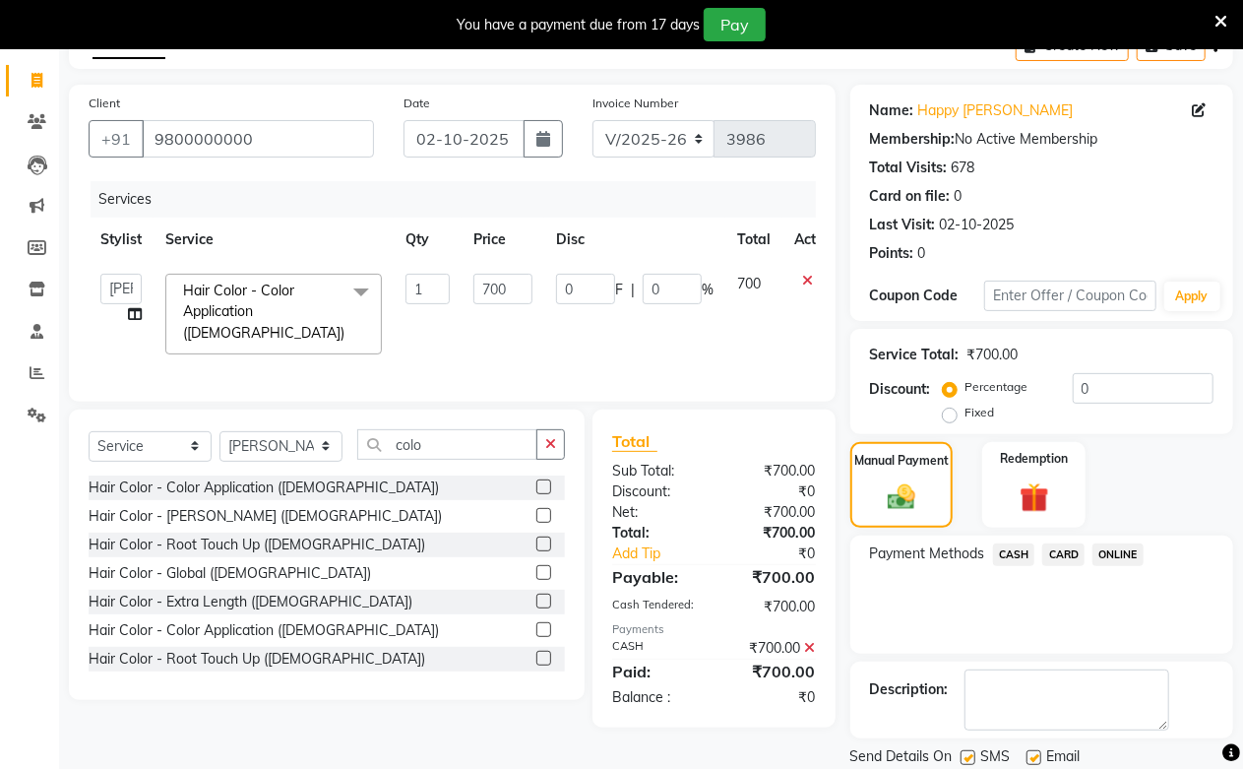
scroll to position [178, 0]
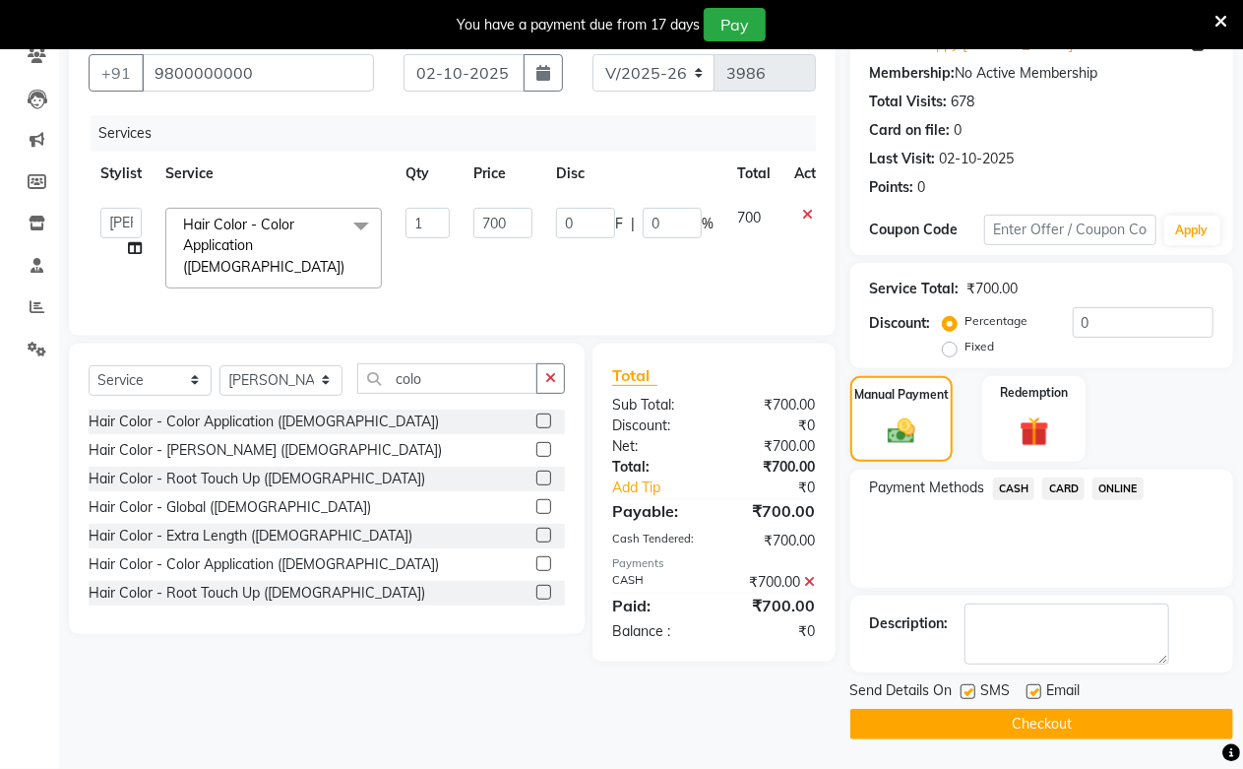
click at [1073, 720] on button "Checkout" at bounding box center [1042, 724] width 383 height 31
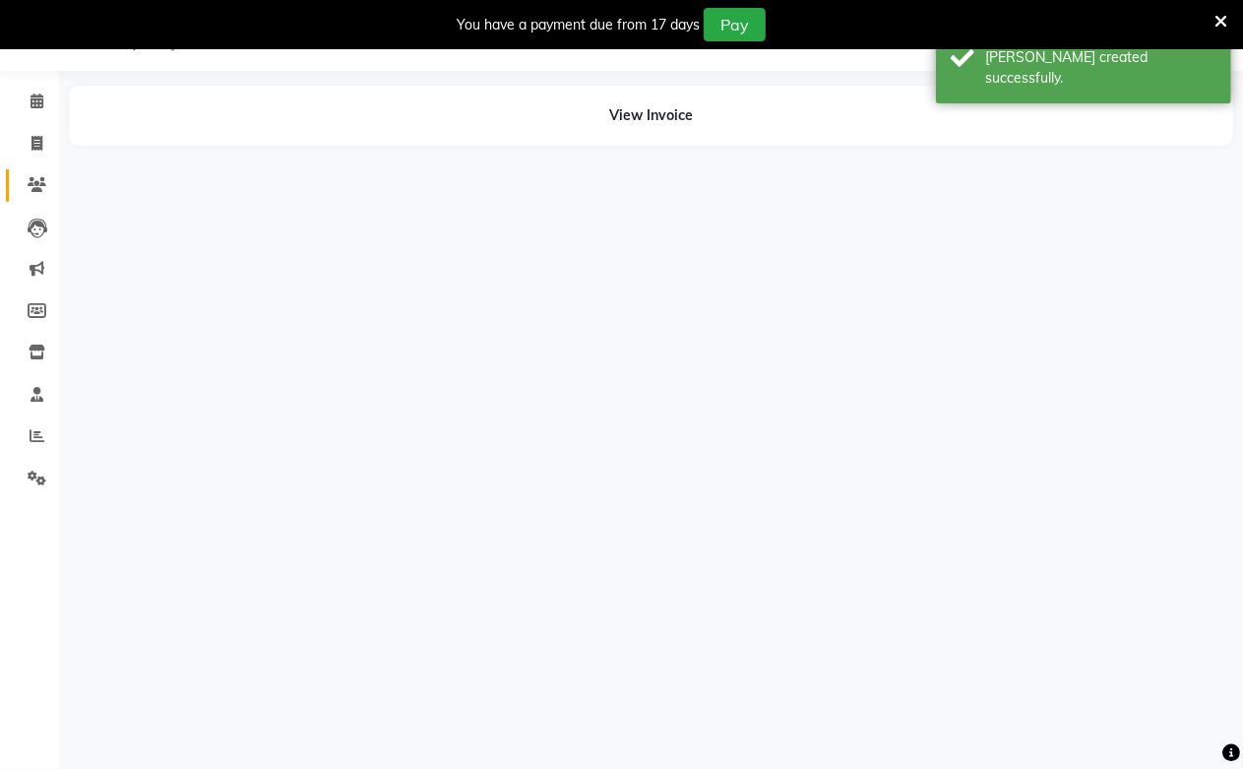
scroll to position [49, 0]
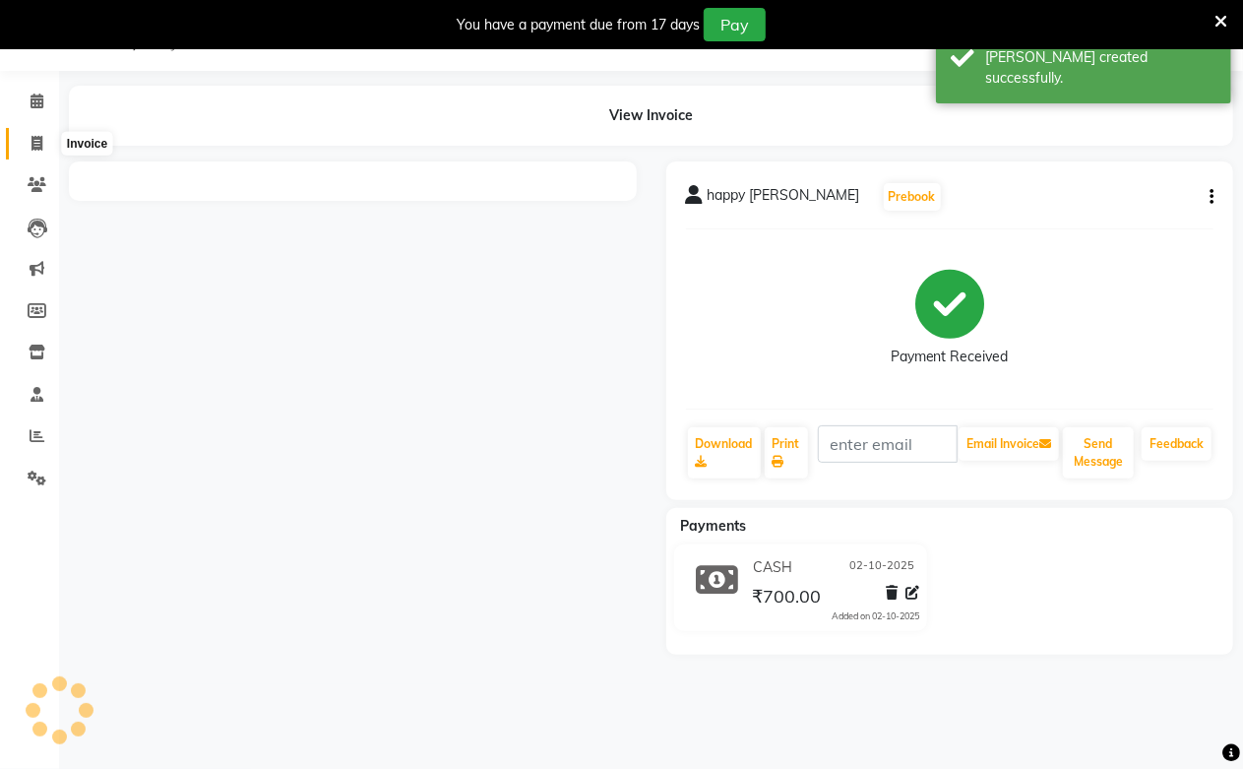
click at [33, 141] on icon at bounding box center [37, 143] width 11 height 15
select select "service"
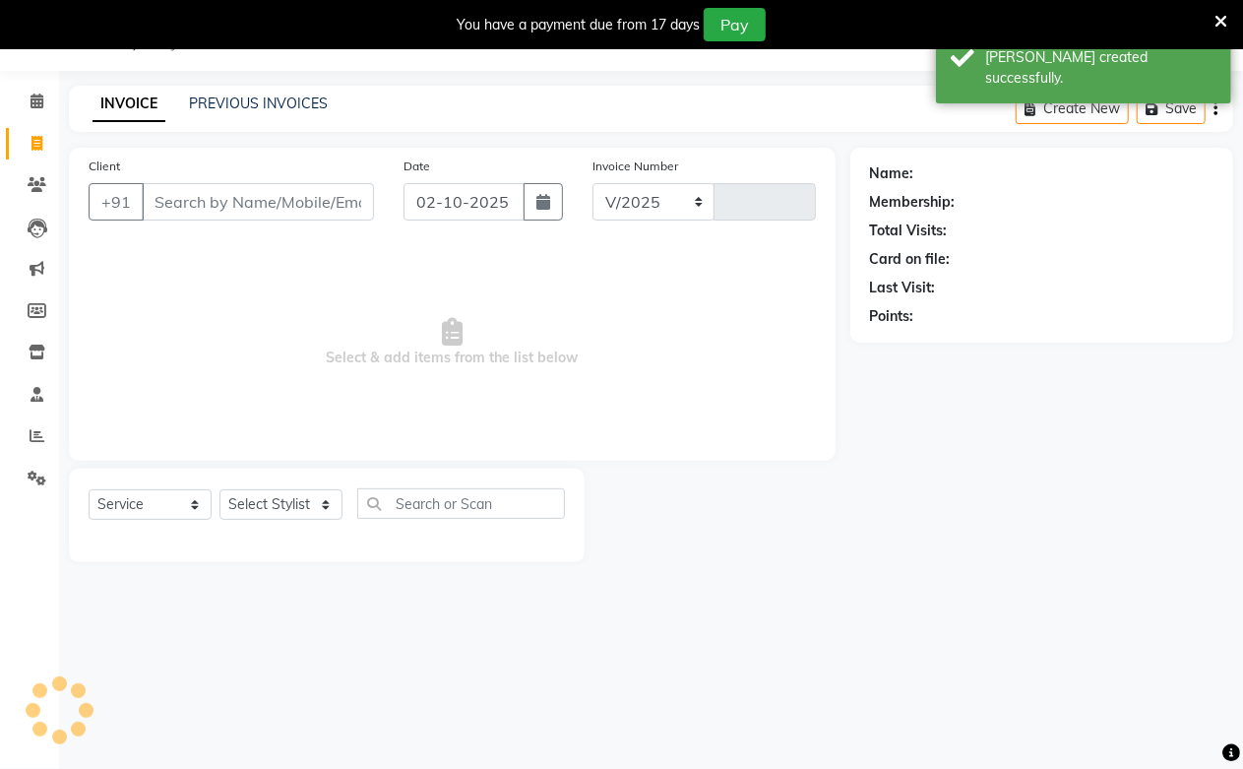
select select "223"
type input "3987"
click at [213, 98] on link "PREVIOUS INVOICES" at bounding box center [258, 104] width 139 height 18
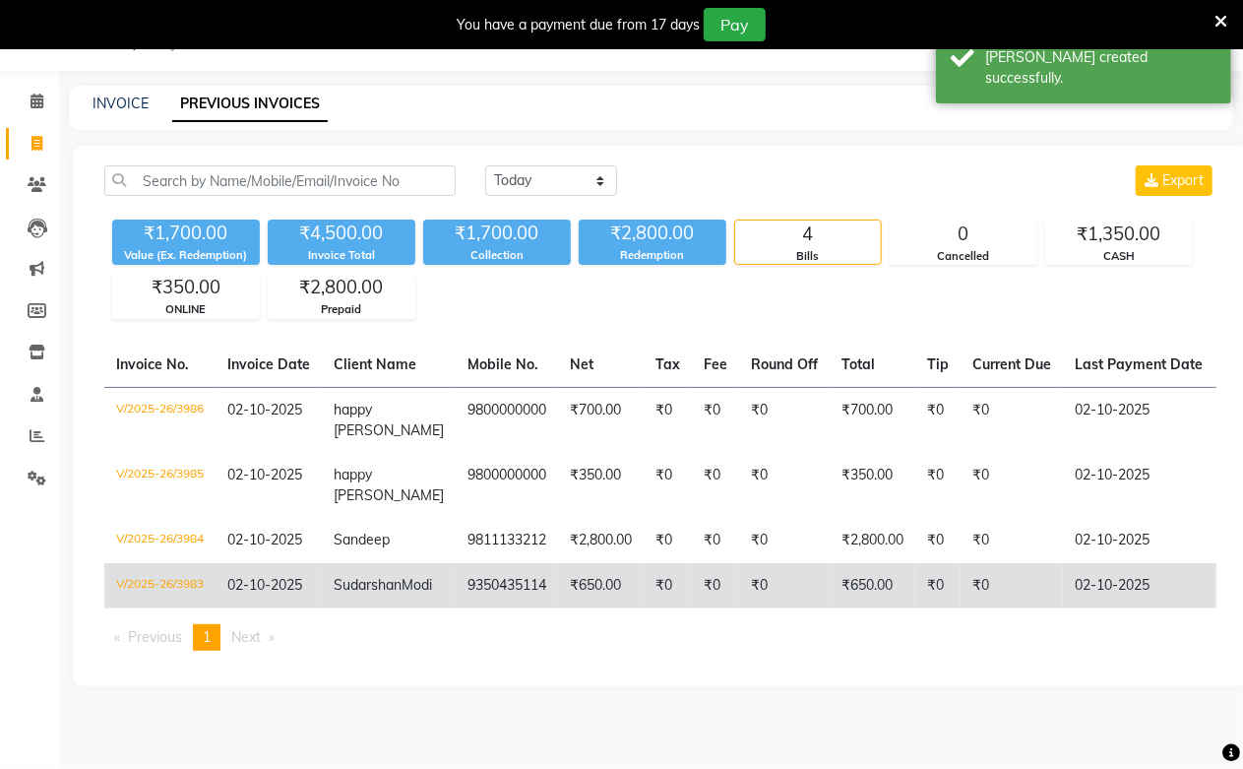
click at [365, 586] on td "[PERSON_NAME]" at bounding box center [389, 585] width 134 height 45
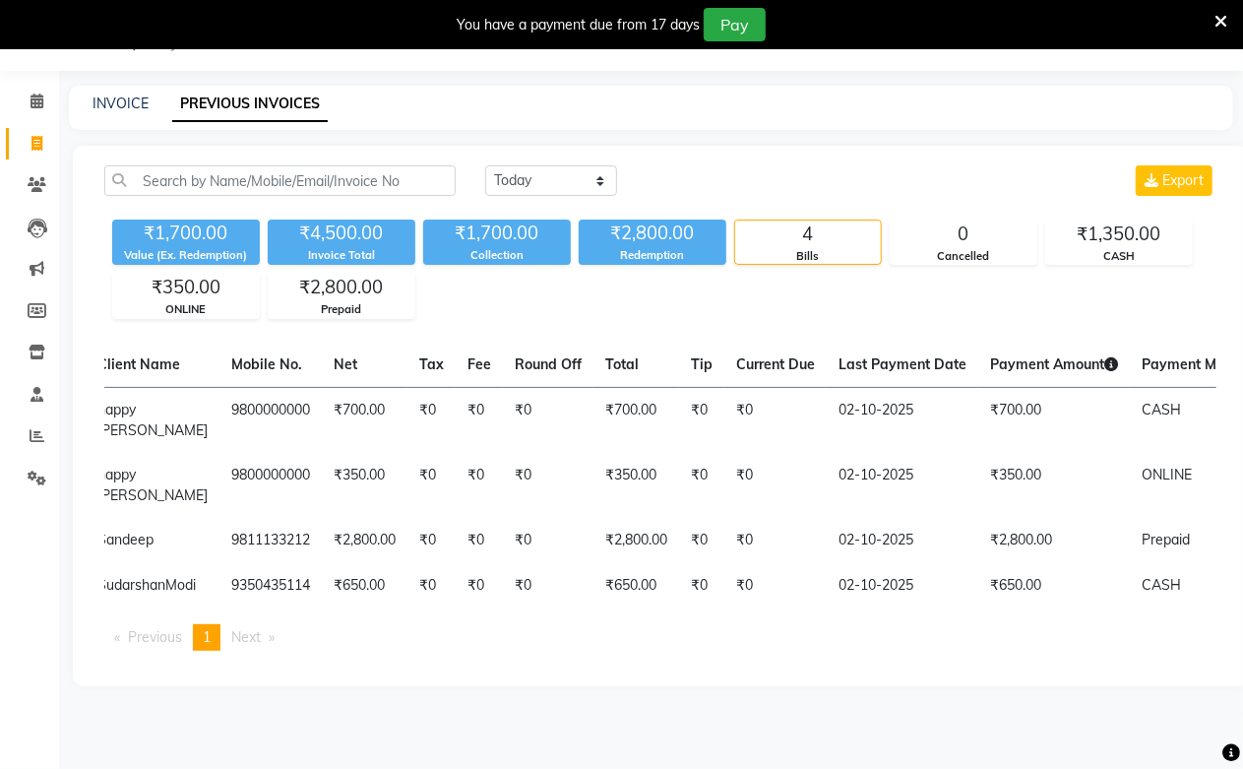
scroll to position [0, 242]
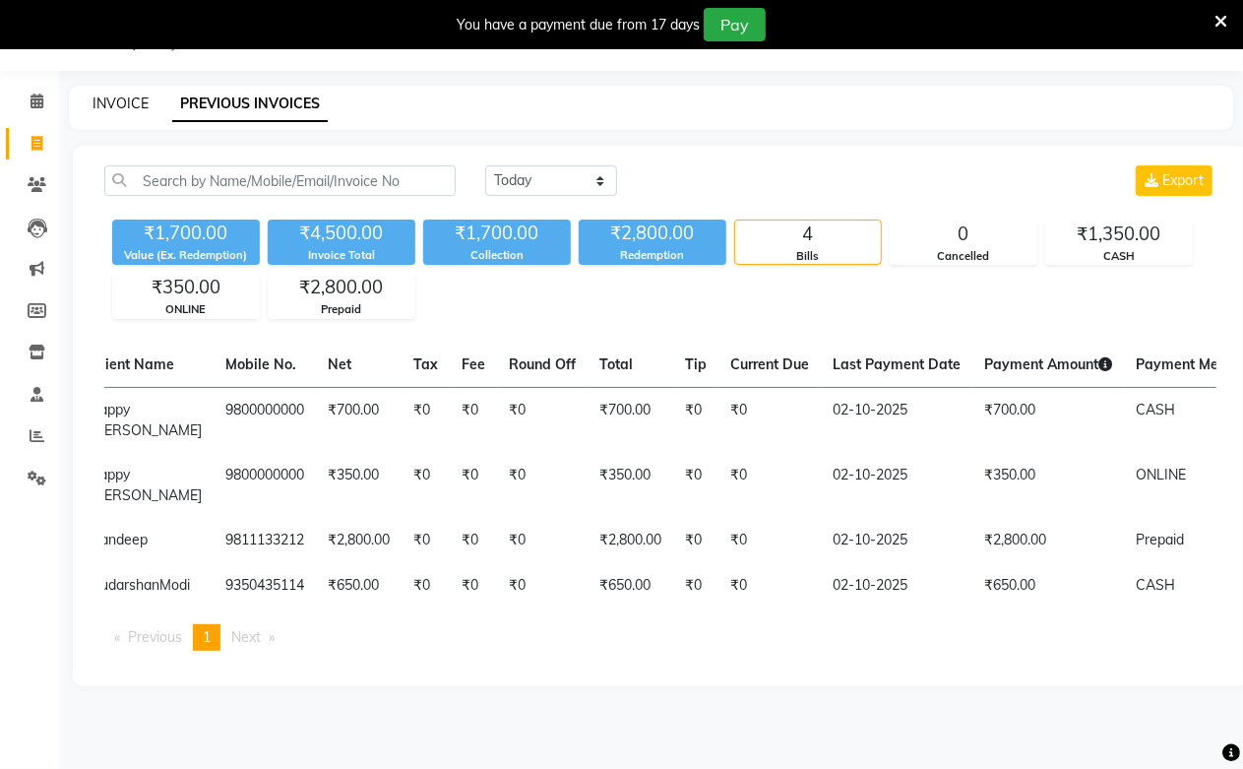
click at [123, 108] on link "INVOICE" at bounding box center [121, 104] width 56 height 18
select select "service"
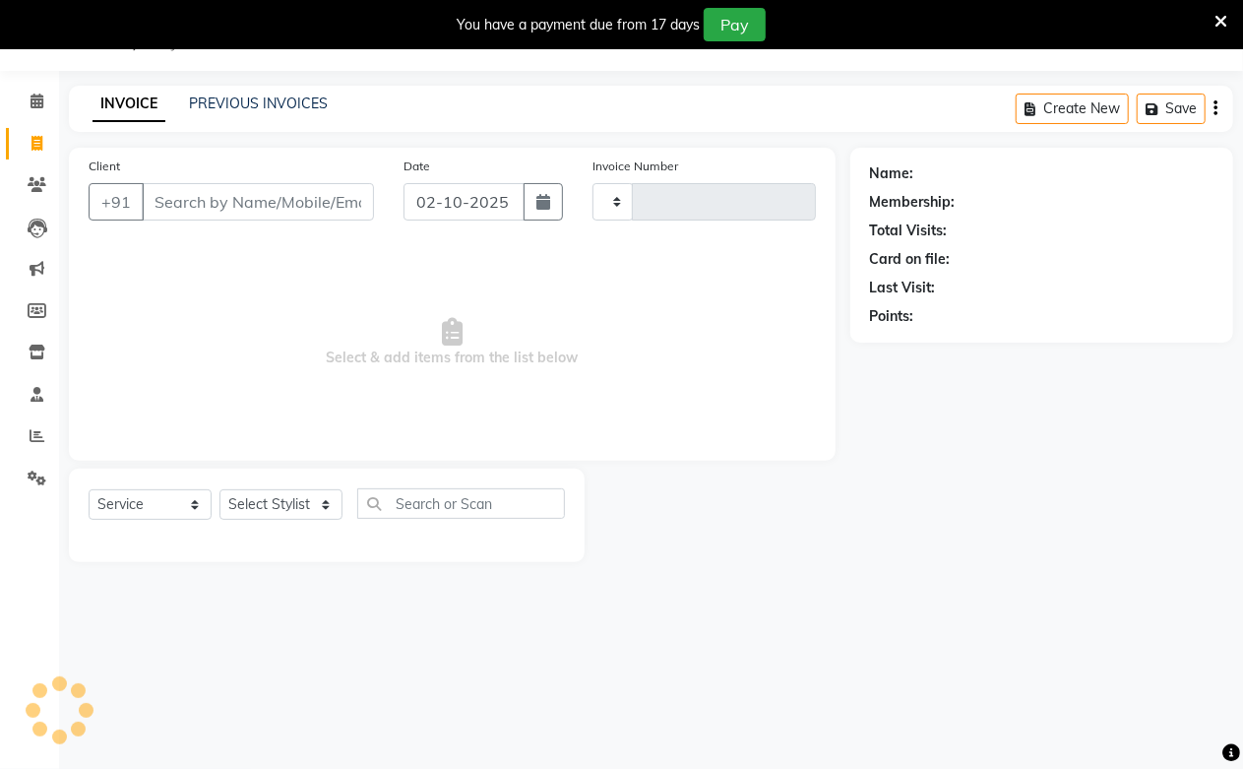
type input "3987"
select select "223"
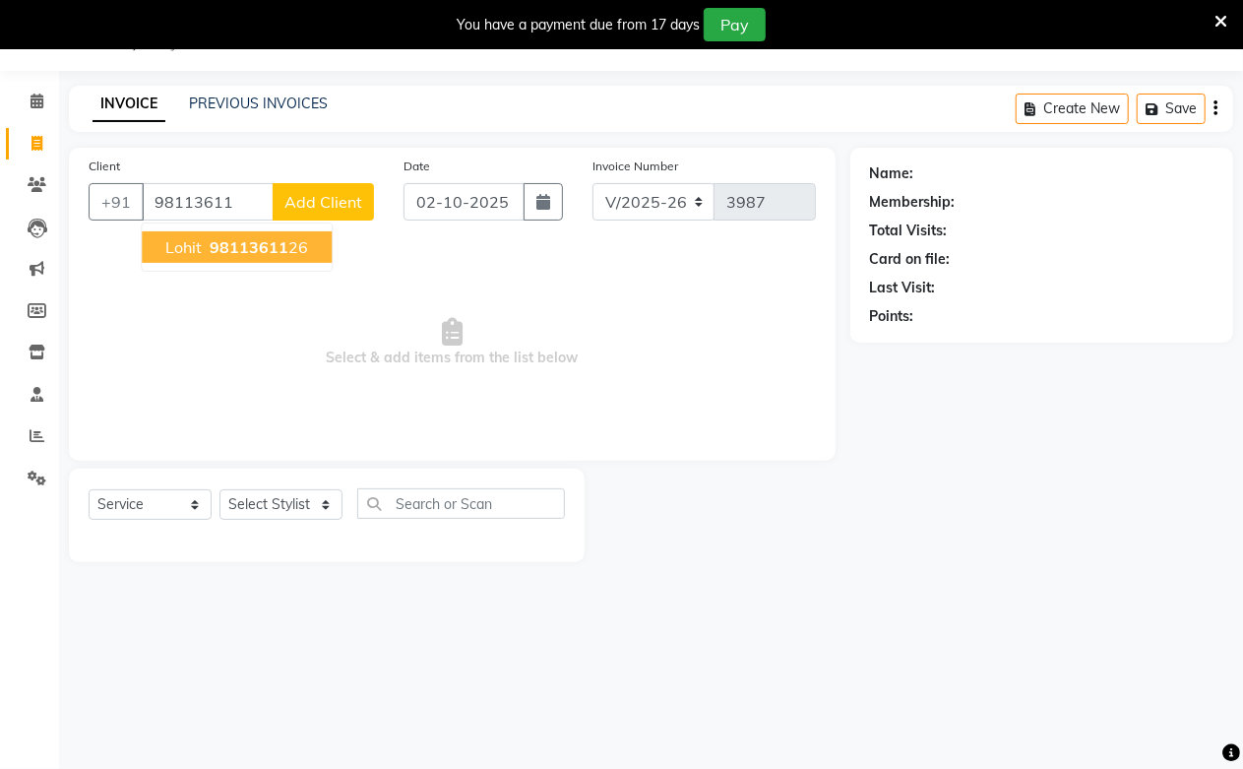
click at [301, 256] on ngb-highlight "98113611 26" at bounding box center [257, 247] width 102 height 20
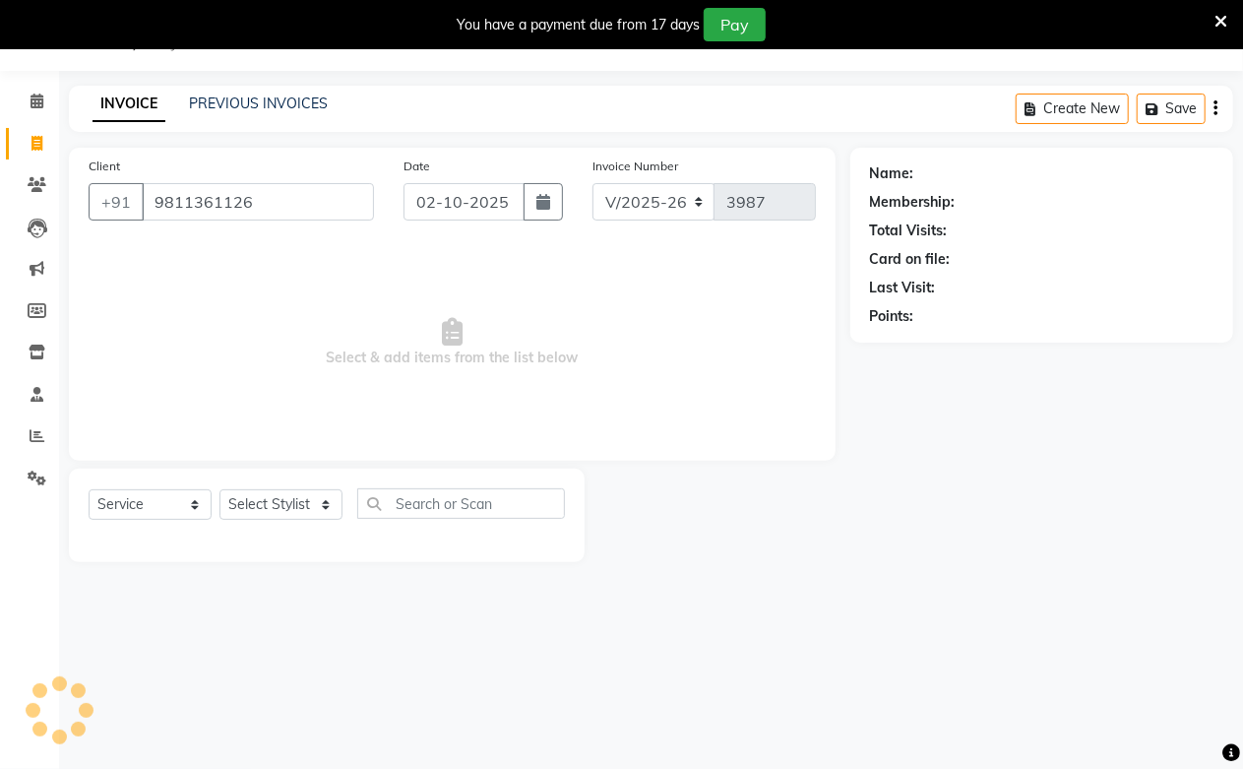
type input "9811361126"
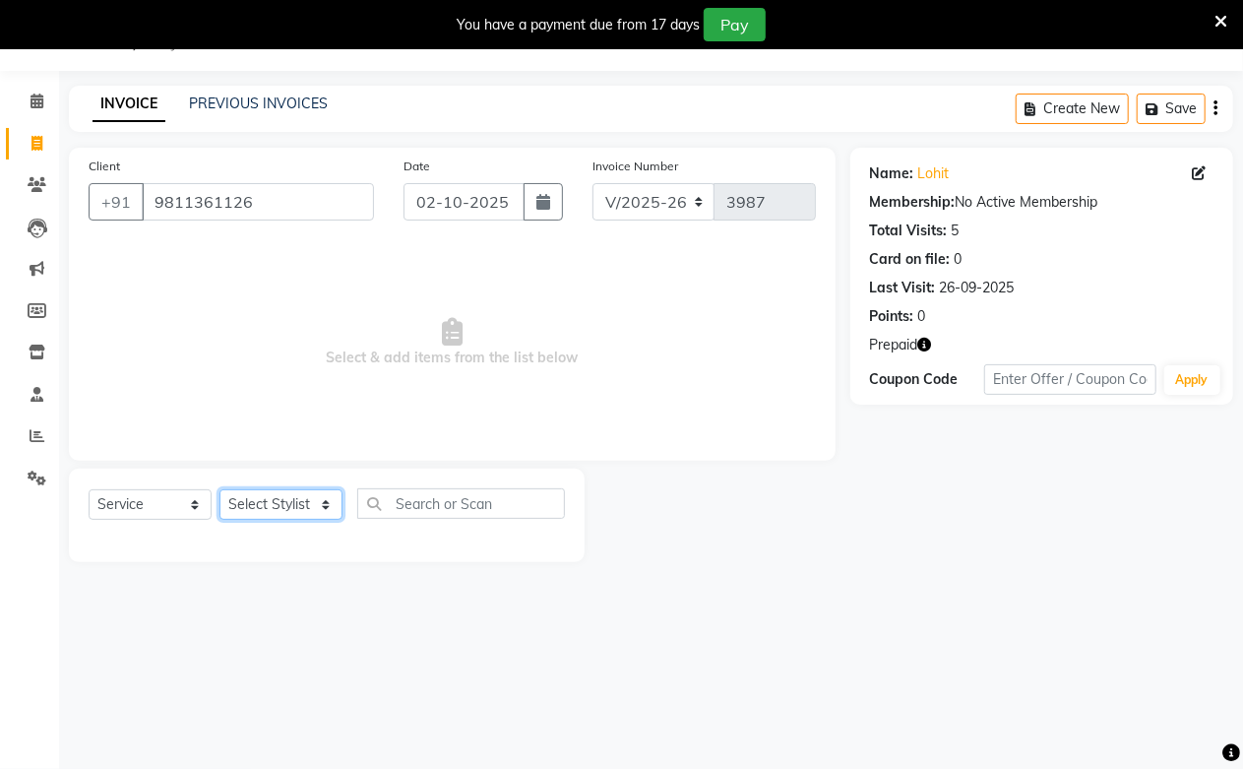
click at [291, 503] on select "Select Stylist Akash Amrita Anu Arun Gaurav [PERSON_NAME] KUNAL MANISH [PERSON_…" at bounding box center [281, 504] width 123 height 31
select select "6559"
click at [220, 490] on select "Select Stylist Akash Amrita Anu Arun Gaurav [PERSON_NAME] KUNAL MANISH [PERSON_…" at bounding box center [281, 504] width 123 height 31
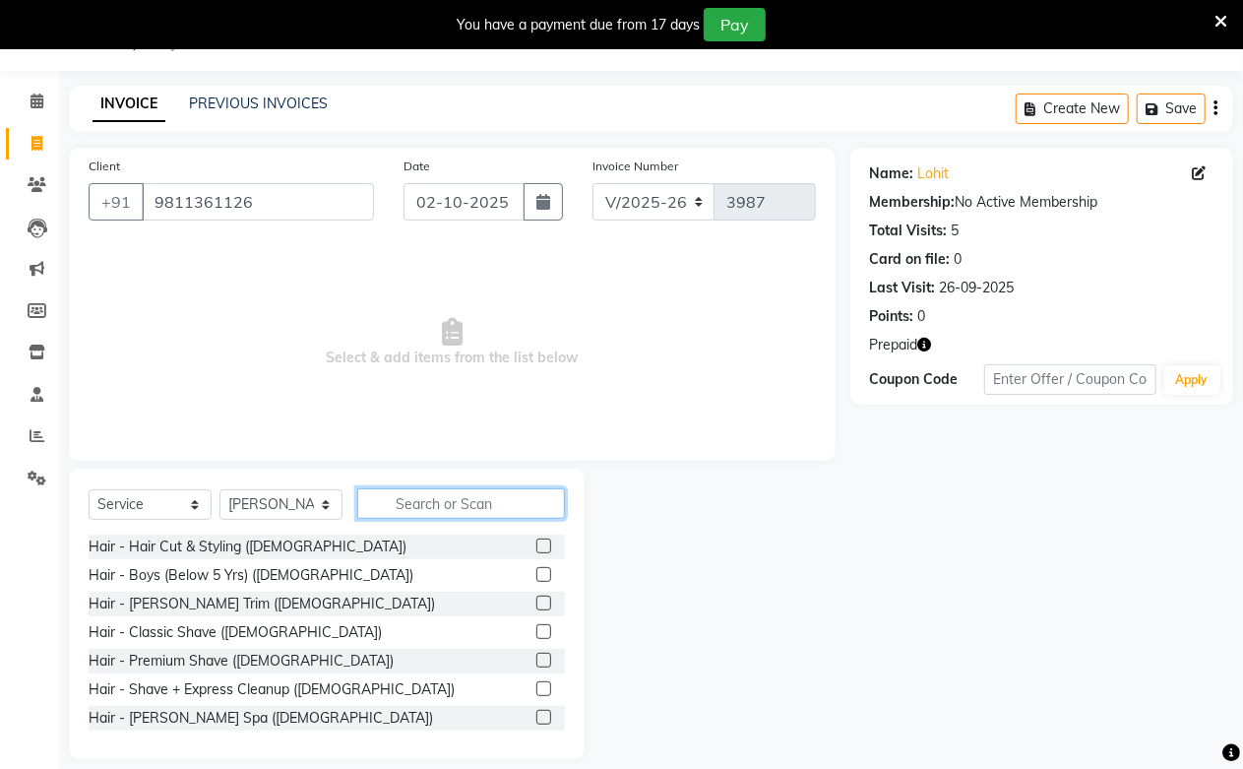
drag, startPoint x: 435, startPoint y: 515, endPoint x: 429, endPoint y: 538, distance: 24.4
click at [435, 516] on input "text" at bounding box center [461, 503] width 208 height 31
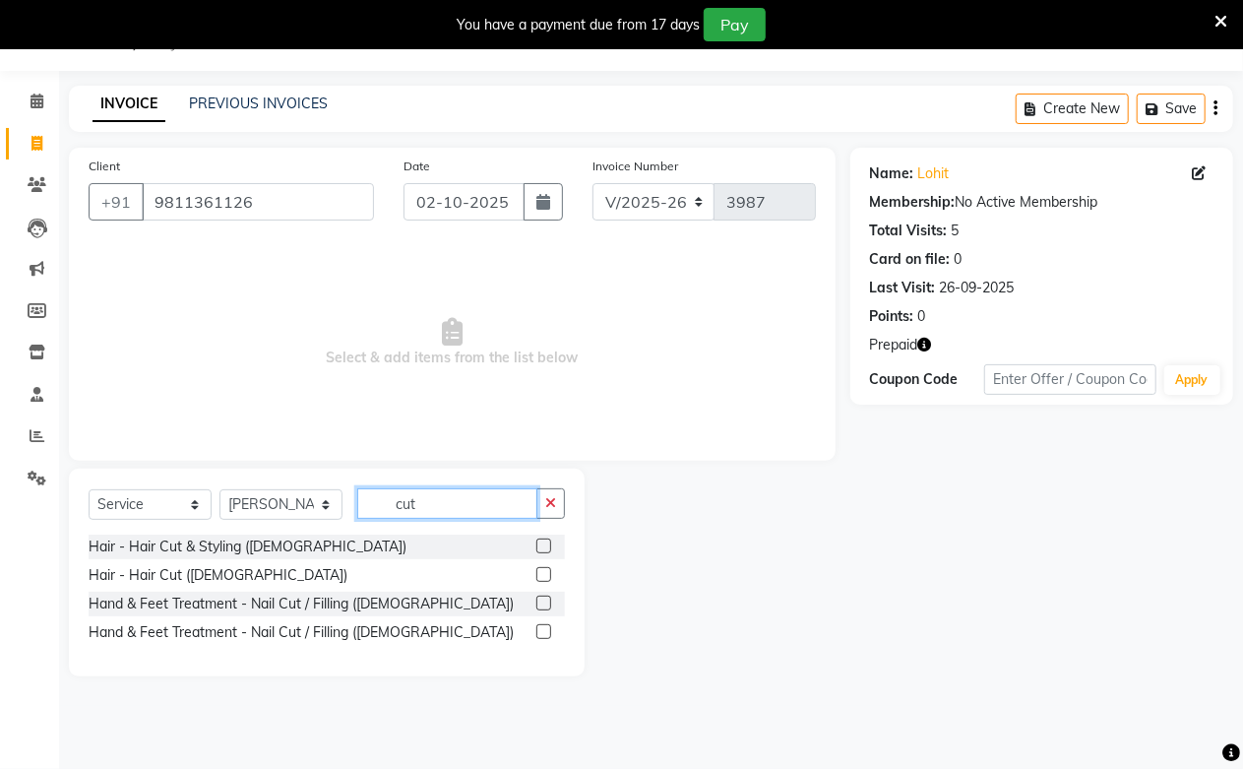
type input "cut"
click at [539, 546] on label at bounding box center [544, 545] width 15 height 15
click at [539, 546] on input "checkbox" at bounding box center [543, 546] width 13 height 13
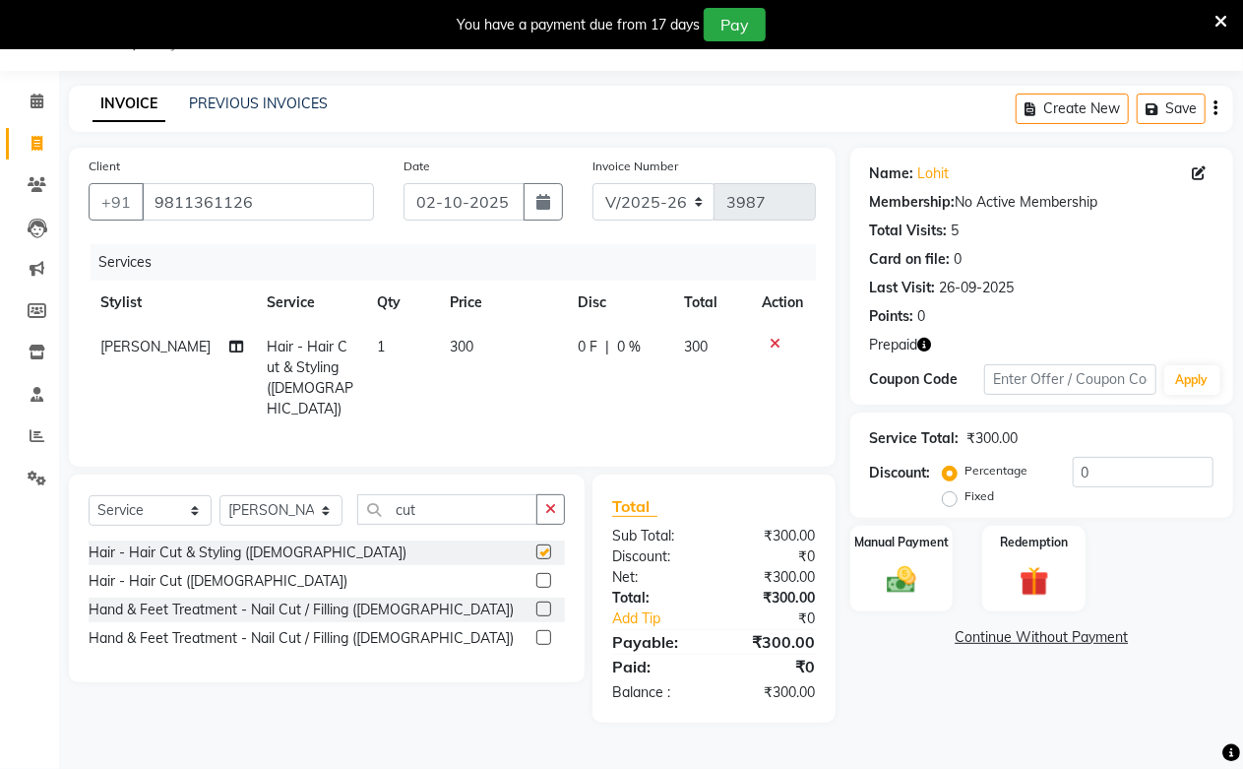
checkbox input "false"
click at [483, 523] on div "Select Service Product Membership Package Voucher Prepaid Gift Card Select Styl…" at bounding box center [327, 517] width 476 height 46
click at [489, 510] on input "cut" at bounding box center [447, 509] width 180 height 31
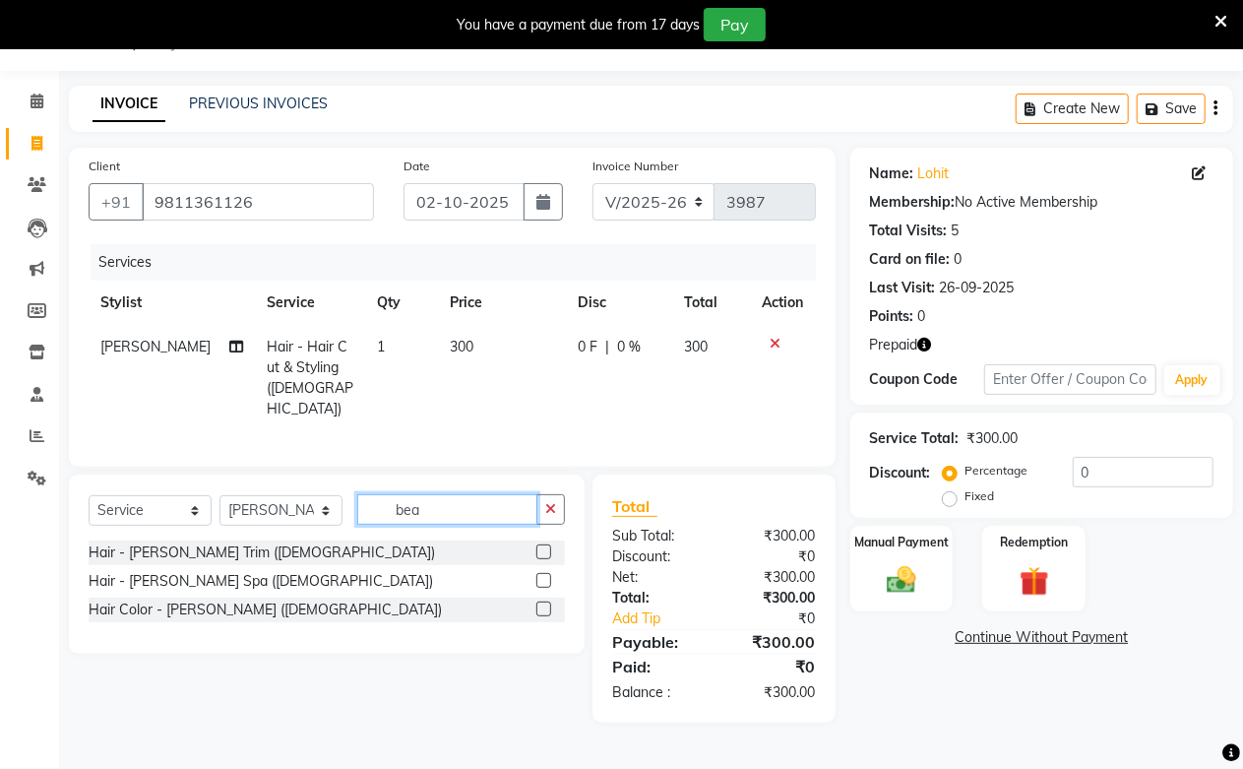
type input "bea"
click at [538, 544] on label at bounding box center [544, 551] width 15 height 15
click at [538, 546] on input "checkbox" at bounding box center [543, 552] width 13 height 13
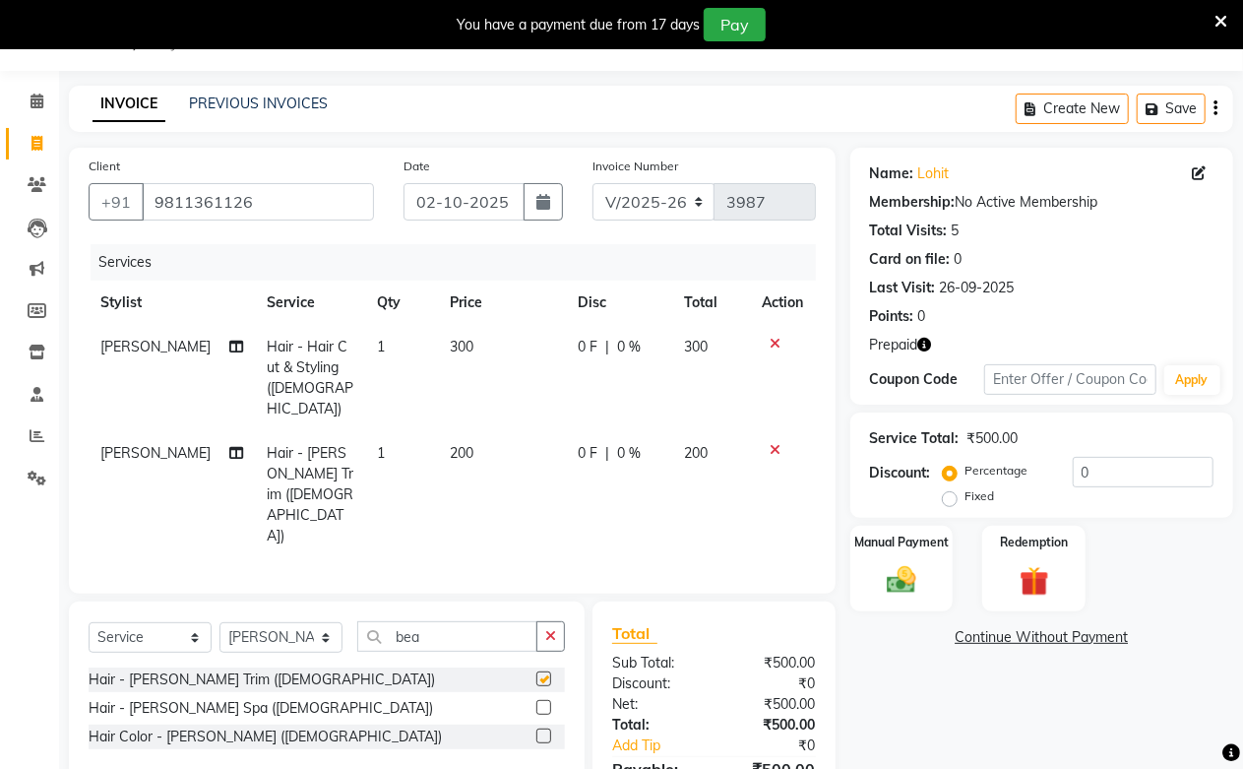
checkbox input "false"
click at [1014, 555] on div "Redemption" at bounding box center [1034, 569] width 107 height 90
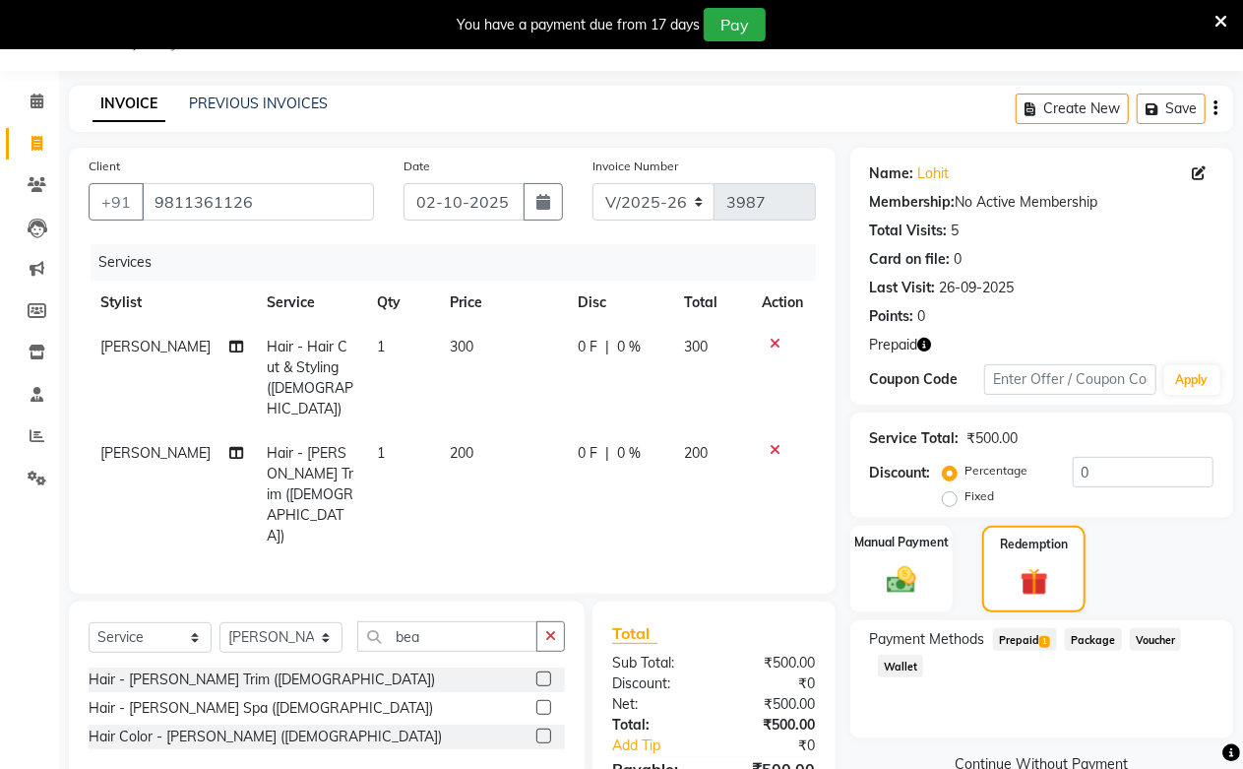
click at [1025, 638] on span "Prepaid 1" at bounding box center [1025, 639] width 64 height 23
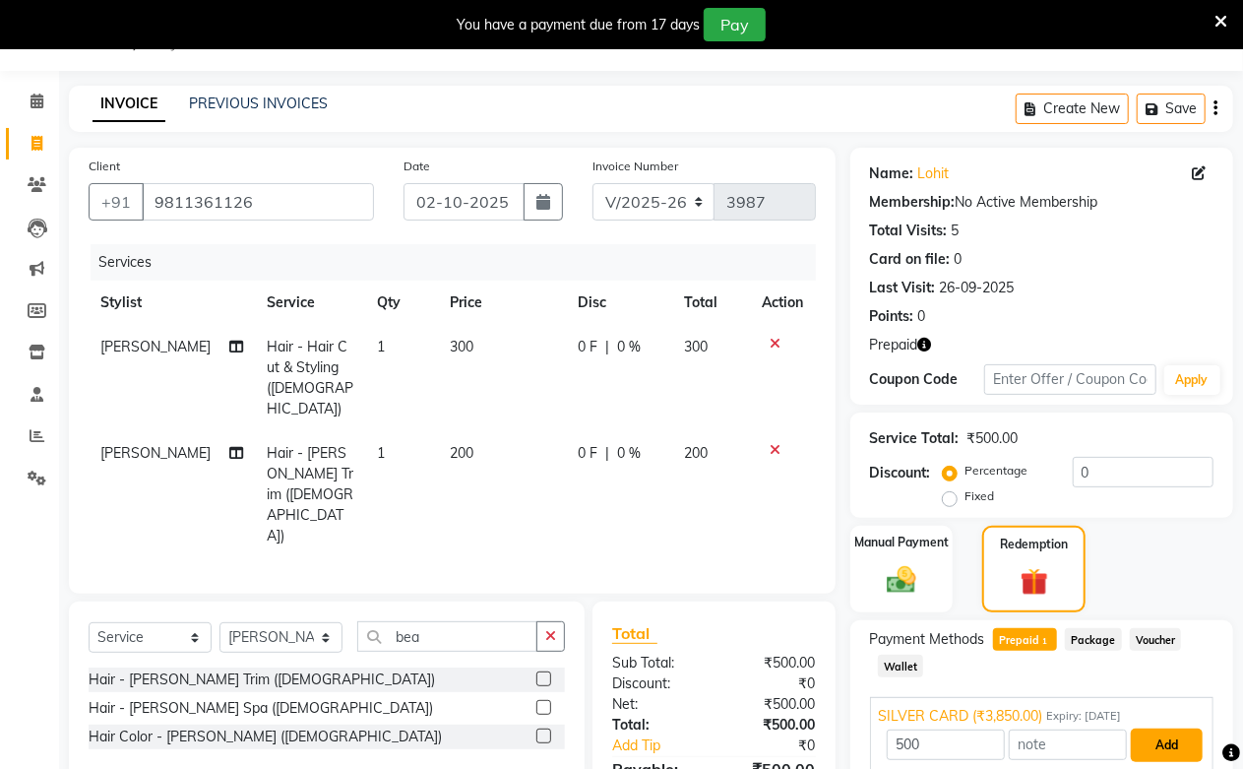
click at [1185, 743] on button "Add" at bounding box center [1167, 744] width 72 height 33
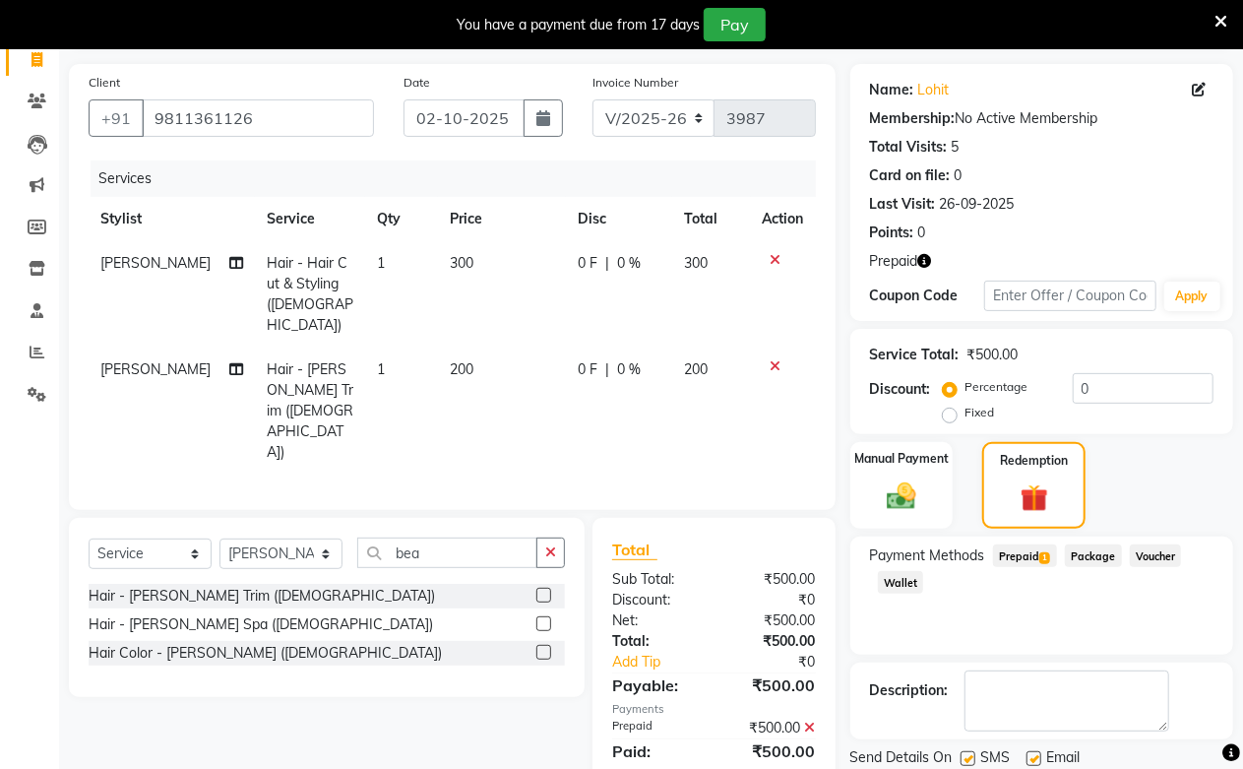
scroll to position [200, 0]
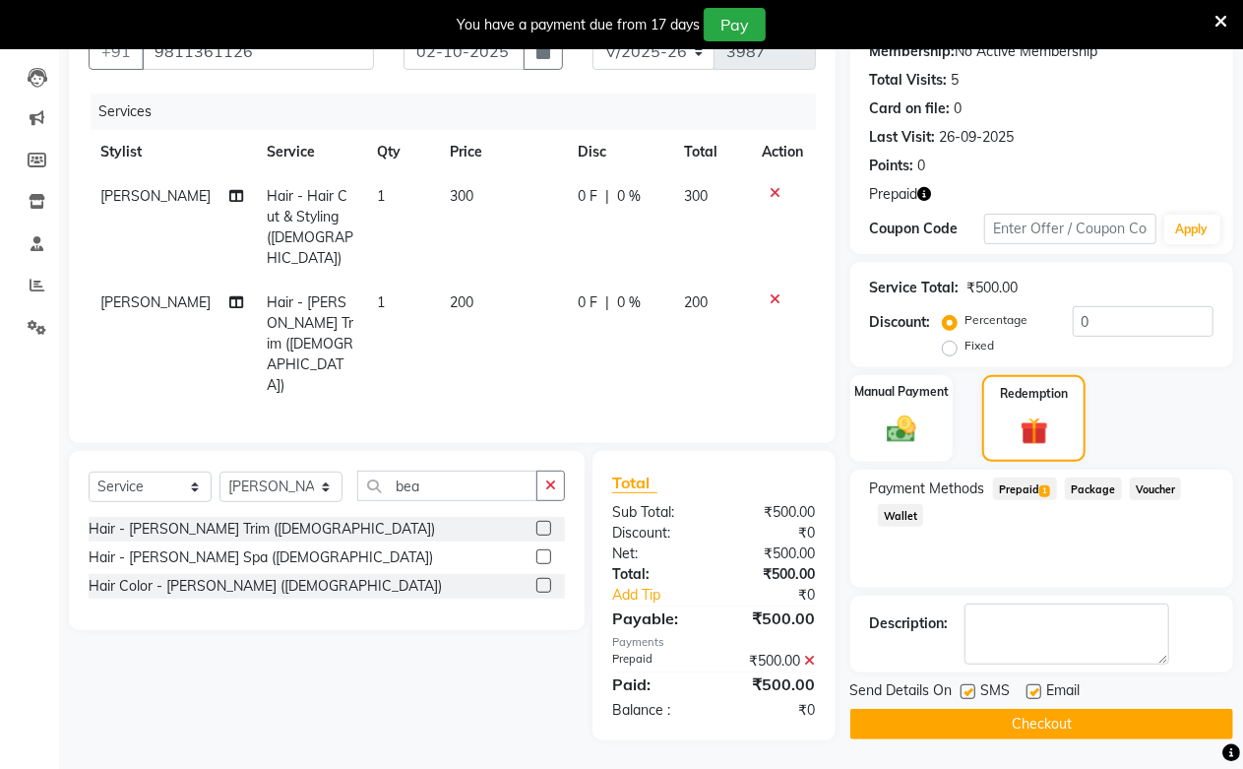
click at [1164, 723] on button "Checkout" at bounding box center [1042, 724] width 383 height 31
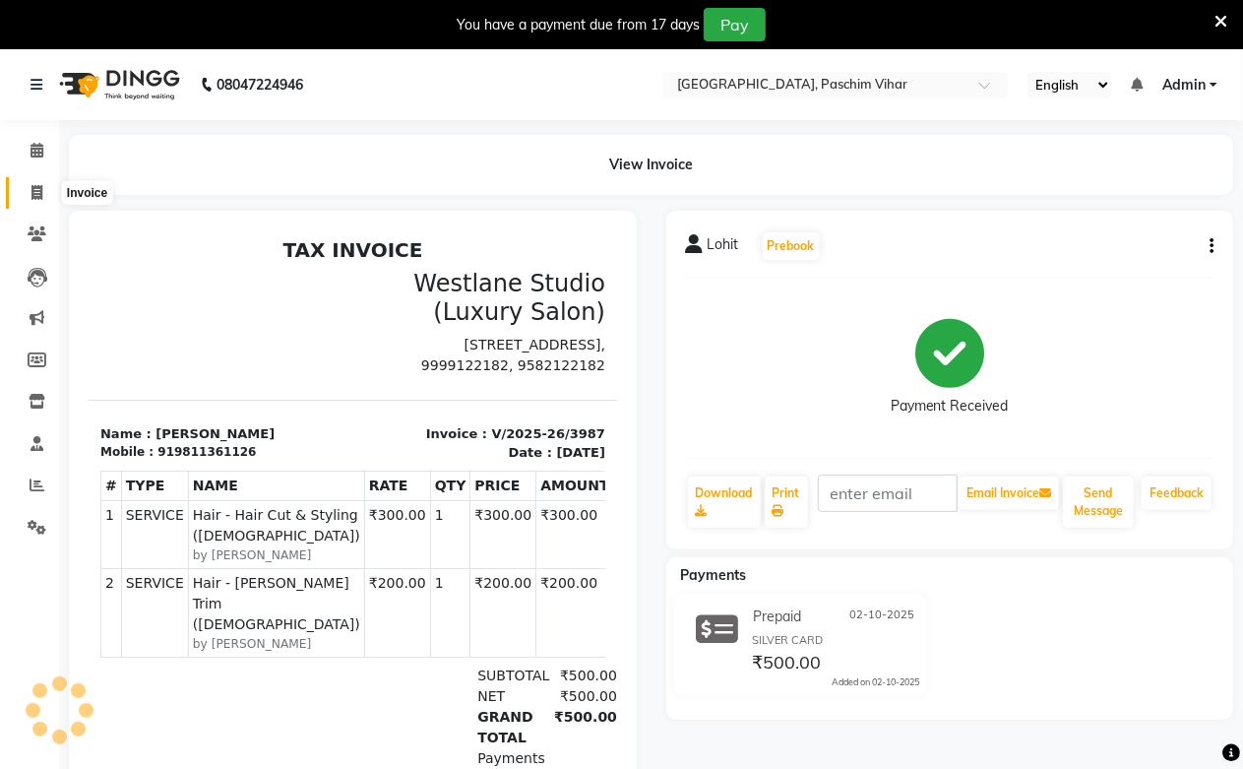
click at [32, 187] on icon at bounding box center [37, 192] width 11 height 15
select select "service"
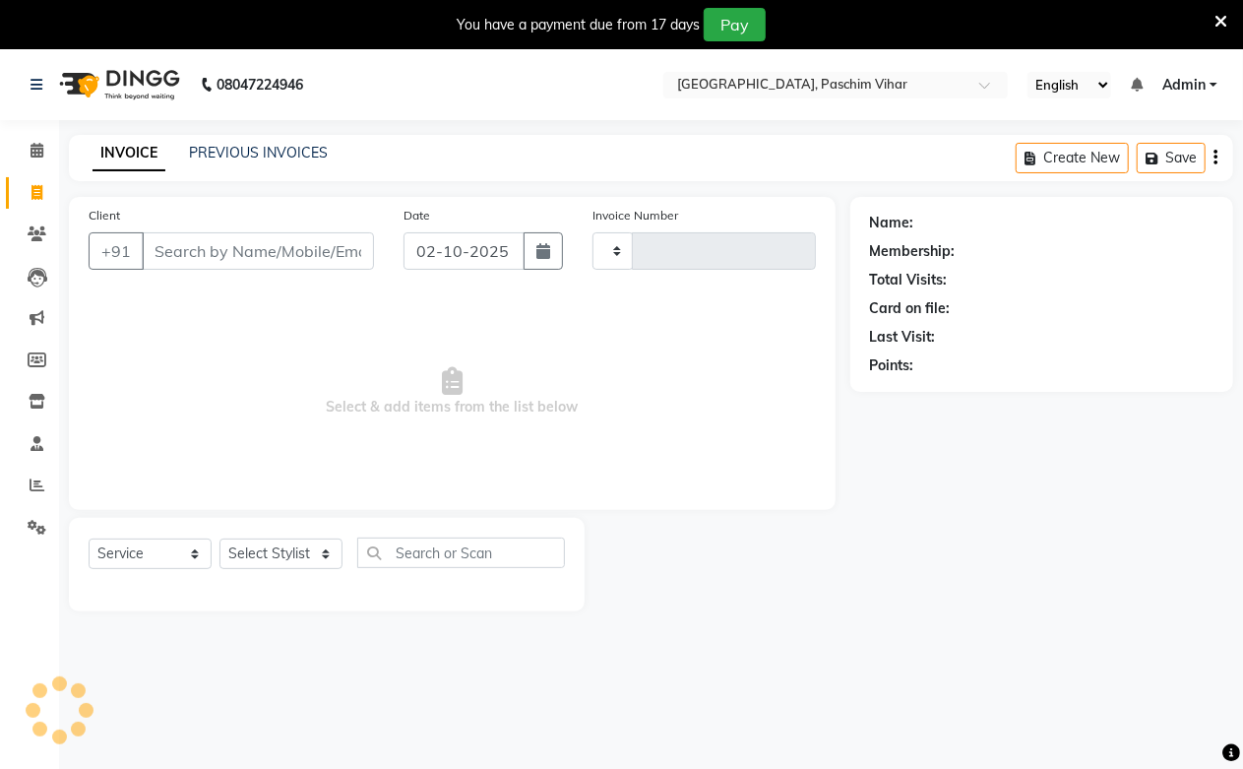
scroll to position [49, 0]
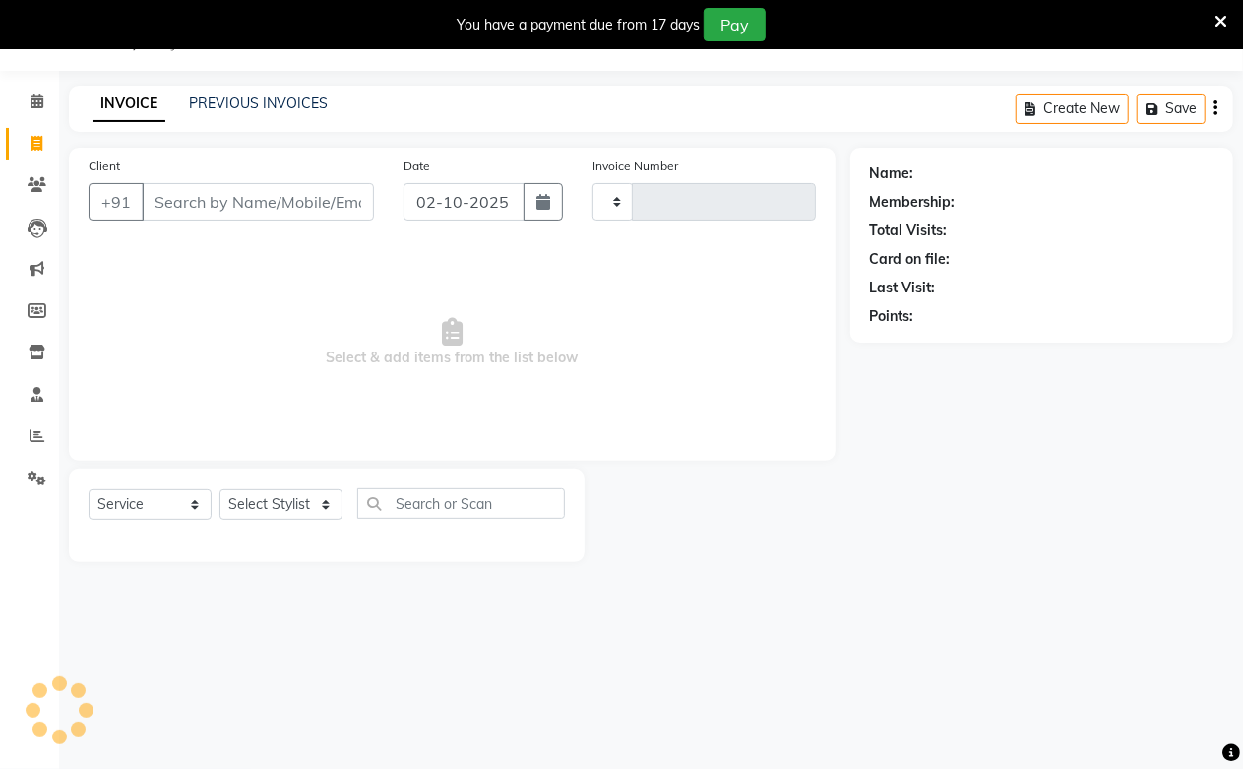
type input "3988"
select select "223"
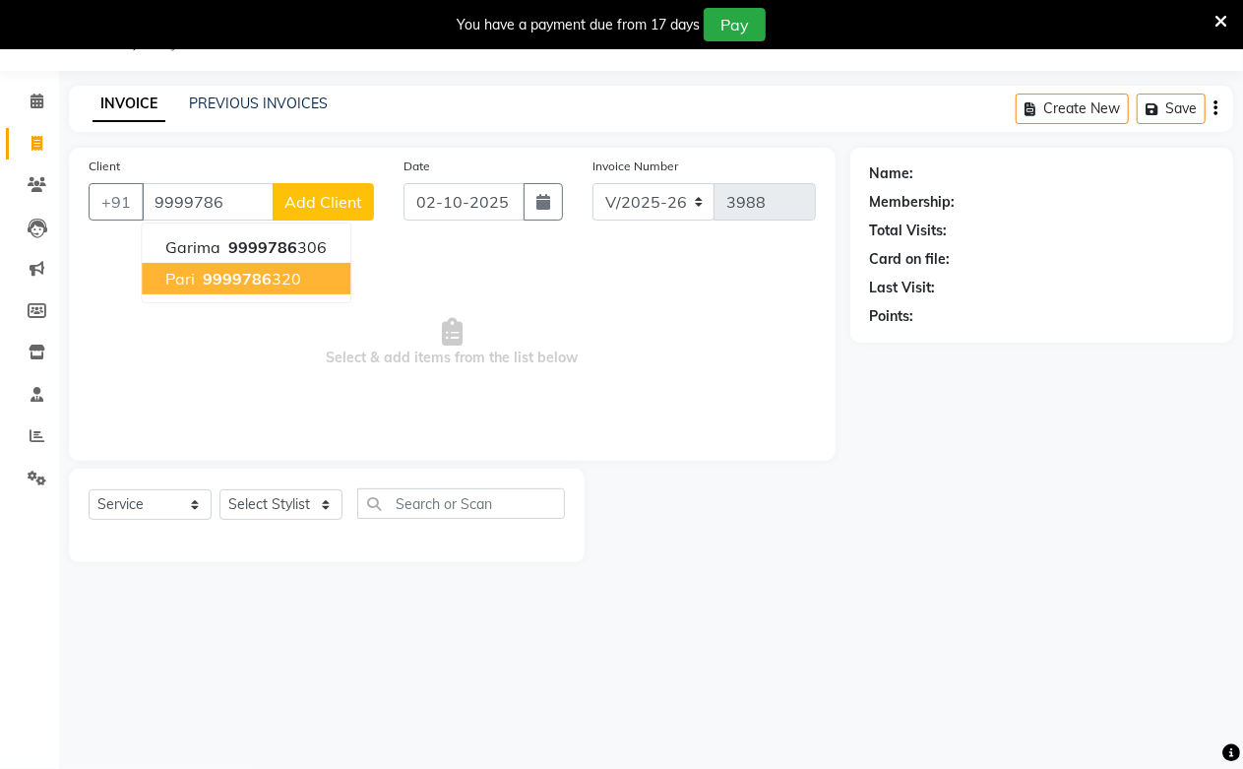
click at [269, 278] on ngb-highlight "9999786 320" at bounding box center [250, 279] width 102 height 20
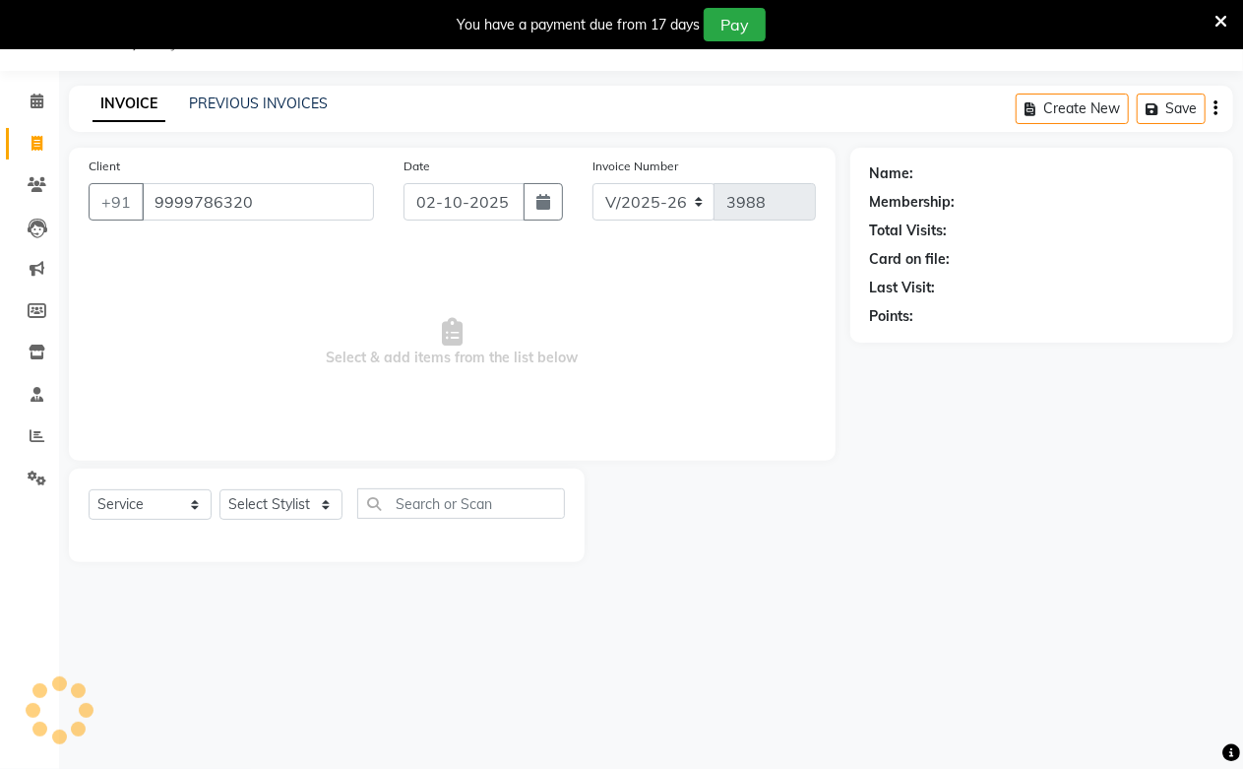
type input "9999786320"
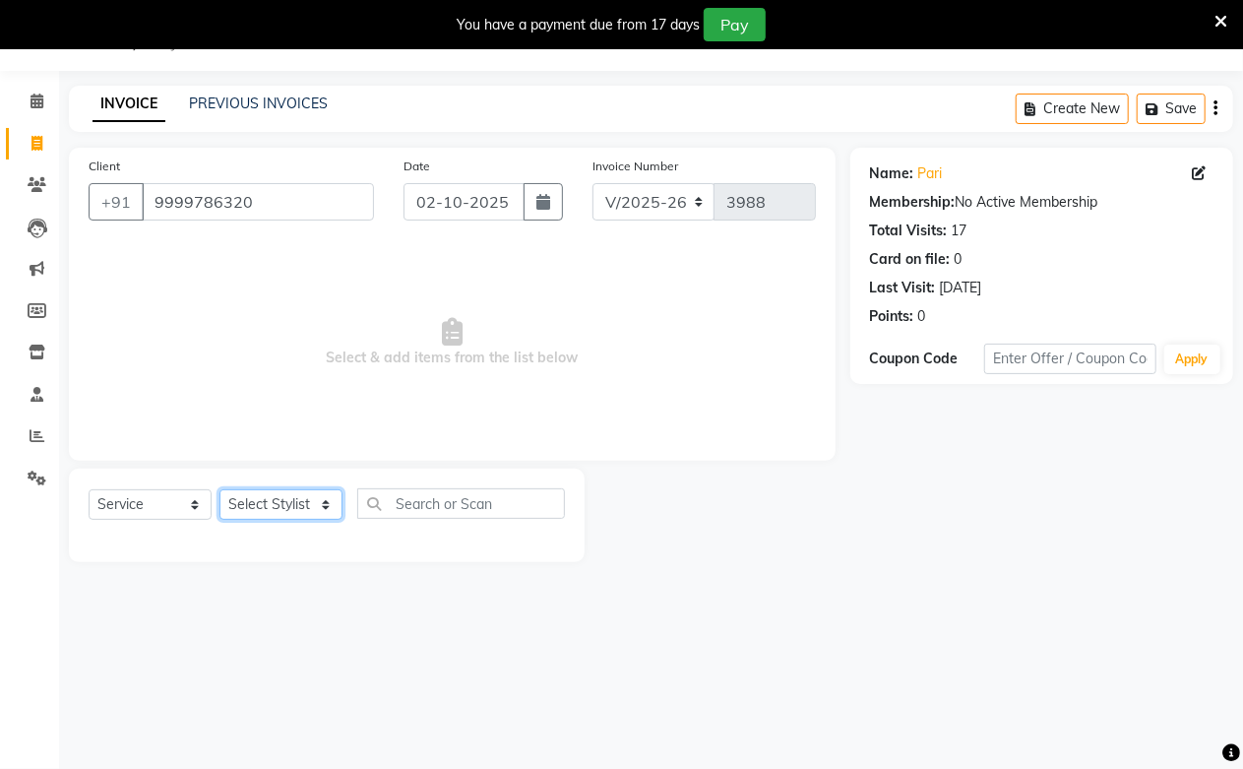
click at [322, 512] on select "Select Stylist Akash Amrita Anu Arun Gaurav [PERSON_NAME] KUNAL MANISH [PERSON_…" at bounding box center [281, 504] width 123 height 31
select select "92380"
click at [220, 490] on select "Select Stylist Akash Amrita Anu Arun Gaurav [PERSON_NAME] KUNAL MANISH [PERSON_…" at bounding box center [281, 504] width 123 height 31
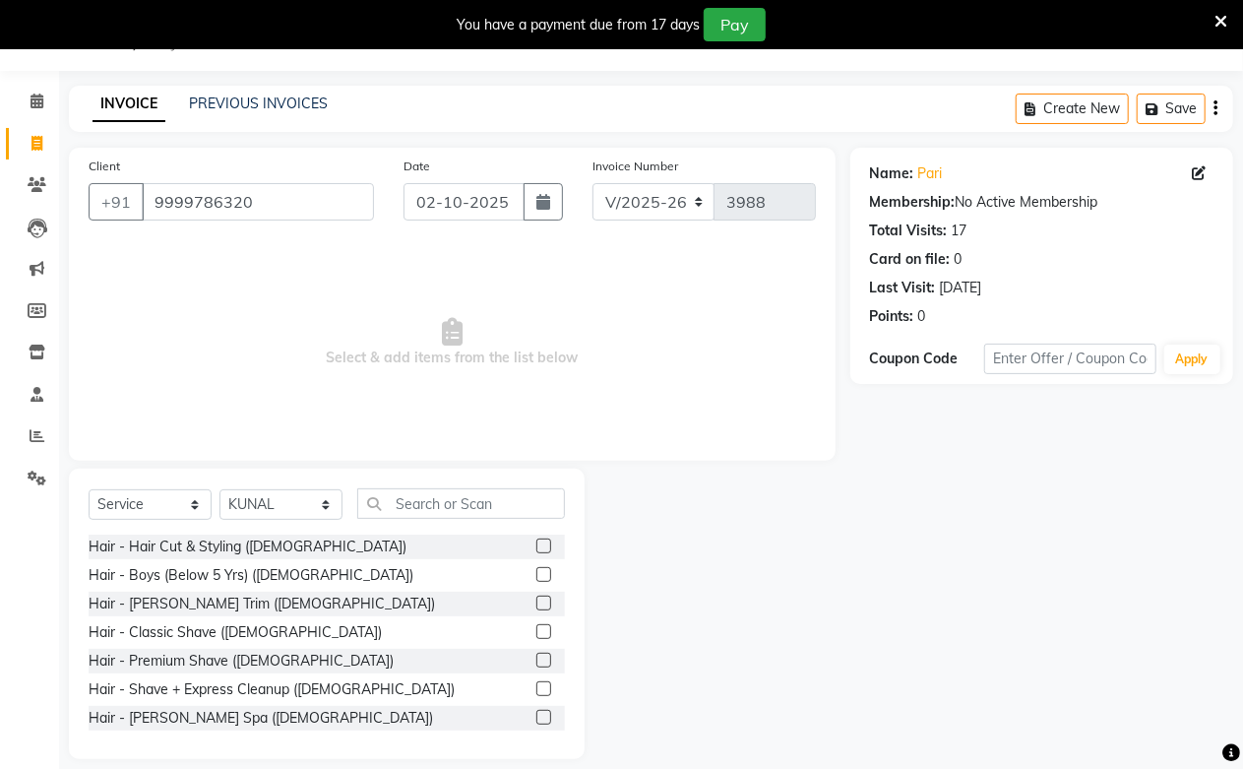
click at [495, 469] on div "Select Service Product Membership Package Voucher Prepaid Gift Card Select Styl…" at bounding box center [327, 614] width 516 height 290
click at [475, 513] on input "text" at bounding box center [461, 503] width 208 height 31
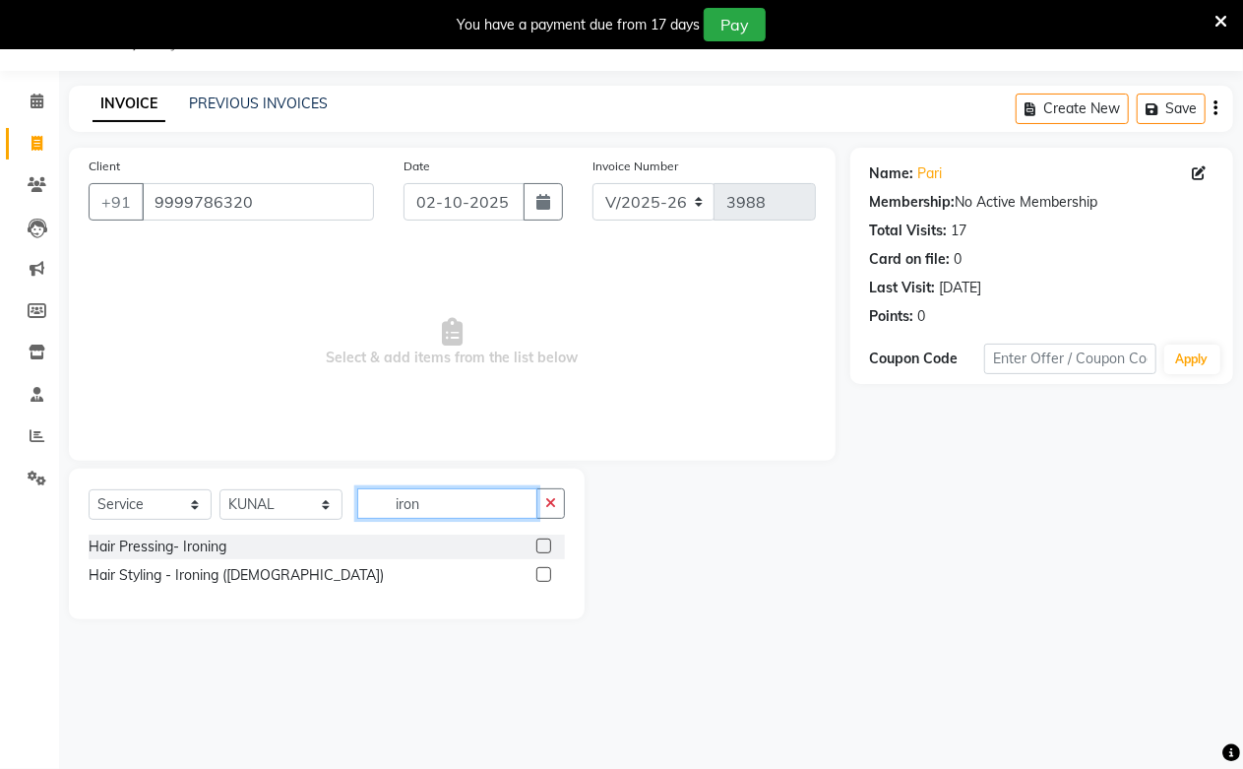
type input "iron"
click at [544, 547] on label at bounding box center [544, 545] width 15 height 15
click at [544, 547] on input "checkbox" at bounding box center [543, 546] width 13 height 13
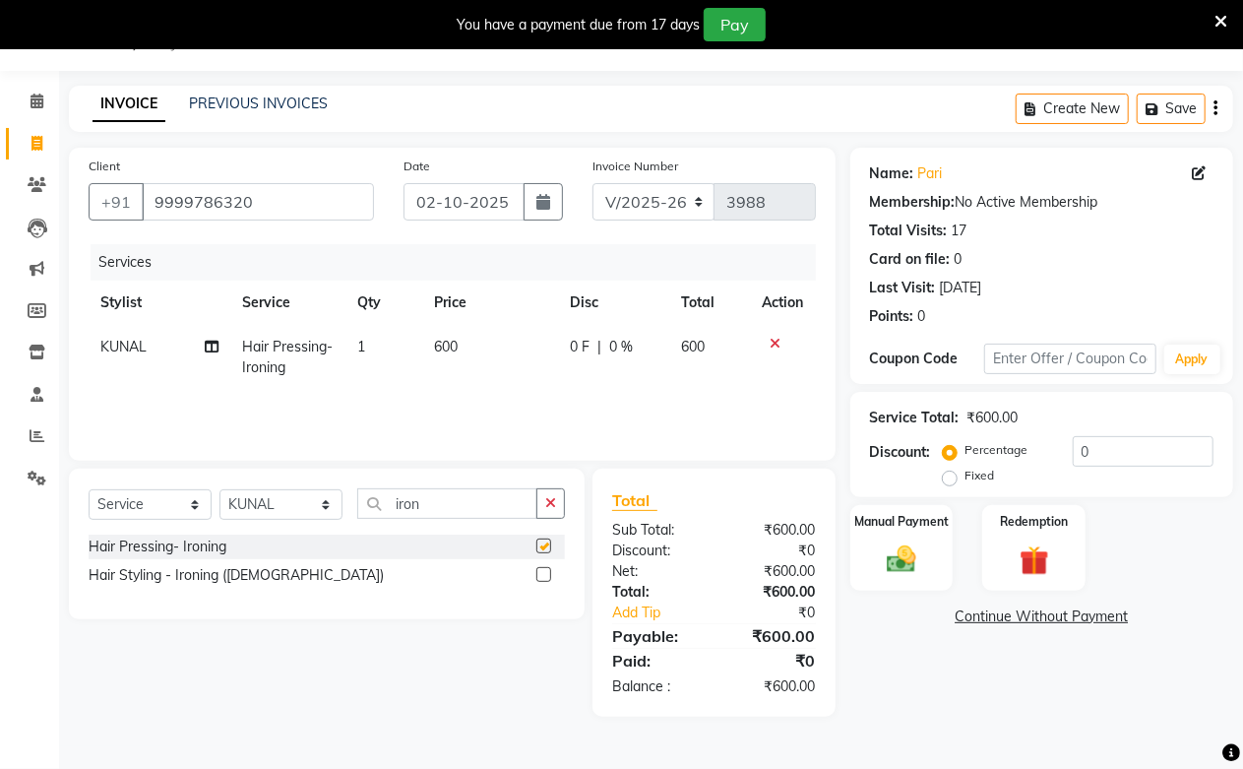
checkbox input "false"
click at [479, 356] on td "600" at bounding box center [490, 357] width 137 height 65
select select "92380"
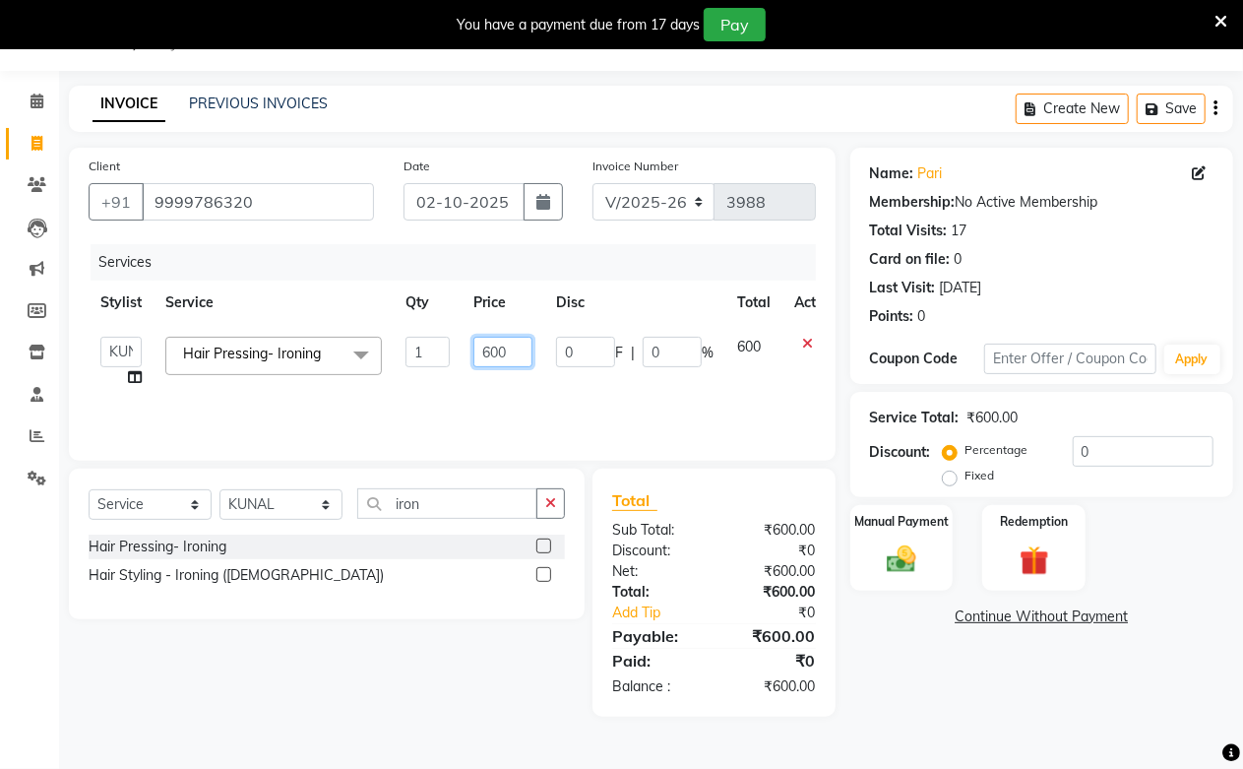
click at [479, 356] on input "600" at bounding box center [503, 352] width 59 height 31
type input "500"
click at [476, 400] on div "Services Stylist Service Qty Price Disc Total Action Akash Amrita Anu Arun Gaur…" at bounding box center [453, 342] width 728 height 197
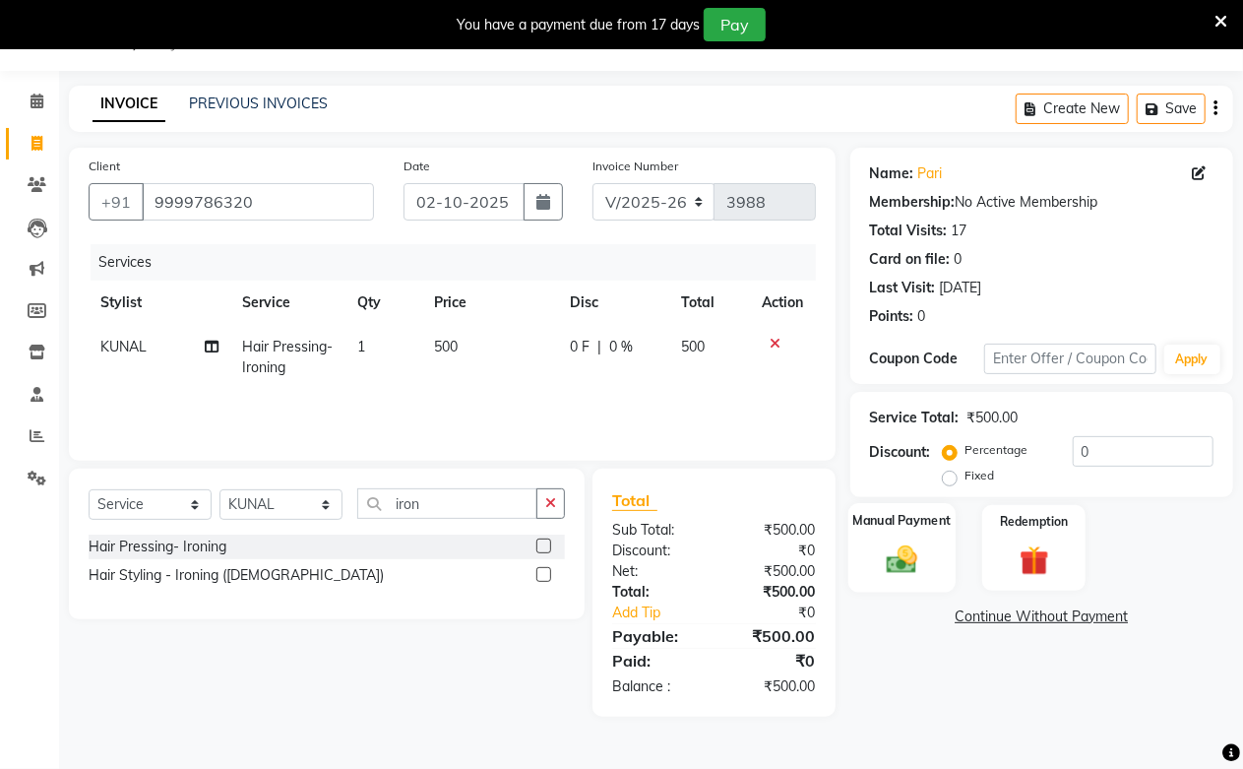
click at [909, 574] on img at bounding box center [902, 558] width 50 height 35
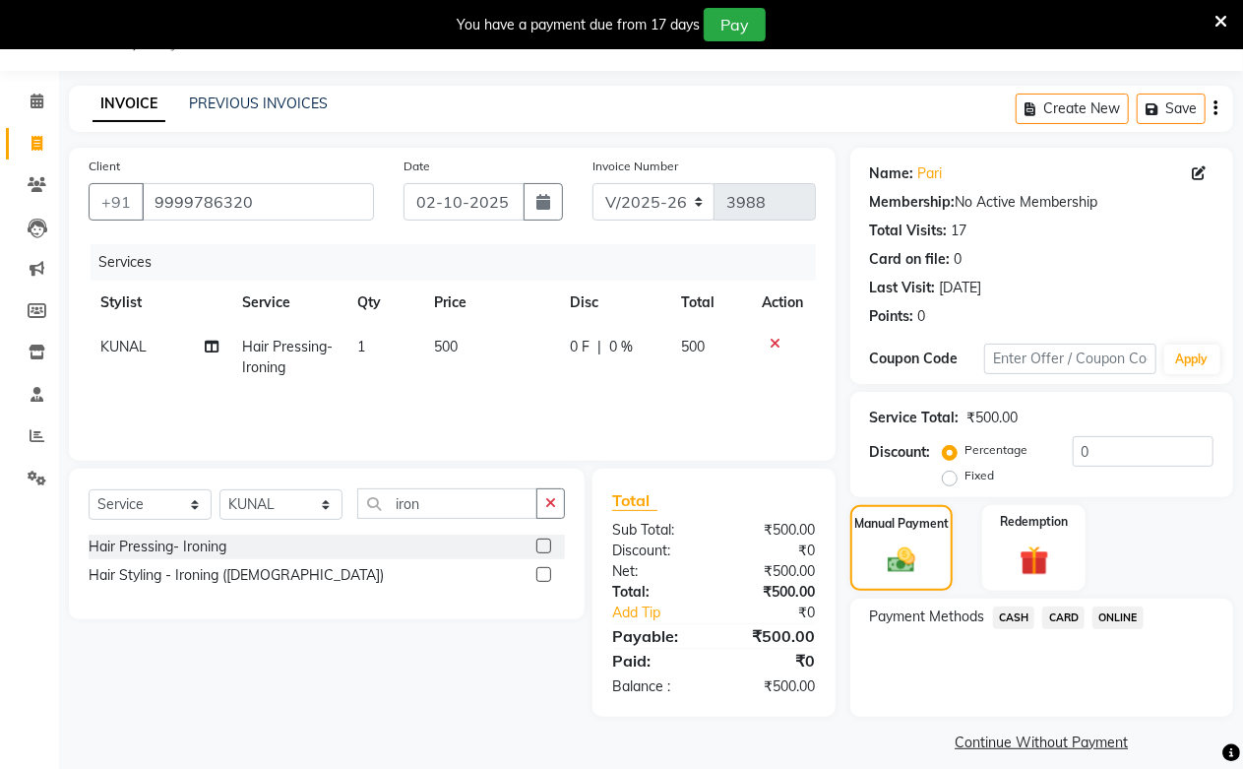
click at [1138, 624] on span "ONLINE" at bounding box center [1118, 617] width 51 height 23
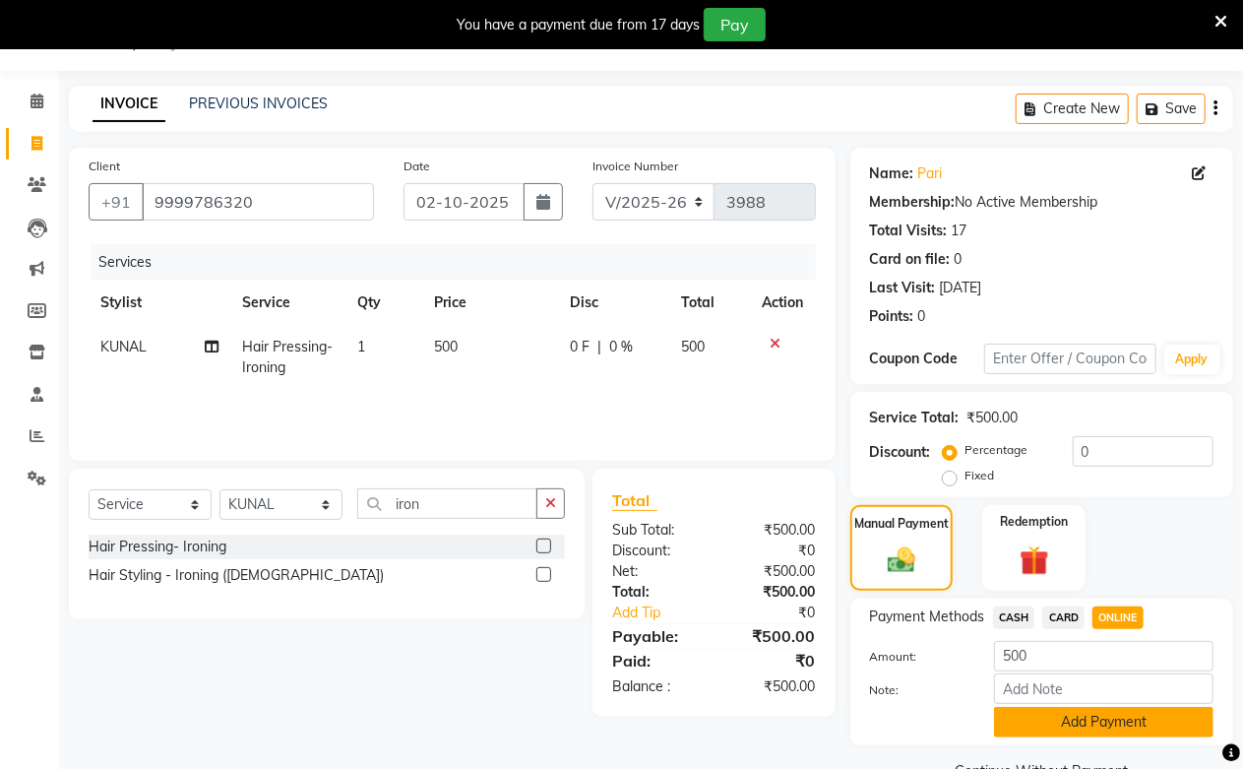
click at [1083, 721] on button "Add Payment" at bounding box center [1104, 722] width 220 height 31
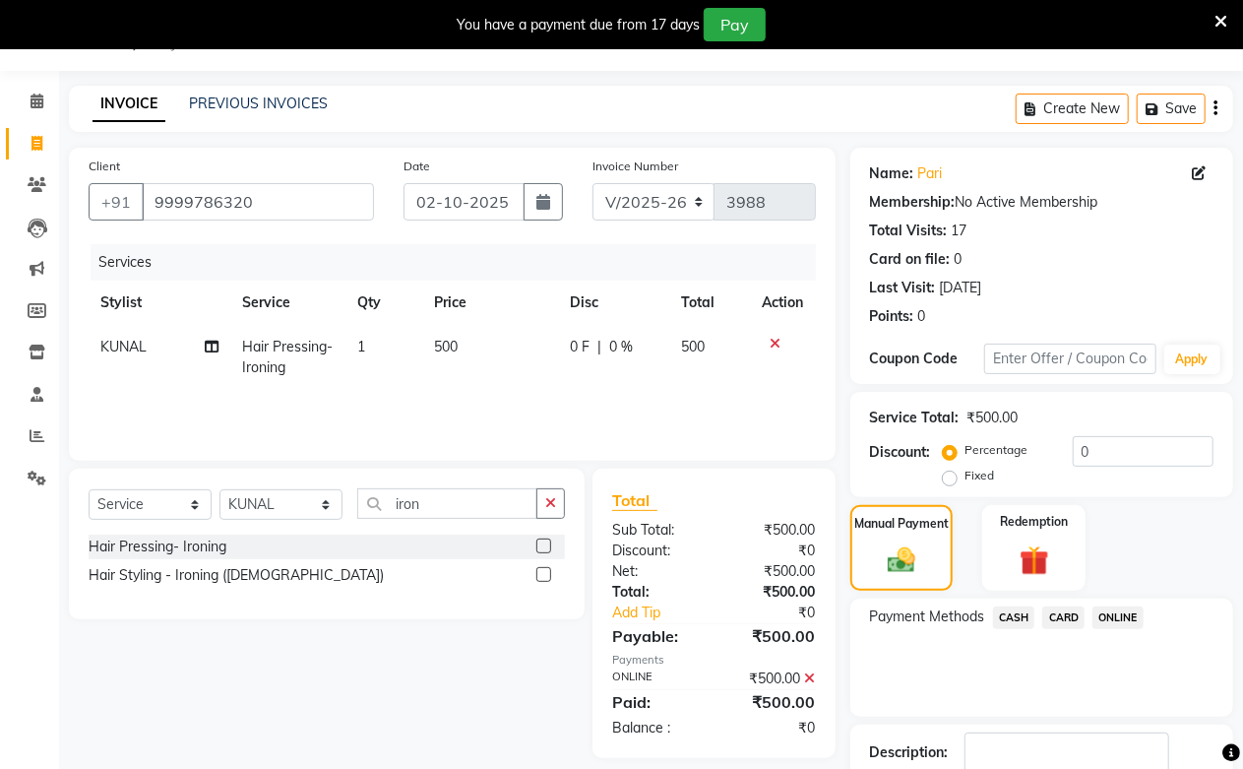
scroll to position [178, 0]
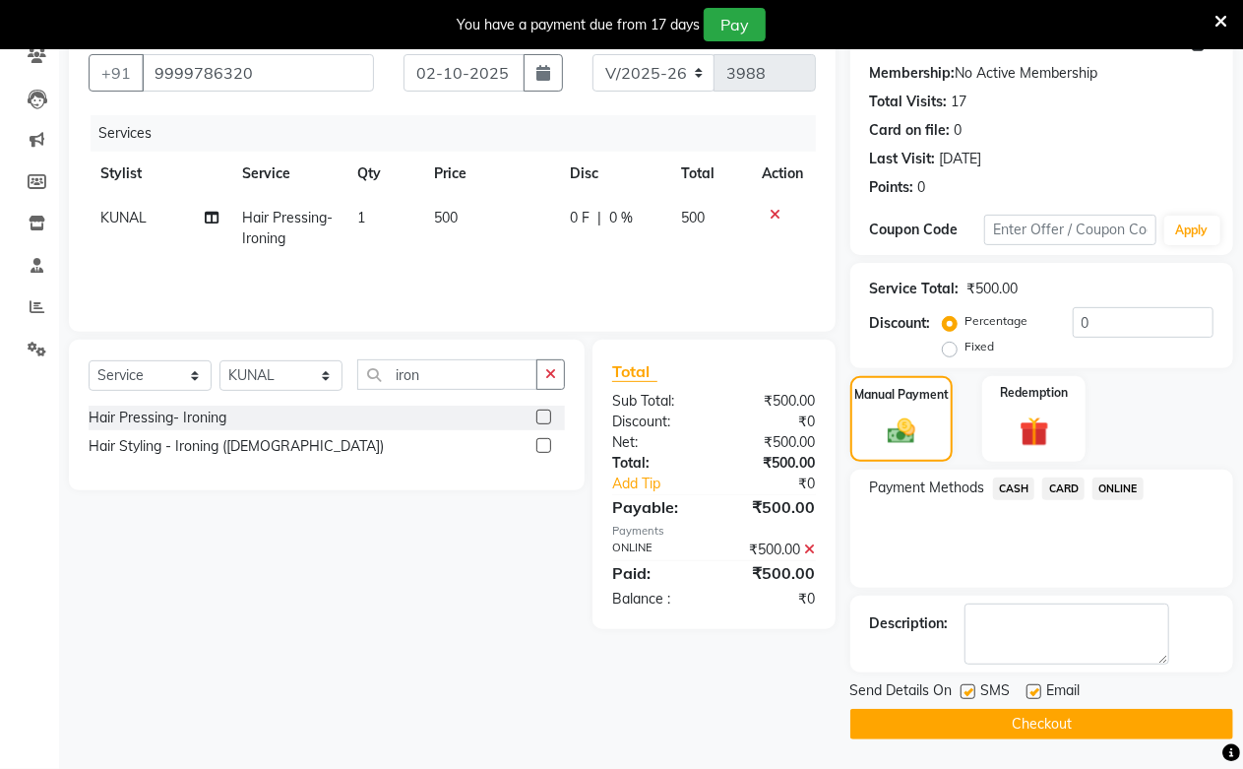
click at [1076, 725] on button "Checkout" at bounding box center [1042, 724] width 383 height 31
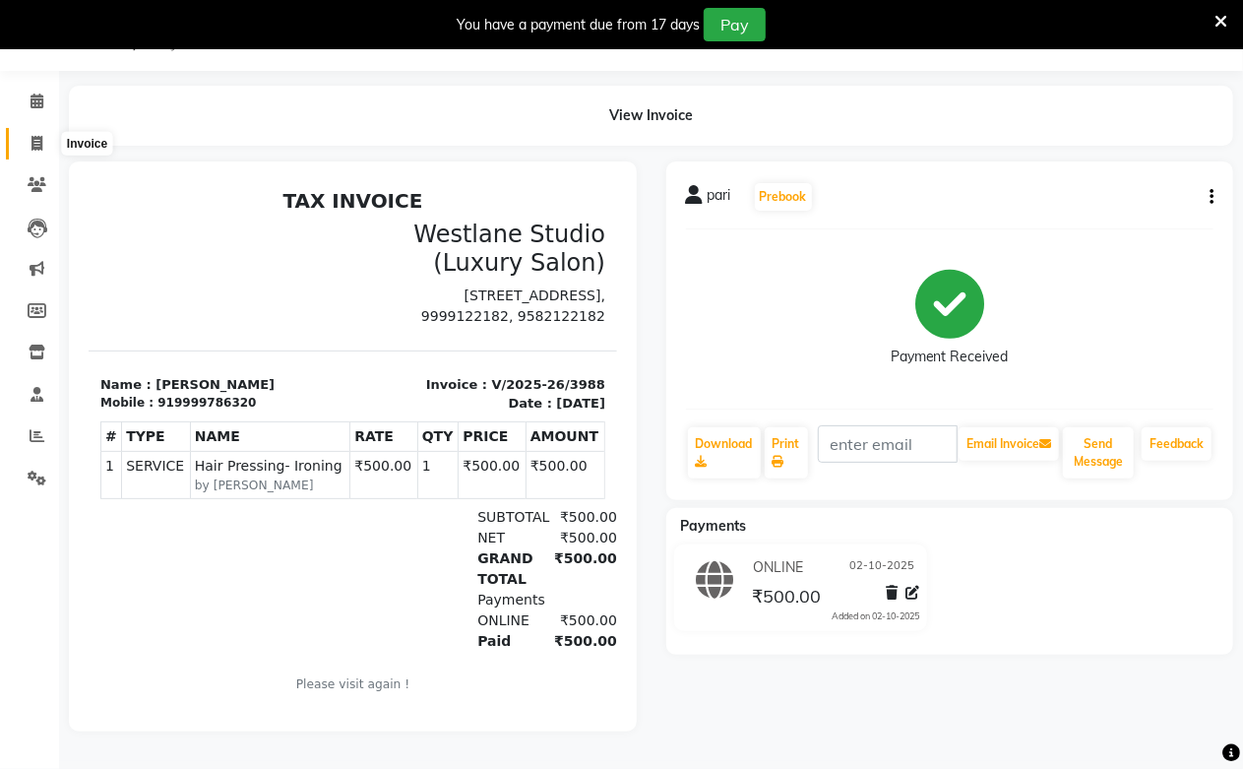
click at [32, 138] on icon at bounding box center [37, 143] width 11 height 15
select select "service"
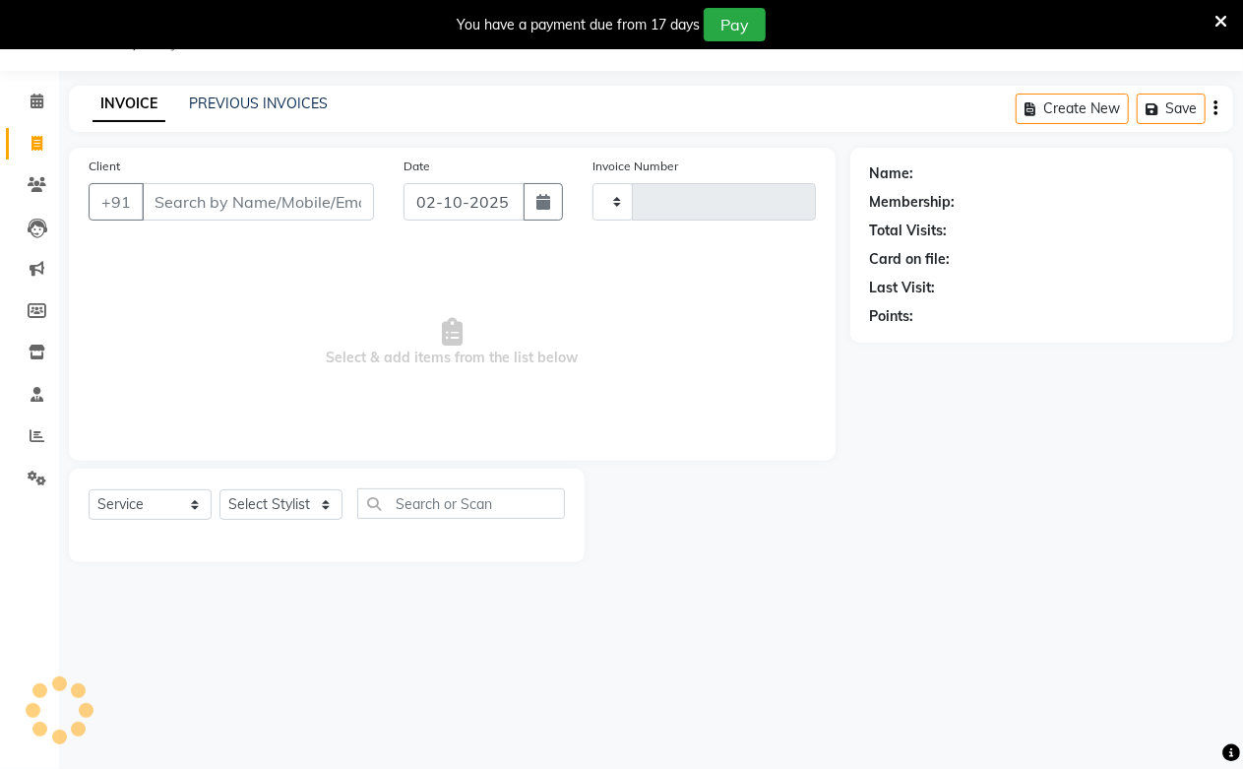
scroll to position [49, 0]
select select "223"
type input "3989"
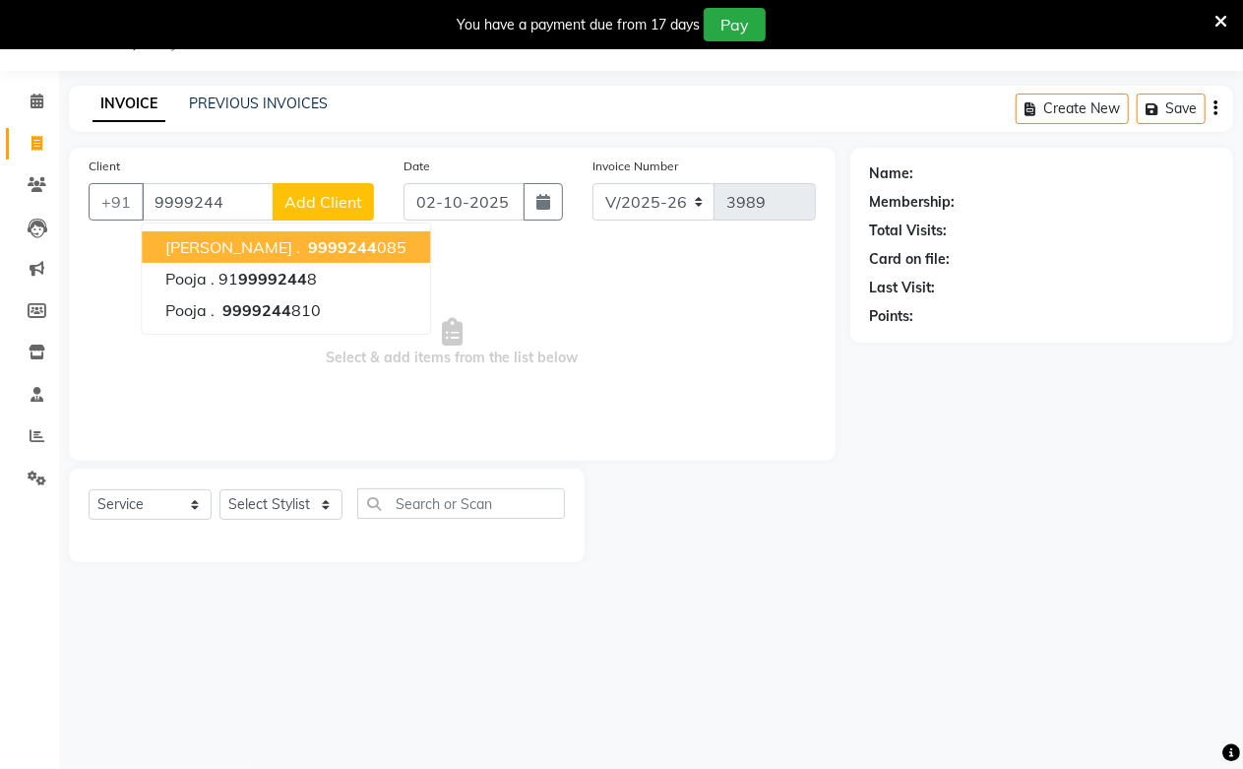
click at [308, 244] on span "9999244" at bounding box center [342, 247] width 69 height 20
type input "9999244085"
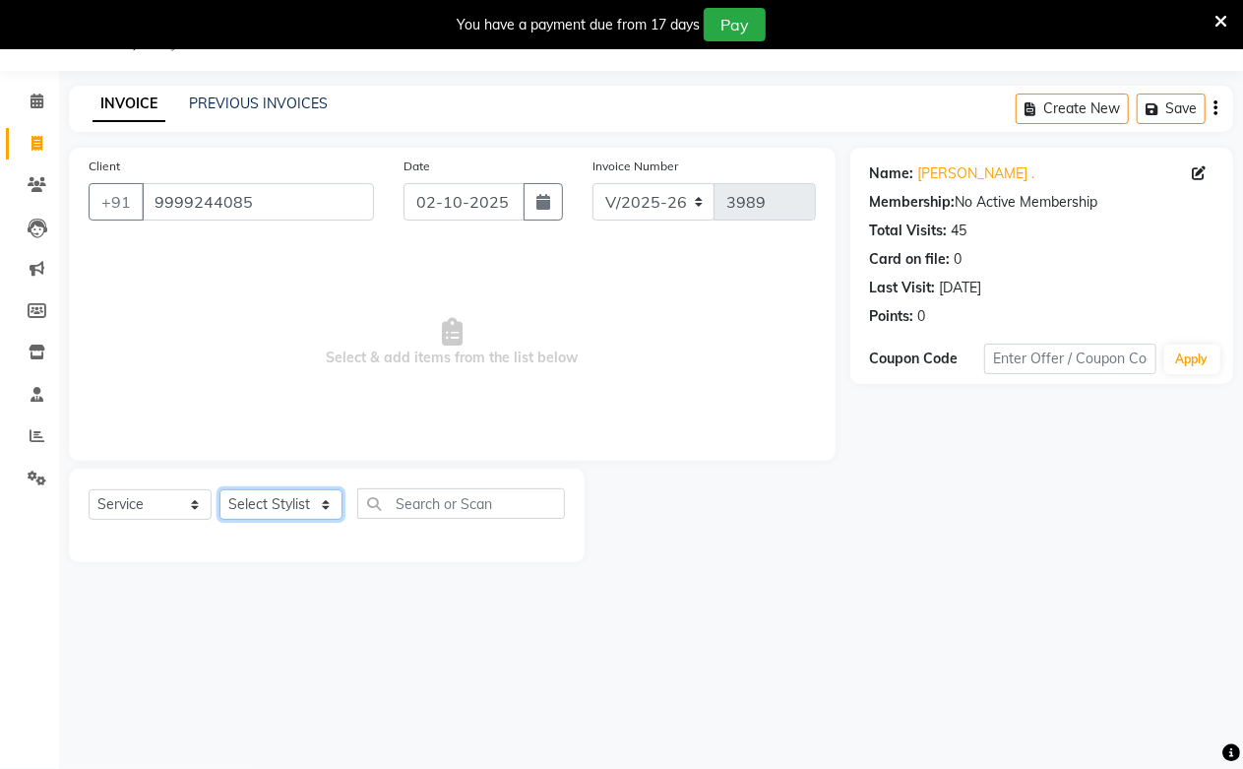
click at [299, 508] on select "Select Stylist Akash Amrita Anu Arun Gaurav [PERSON_NAME] KUNAL MANISH [PERSON_…" at bounding box center [281, 504] width 123 height 31
select select "25198"
click at [220, 490] on select "Select Stylist Akash Amrita Anu Arun Gaurav [PERSON_NAME] KUNAL MANISH [PERSON_…" at bounding box center [281, 504] width 123 height 31
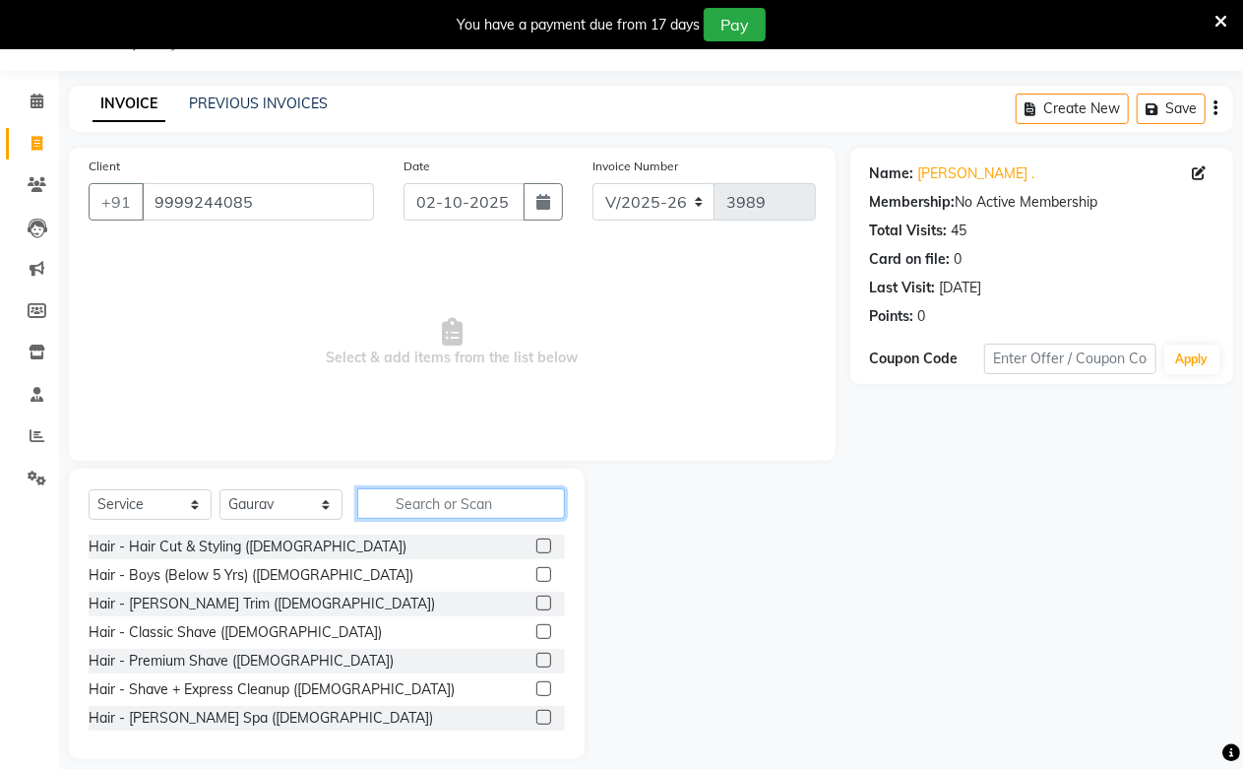
click at [456, 510] on input "text" at bounding box center [461, 503] width 208 height 31
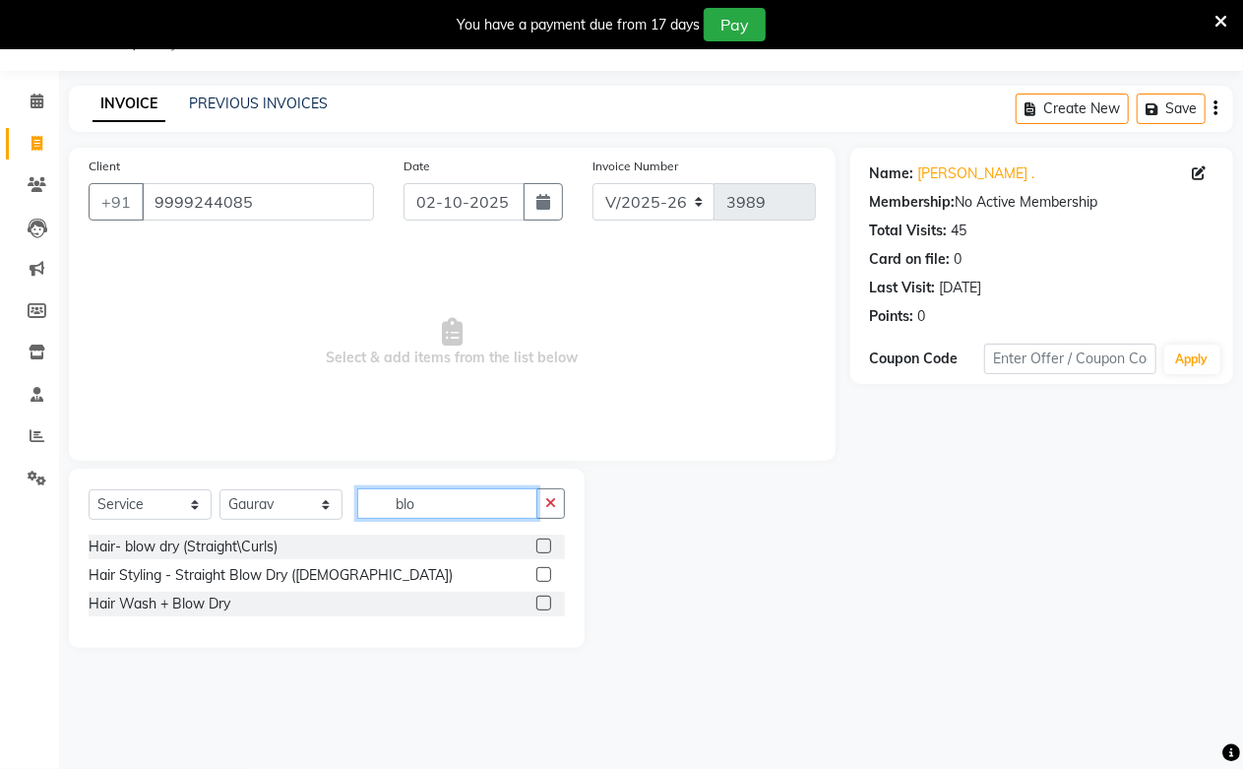
type input "blo"
click at [541, 579] on label at bounding box center [544, 574] width 15 height 15
click at [541, 579] on input "checkbox" at bounding box center [543, 575] width 13 height 13
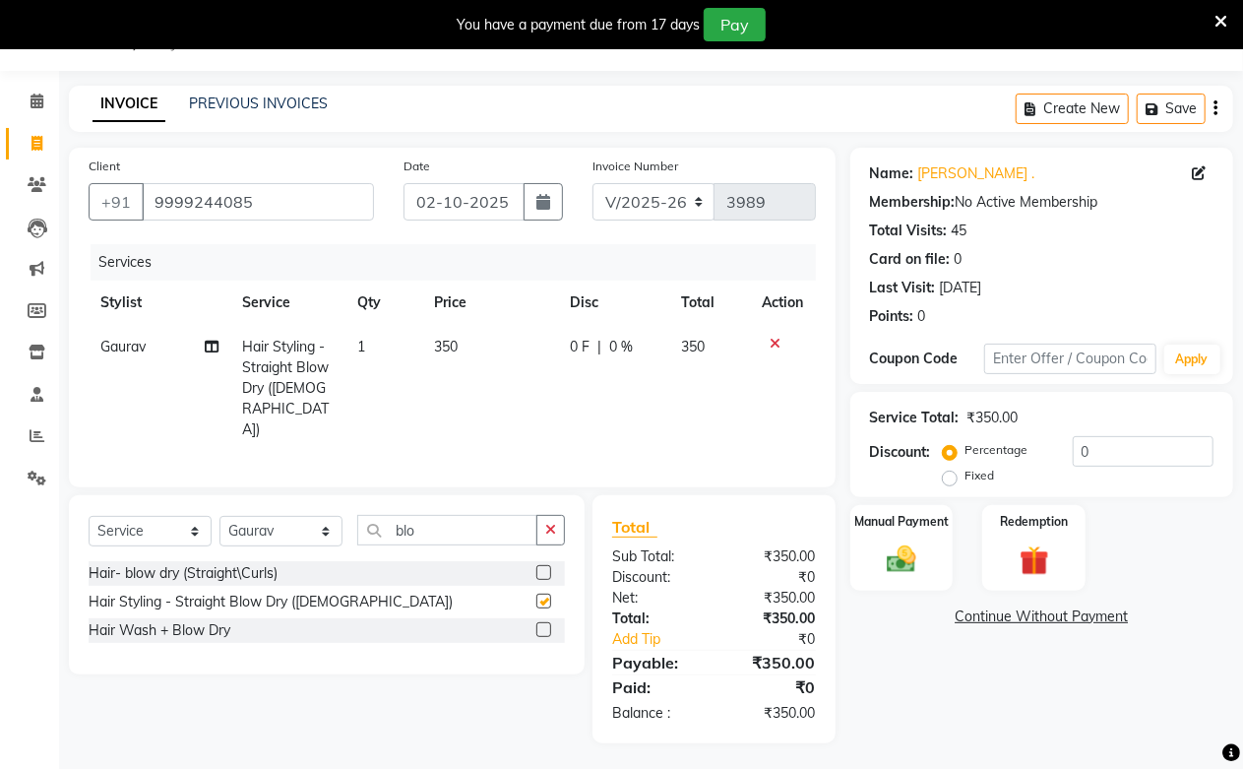
checkbox input "false"
click at [473, 360] on td "350" at bounding box center [490, 388] width 137 height 127
select select "25198"
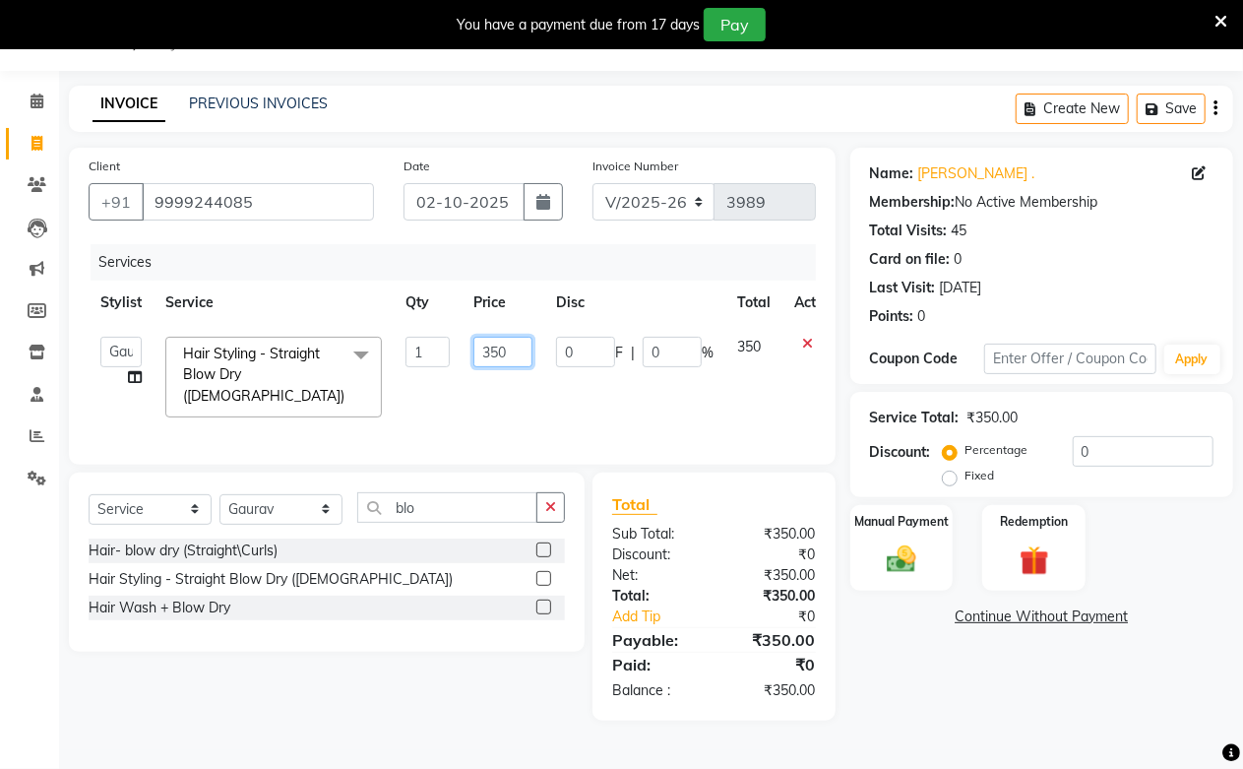
click at [474, 360] on input "350" at bounding box center [503, 352] width 59 height 31
type input "300"
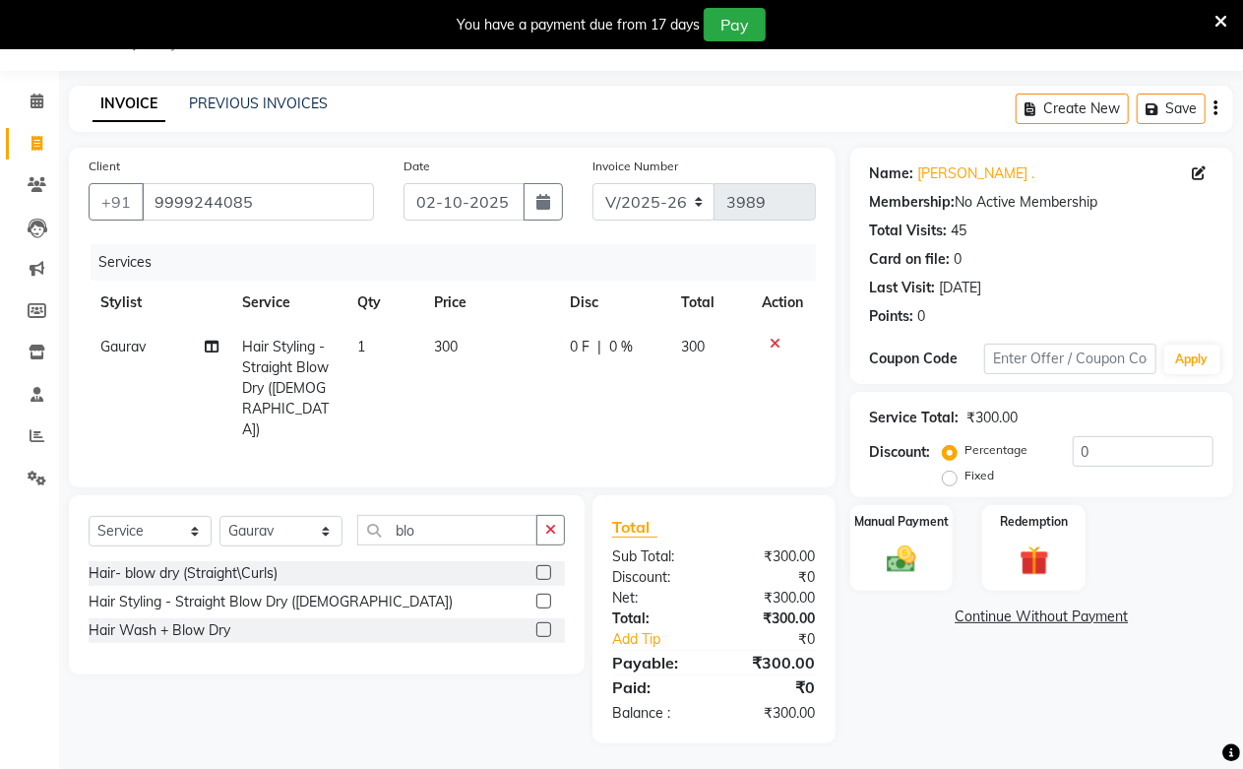
click at [532, 395] on td "300" at bounding box center [490, 388] width 137 height 127
select select "25198"
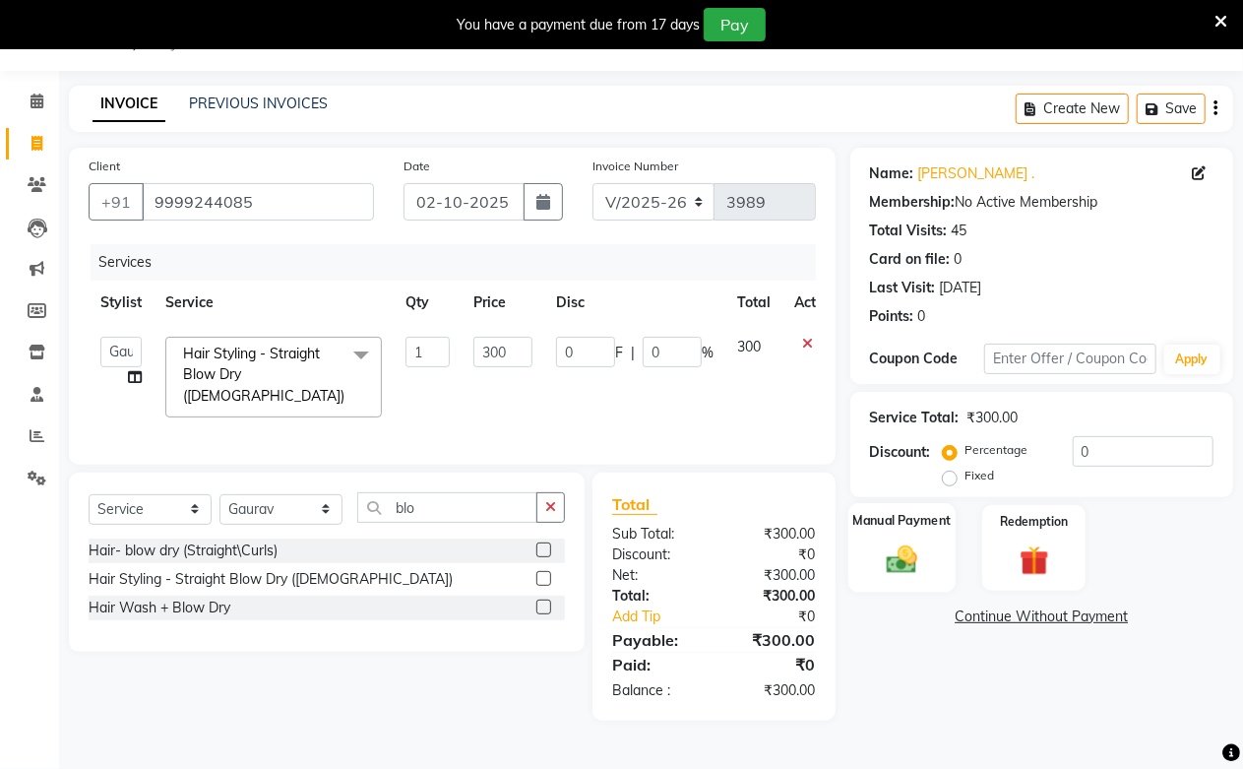
click at [908, 566] on img at bounding box center [902, 558] width 50 height 35
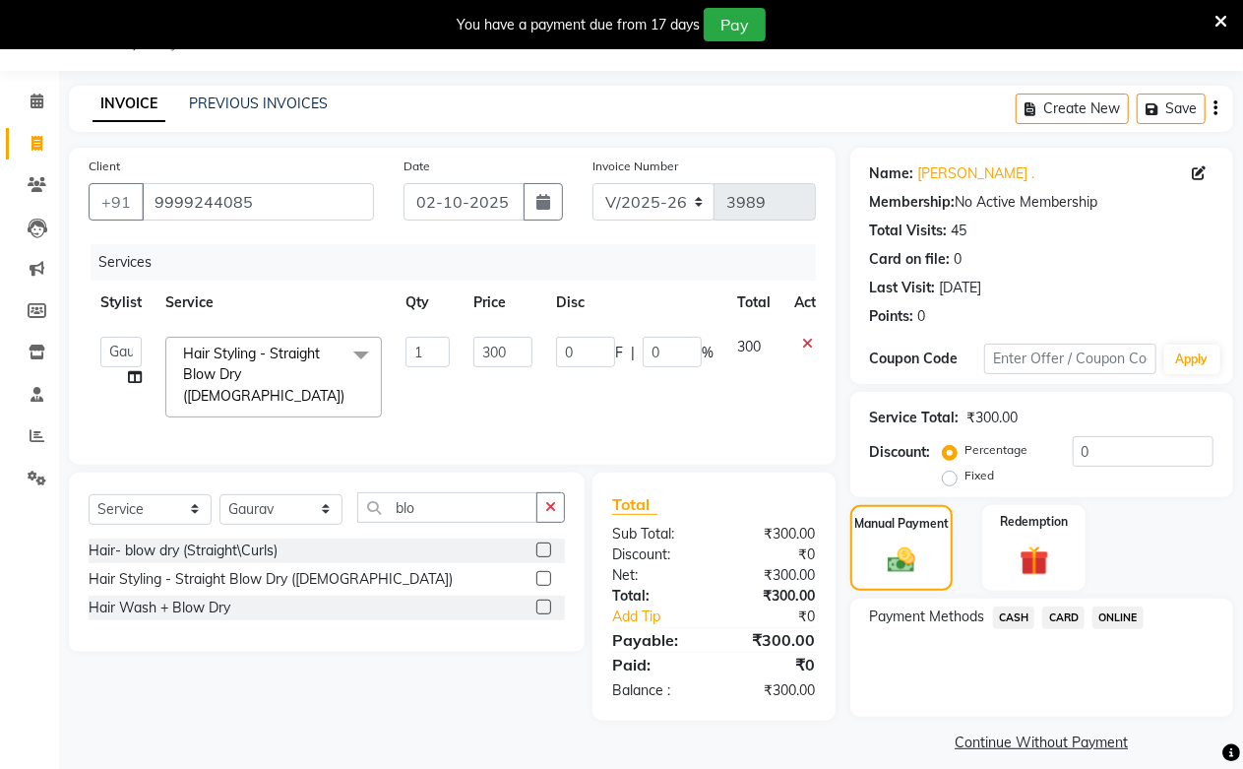
click at [1098, 618] on span "ONLINE" at bounding box center [1118, 617] width 51 height 23
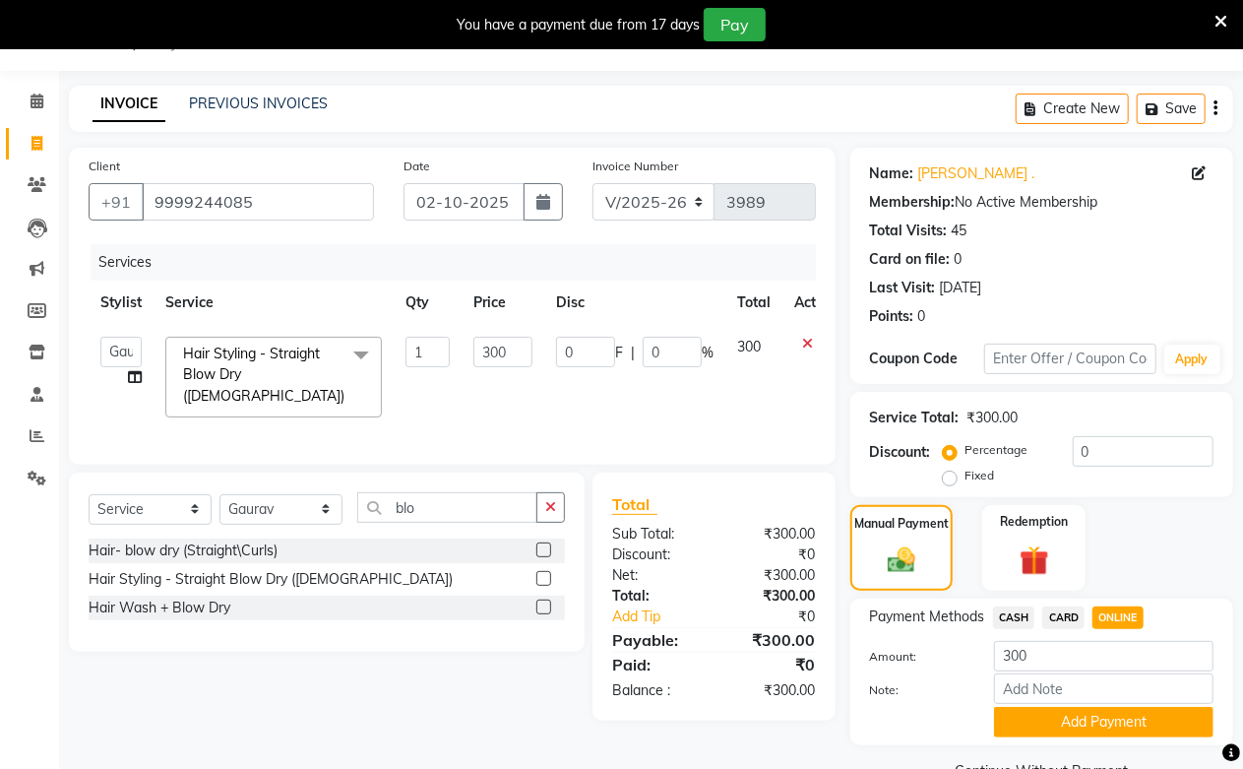
click at [1077, 713] on button "Add Payment" at bounding box center [1104, 722] width 220 height 31
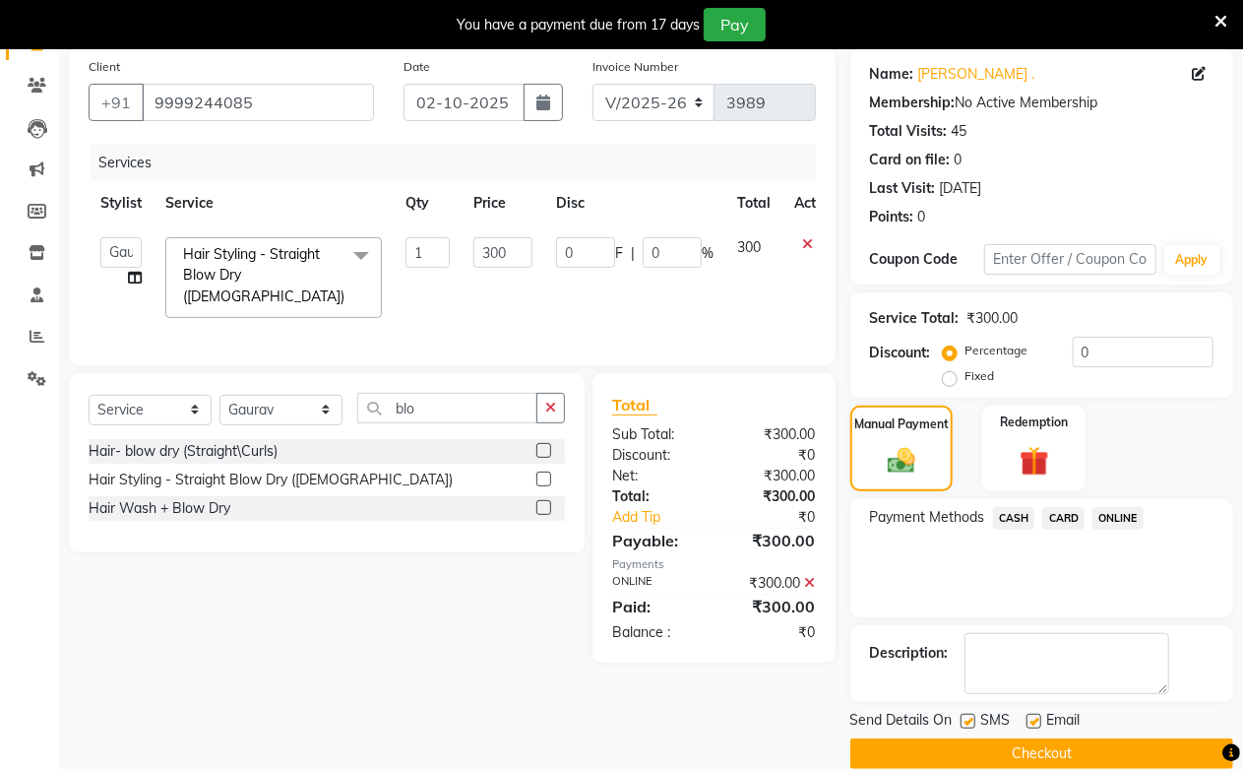
scroll to position [178, 0]
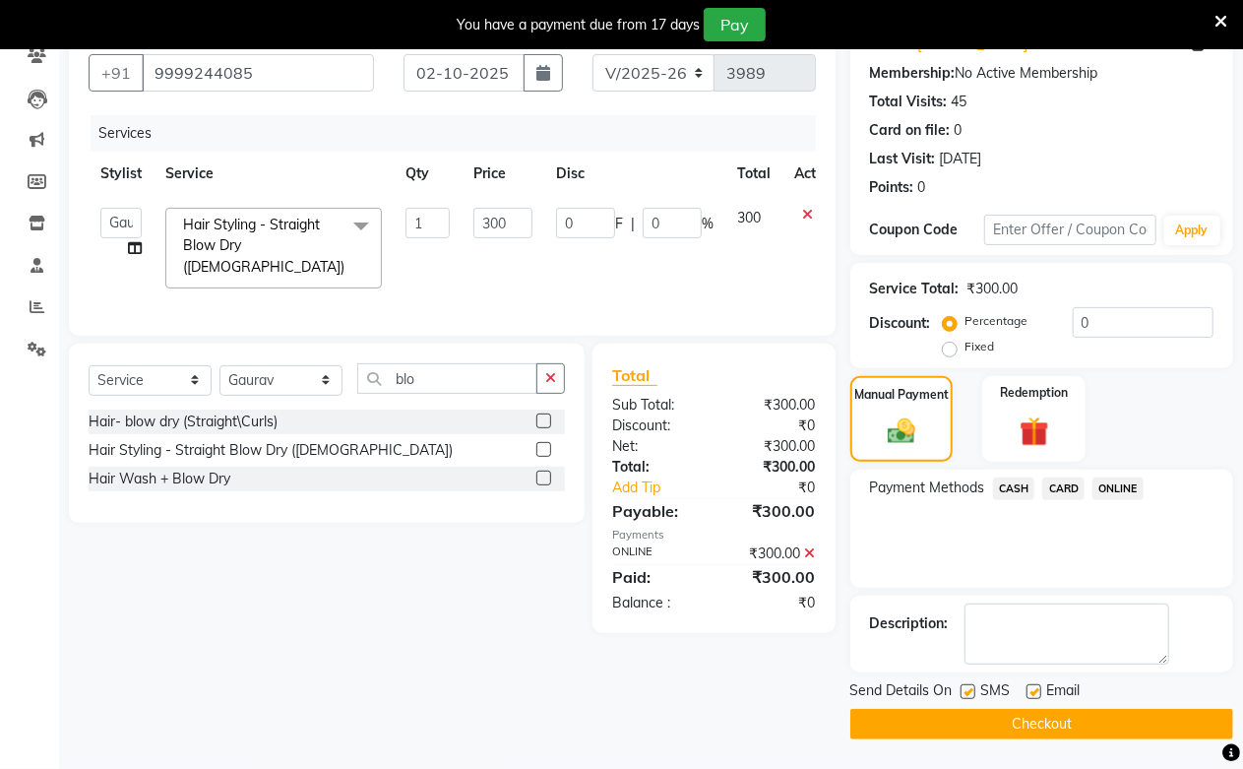
click at [1105, 723] on button "Checkout" at bounding box center [1042, 724] width 383 height 31
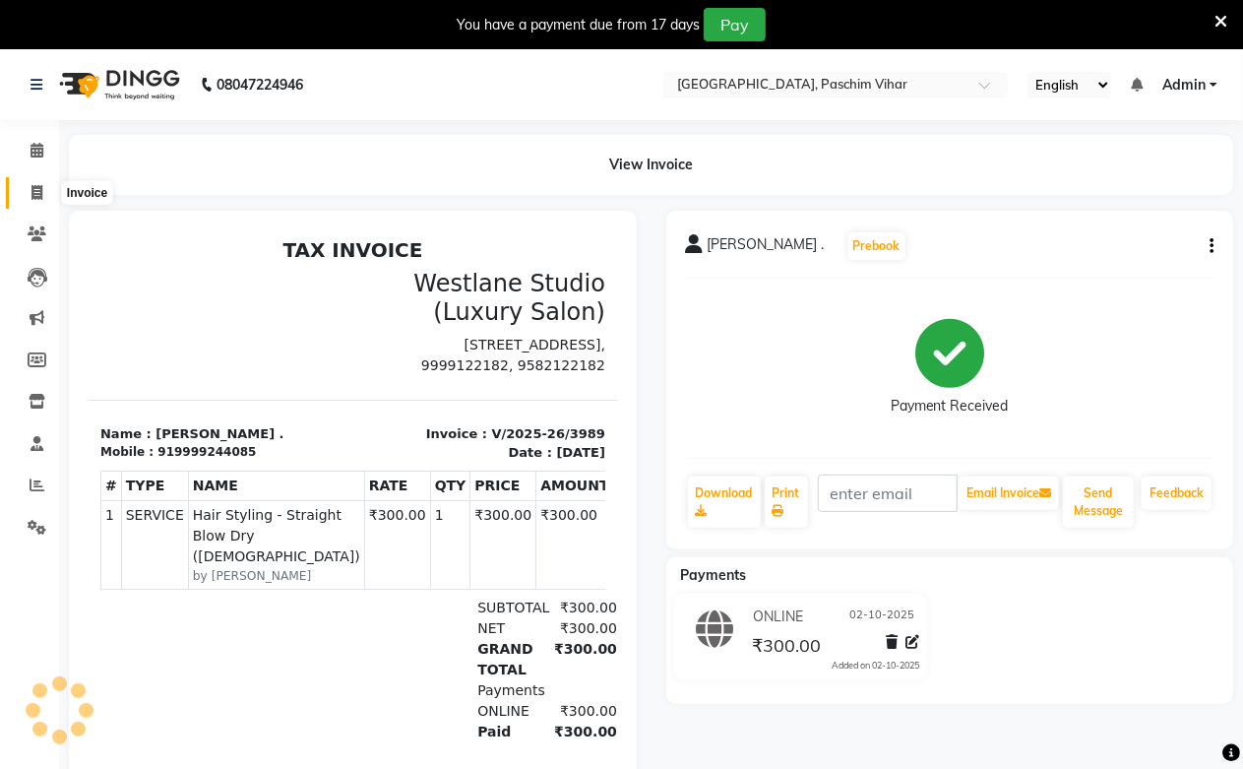
click at [43, 195] on span at bounding box center [37, 193] width 34 height 23
select select "service"
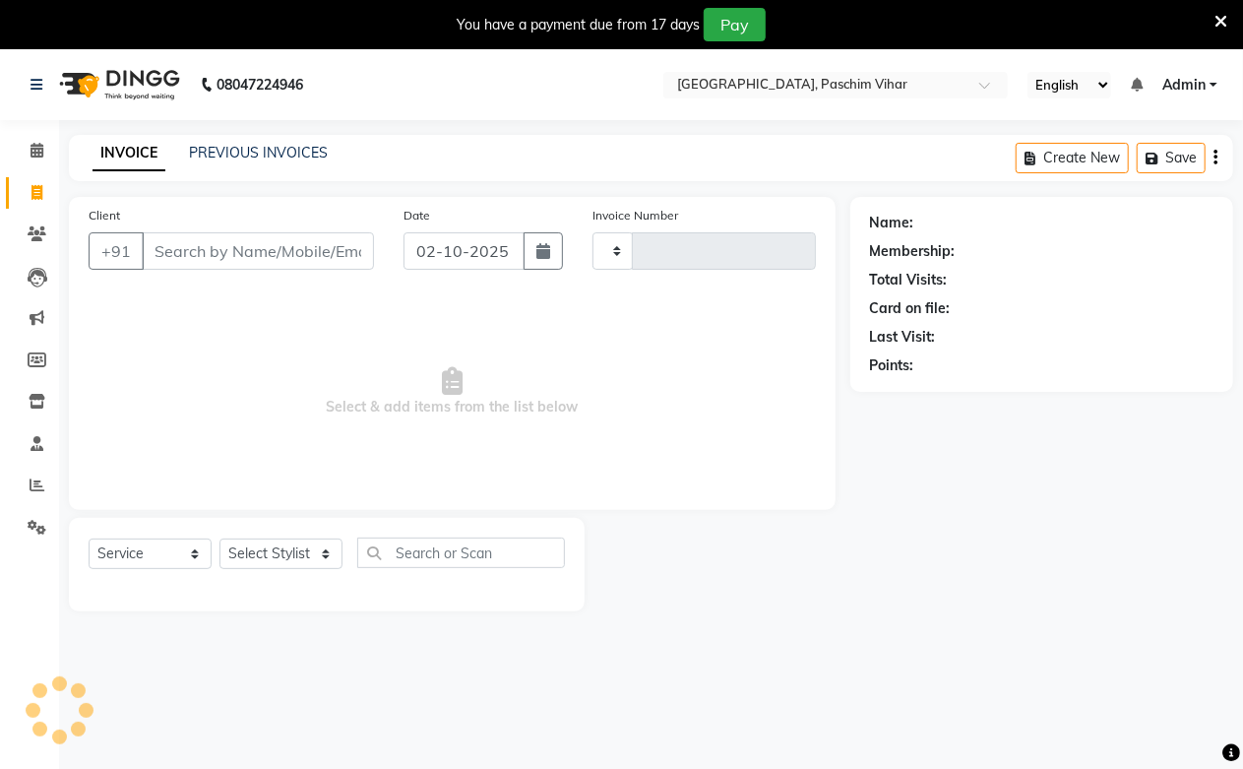
scroll to position [49, 0]
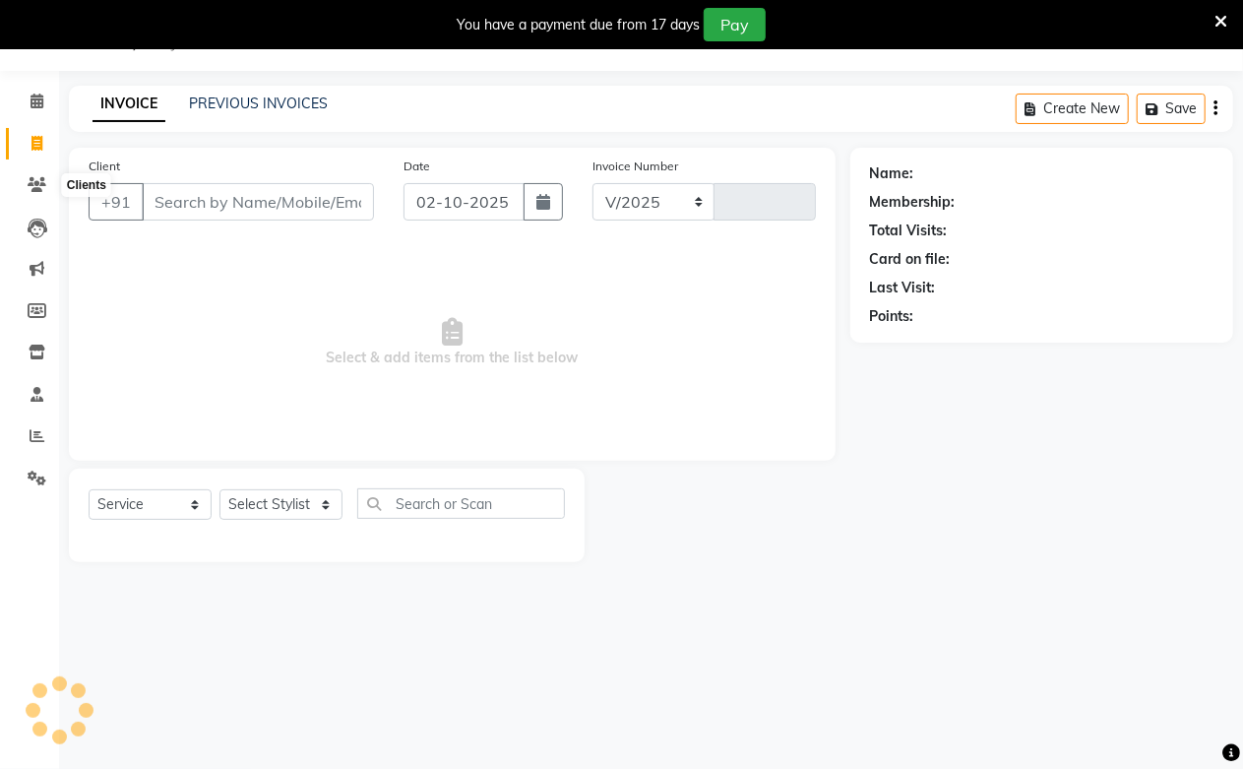
select select "223"
type input "3990"
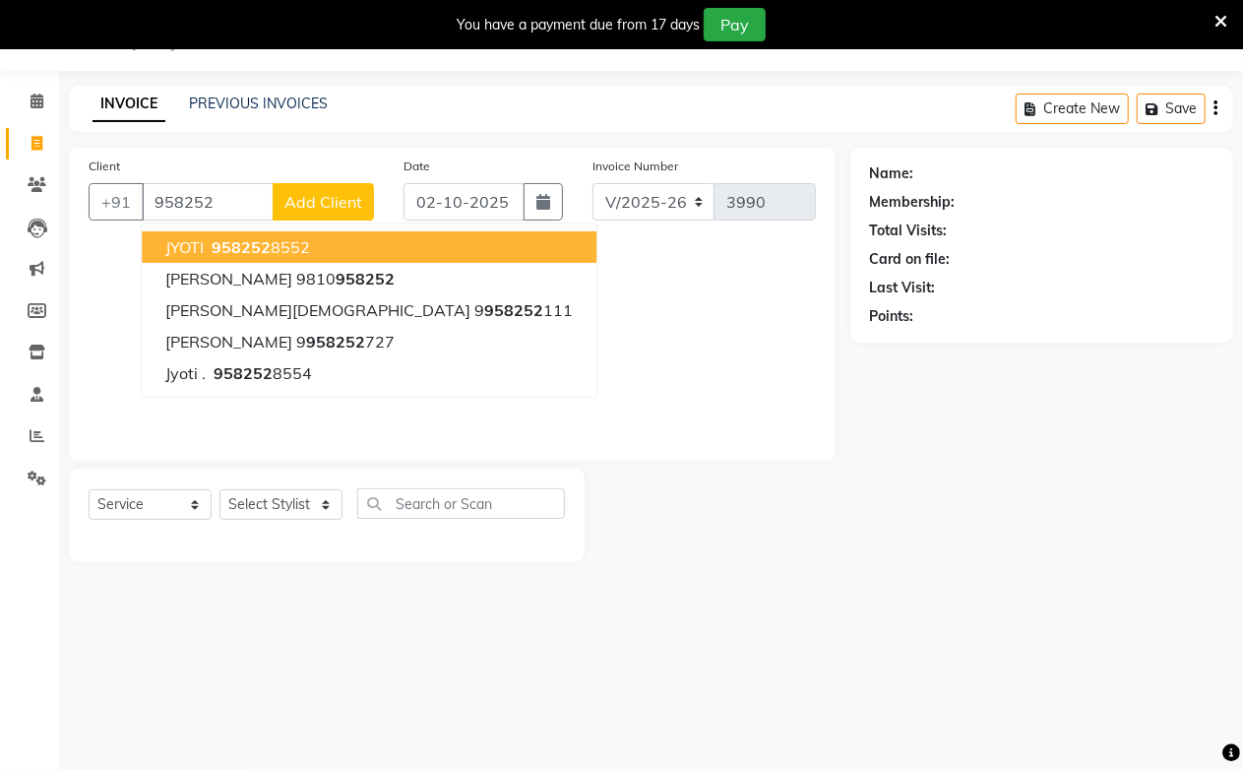
click at [249, 253] on span "958252" at bounding box center [241, 247] width 59 height 20
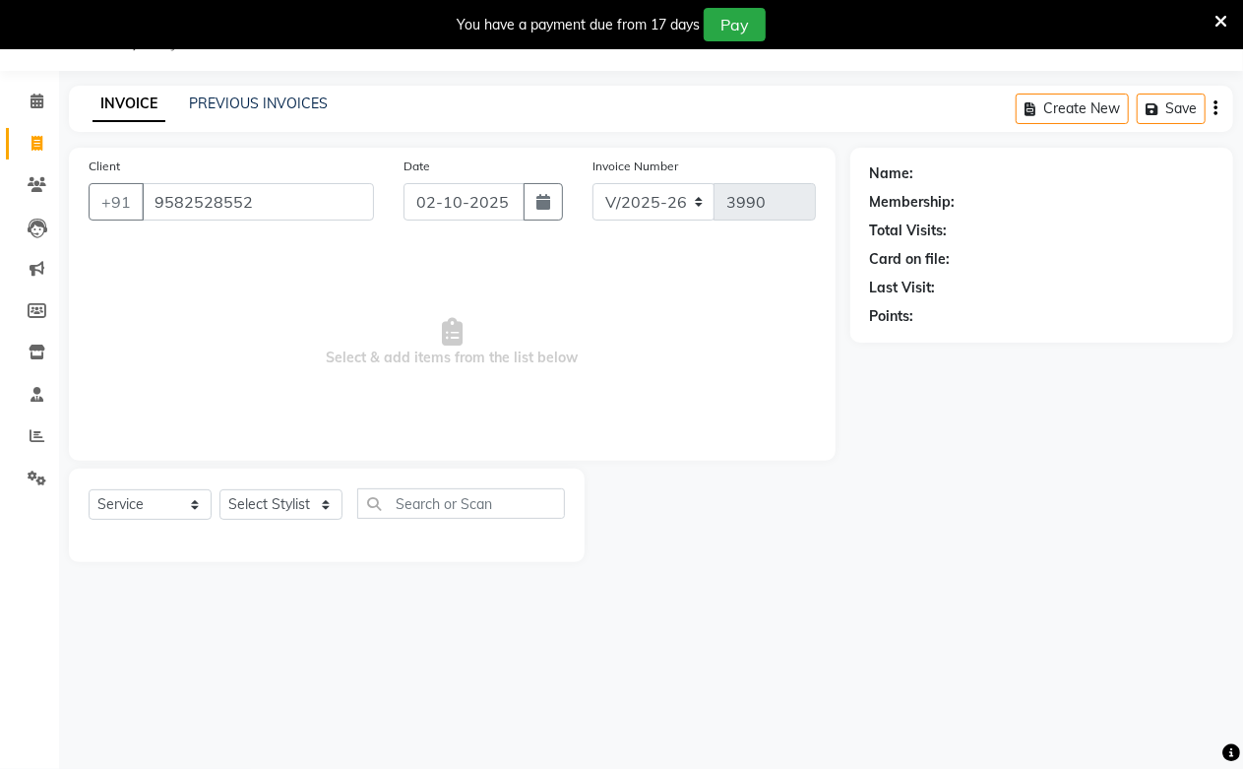
type input "9582528552"
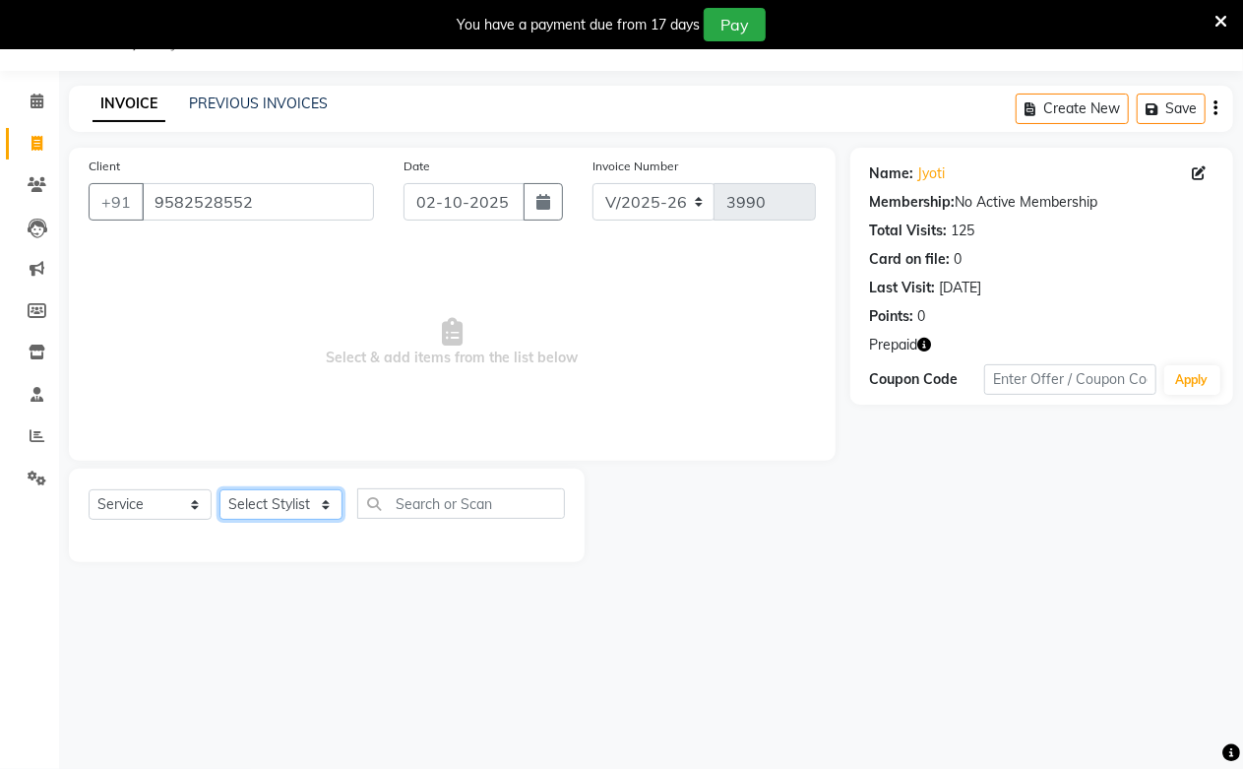
click at [272, 517] on select "Select Stylist Akash Amrita Anu Arun Gaurav [PERSON_NAME] KUNAL MANISH [PERSON_…" at bounding box center [281, 504] width 123 height 31
select select "59702"
click at [220, 490] on select "Select Stylist Akash Amrita Anu Arun Gaurav [PERSON_NAME] KUNAL MANISH [PERSON_…" at bounding box center [281, 504] width 123 height 31
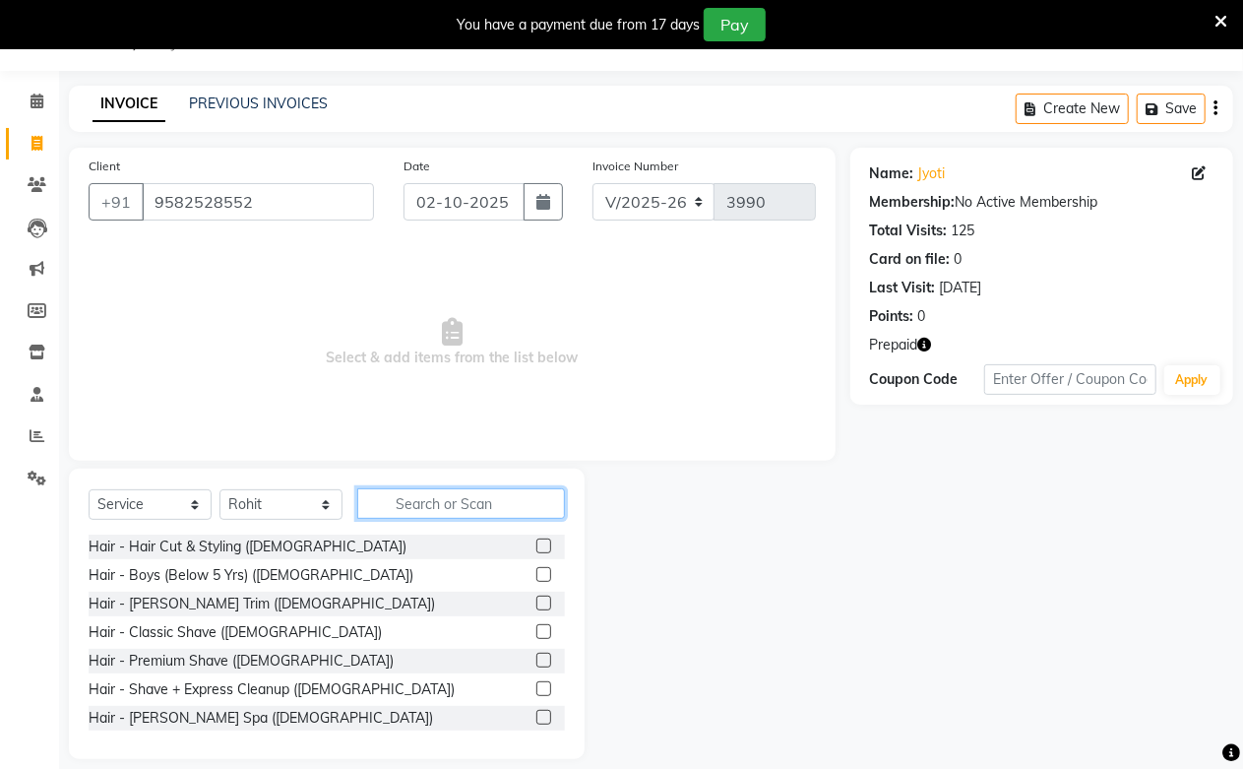
click at [467, 504] on input "text" at bounding box center [461, 503] width 208 height 31
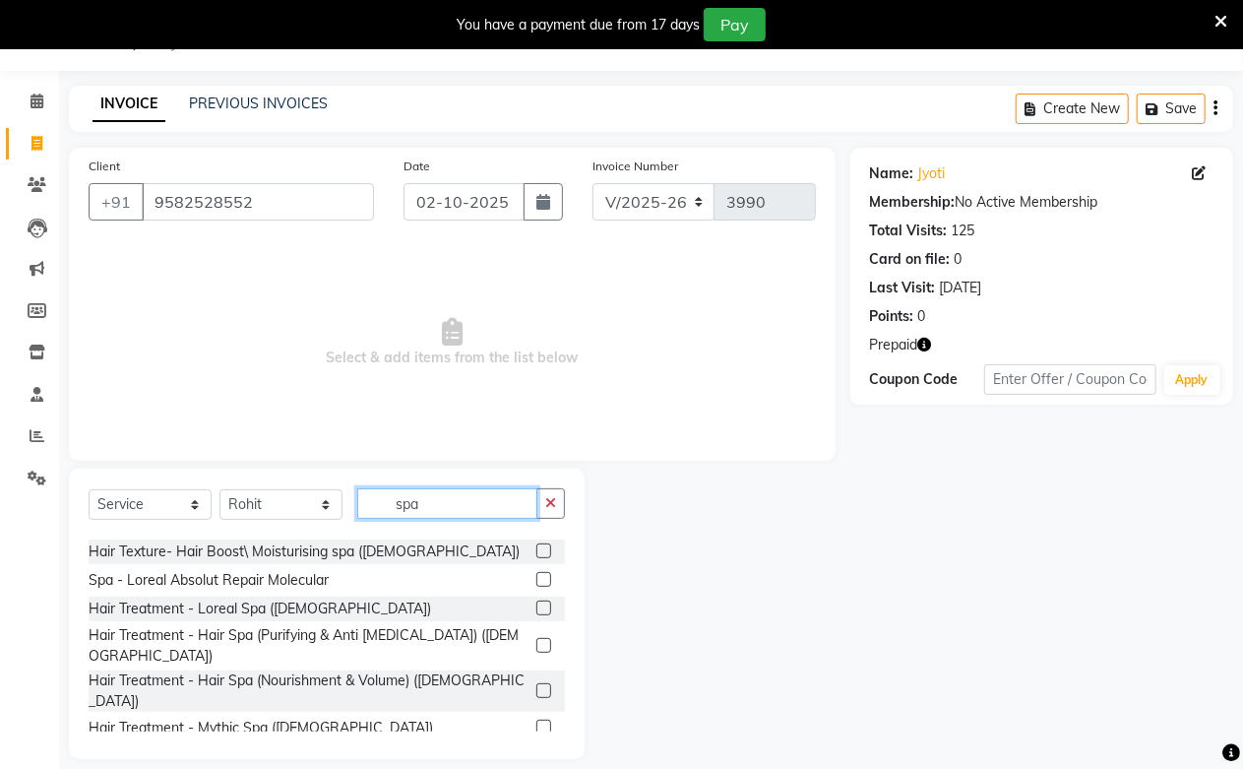
scroll to position [232, 0]
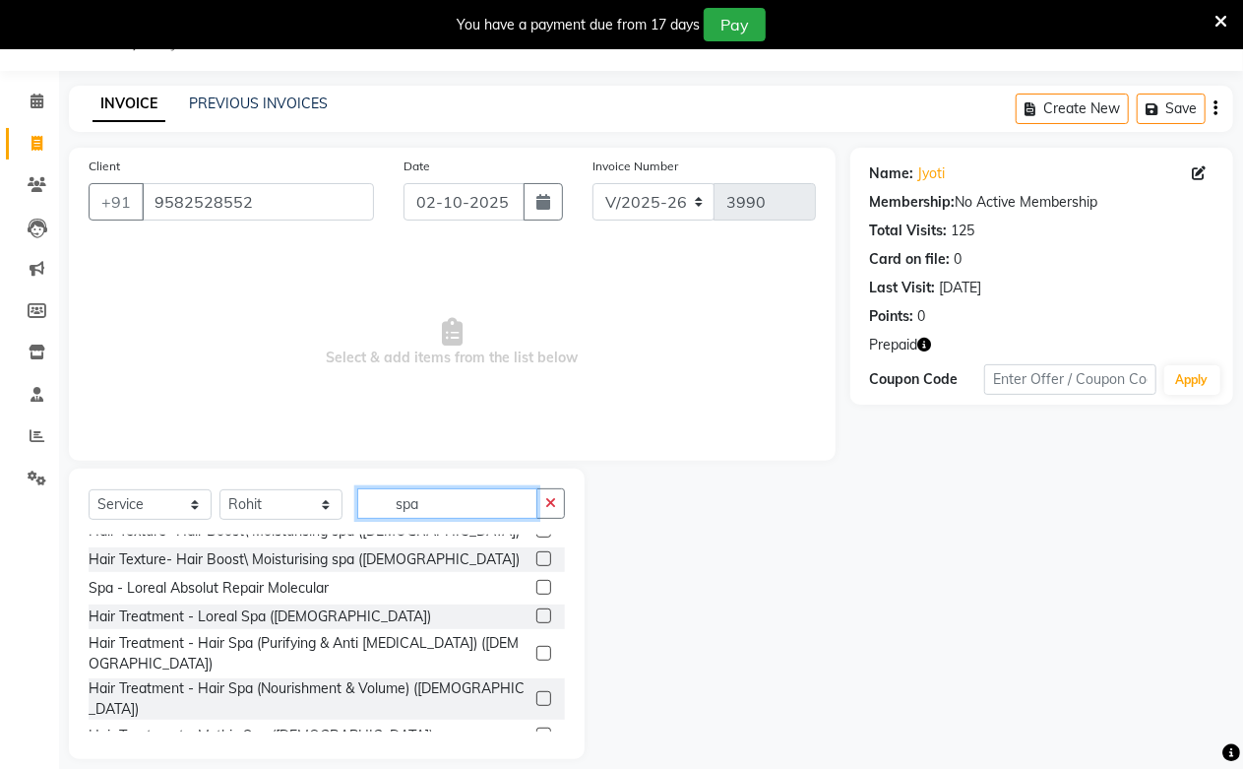
type input "spa"
click at [537, 585] on label at bounding box center [544, 587] width 15 height 15
click at [537, 585] on input "checkbox" at bounding box center [543, 588] width 13 height 13
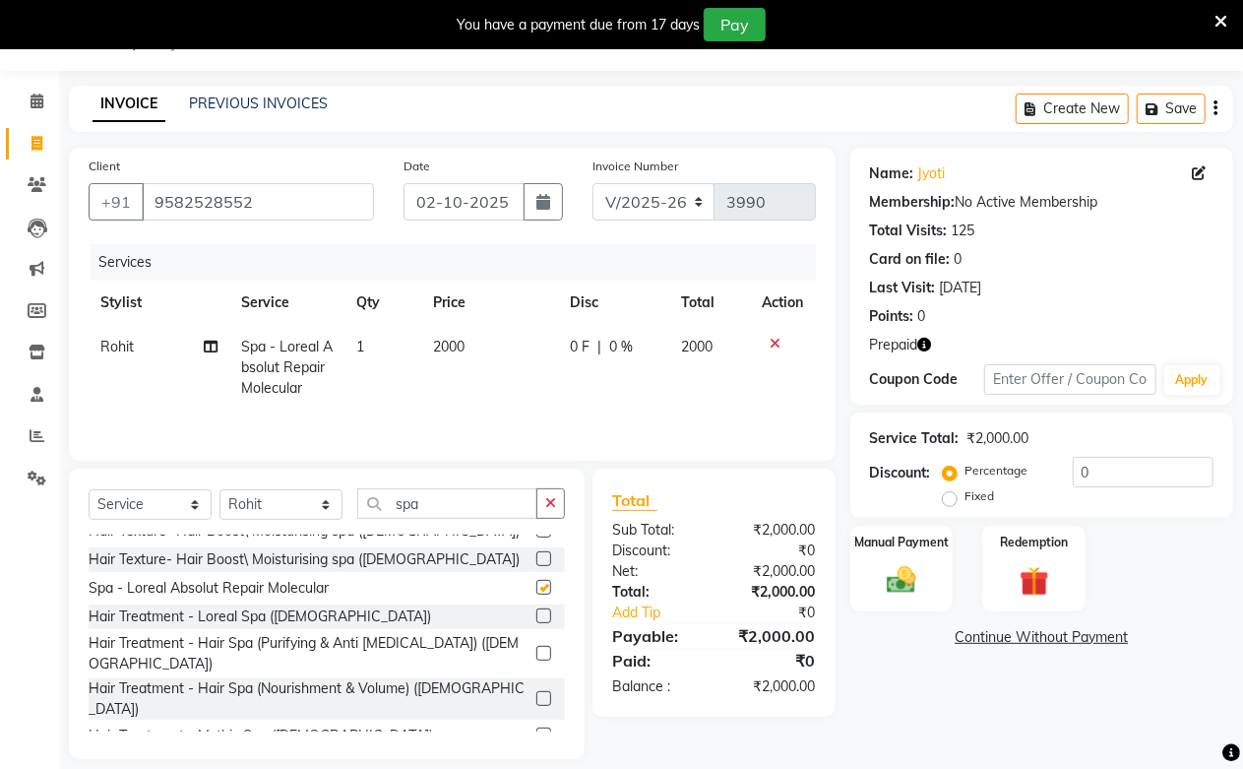
checkbox input "false"
click at [911, 583] on img at bounding box center [902, 579] width 50 height 35
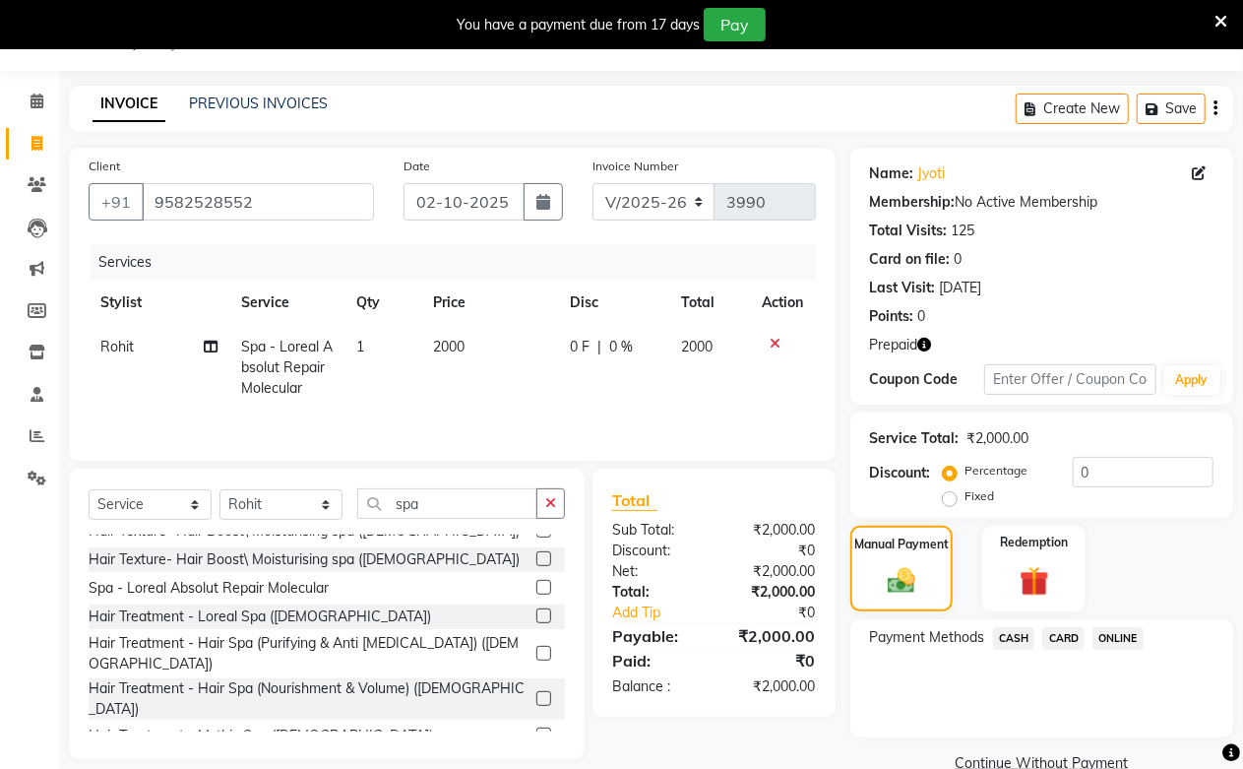
click at [1002, 637] on span "CASH" at bounding box center [1014, 638] width 42 height 23
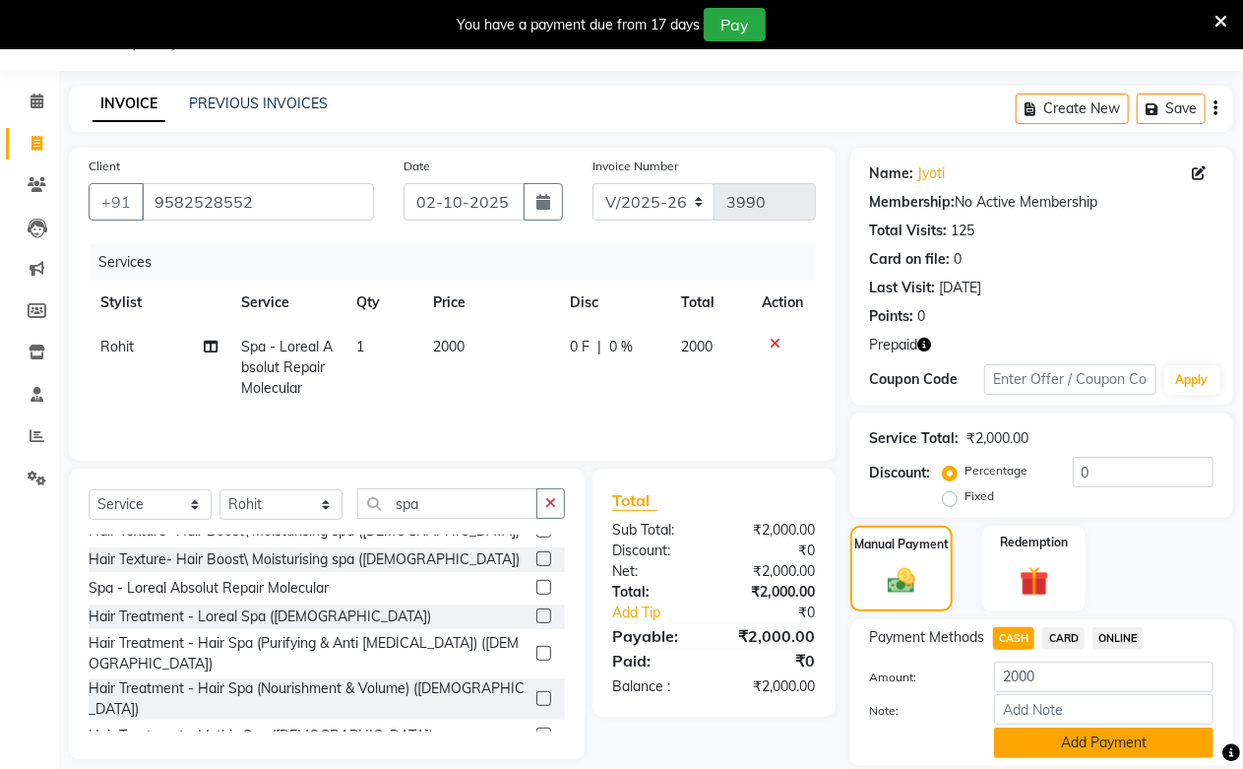
click at [1059, 740] on button "Add Payment" at bounding box center [1104, 743] width 220 height 31
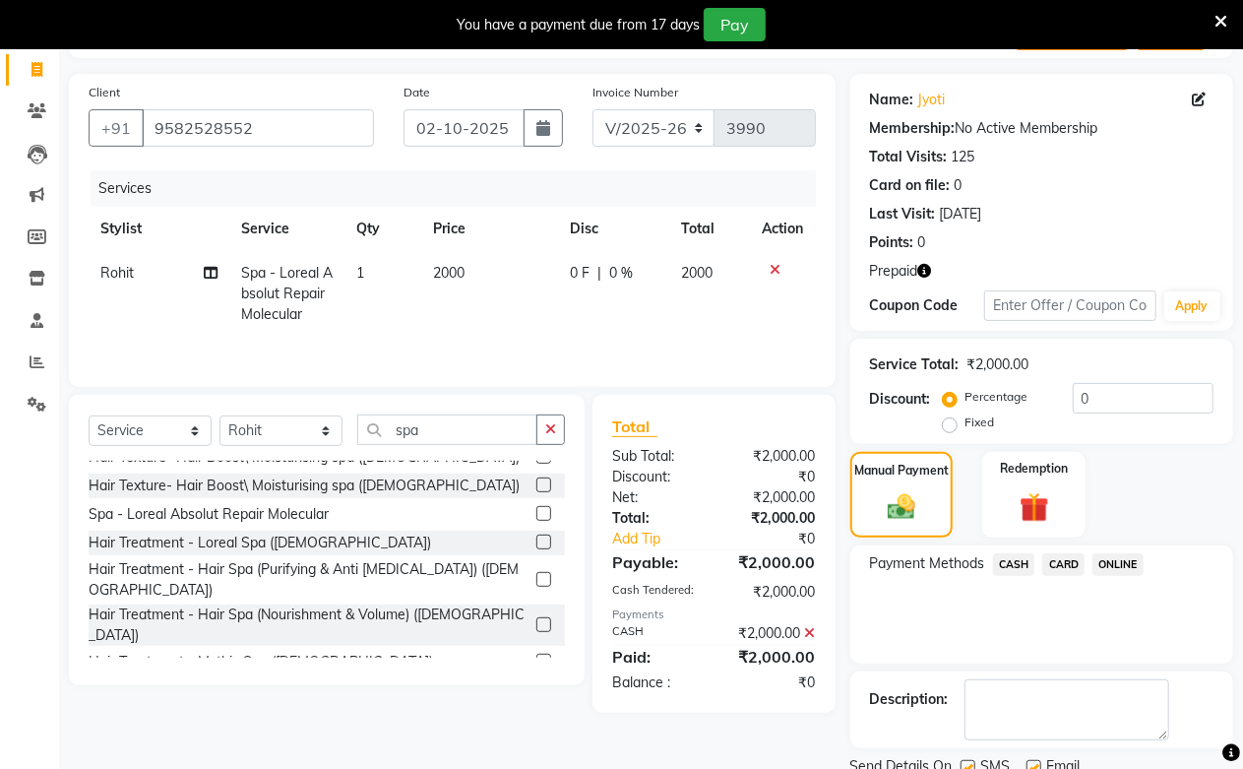
scroll to position [199, 0]
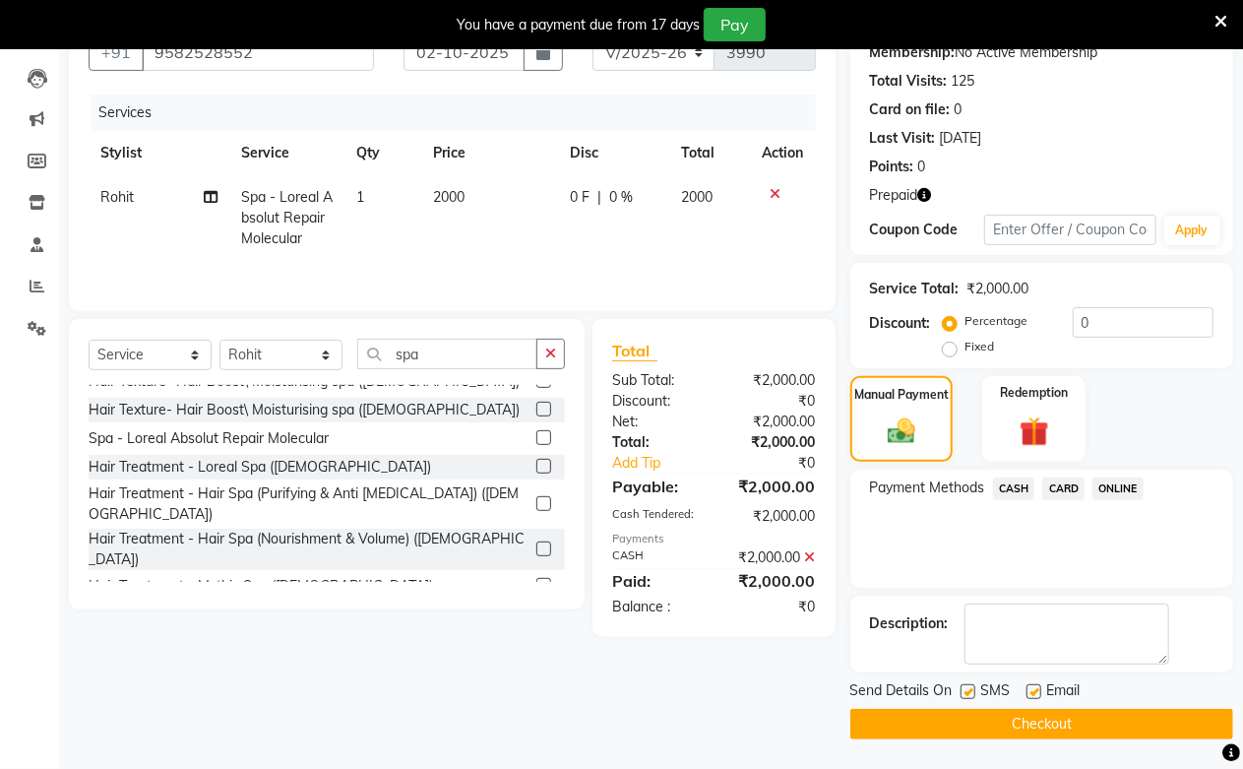
click at [1057, 728] on button "Checkout" at bounding box center [1042, 724] width 383 height 31
